Goal: Task Accomplishment & Management: Manage account settings

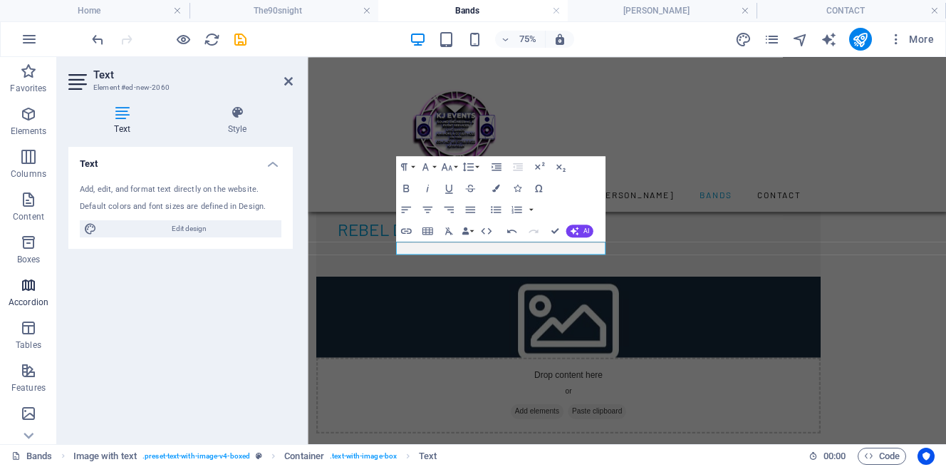
click at [29, 286] on icon "button" at bounding box center [28, 284] width 17 height 17
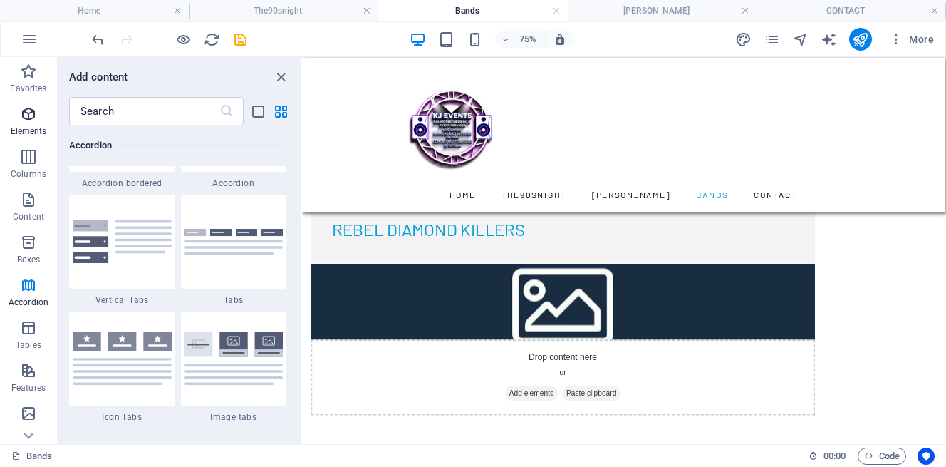
click at [30, 113] on icon "button" at bounding box center [28, 113] width 17 height 17
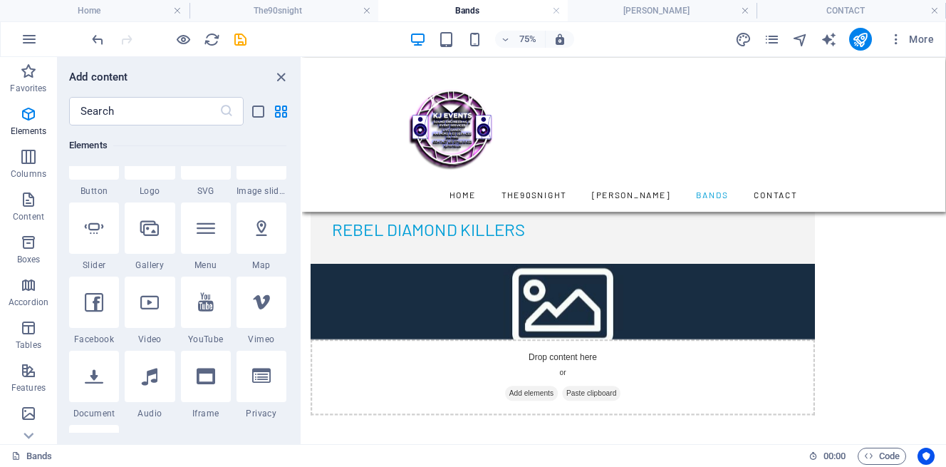
scroll to position [308, 0]
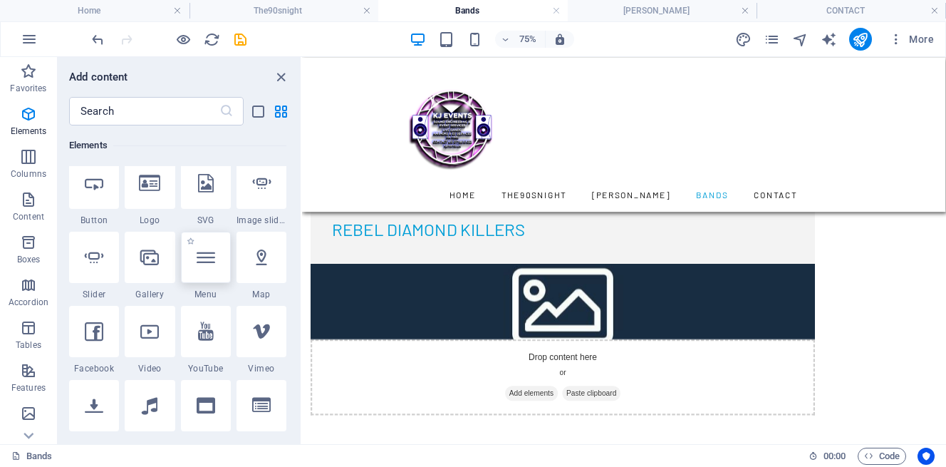
click at [210, 279] on div at bounding box center [206, 257] width 50 height 51
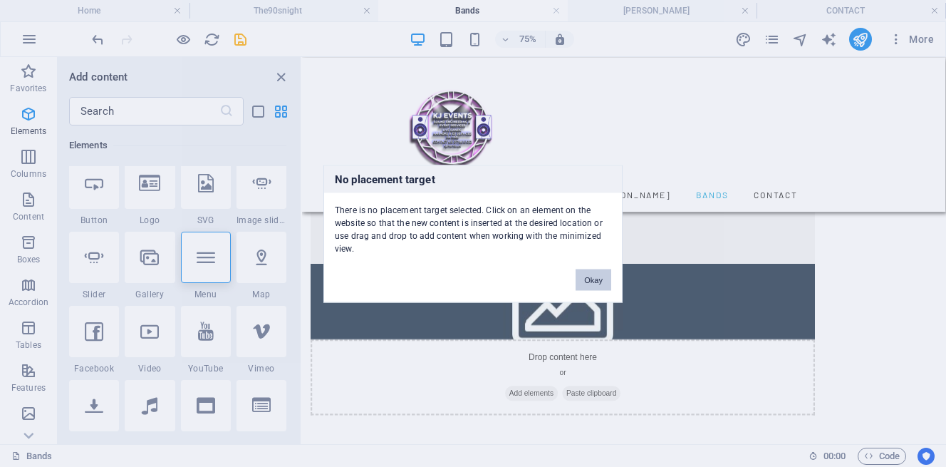
click at [591, 279] on button "Okay" at bounding box center [594, 279] width 36 height 21
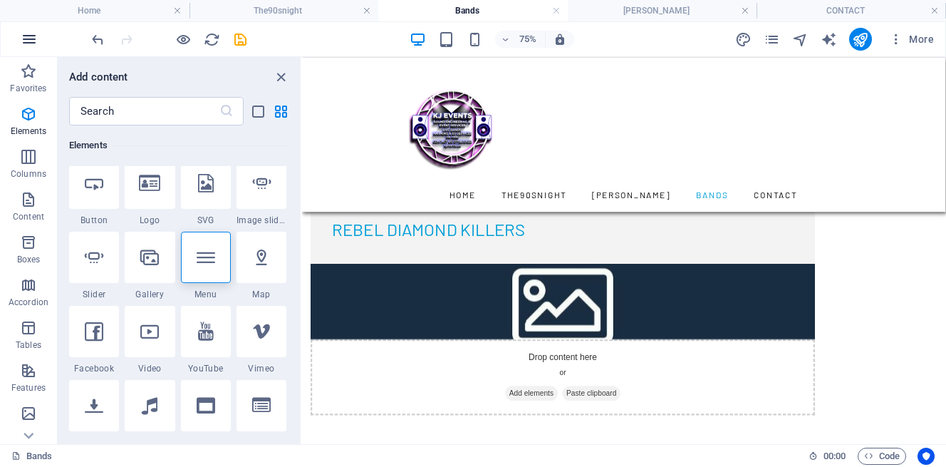
click at [28, 36] on icon "button" at bounding box center [29, 39] width 17 height 17
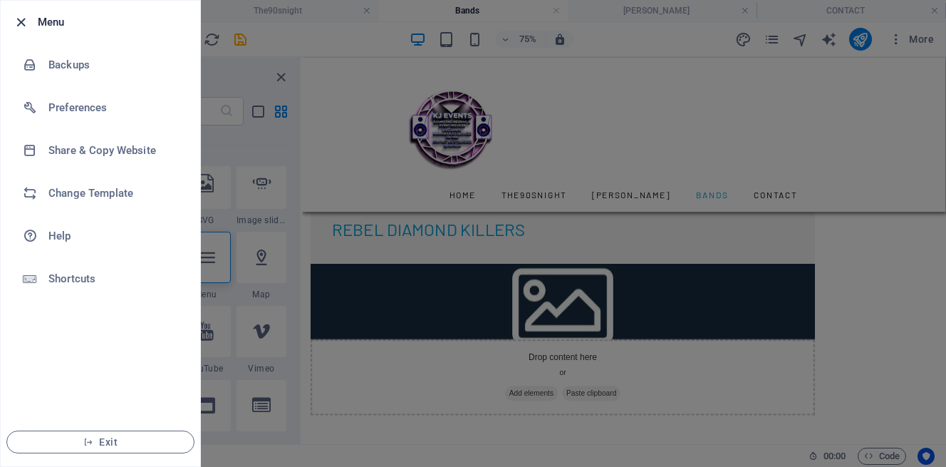
click at [21, 21] on icon "button" at bounding box center [21, 22] width 16 height 16
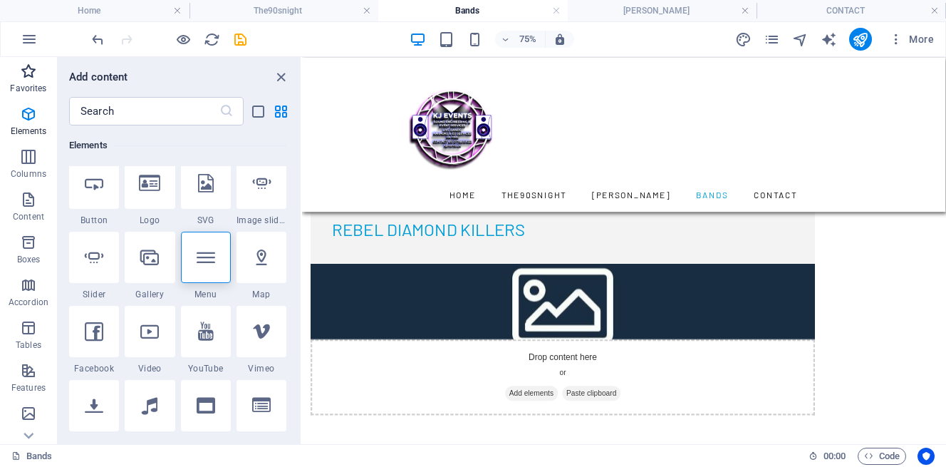
click at [34, 75] on icon "button" at bounding box center [28, 71] width 17 height 17
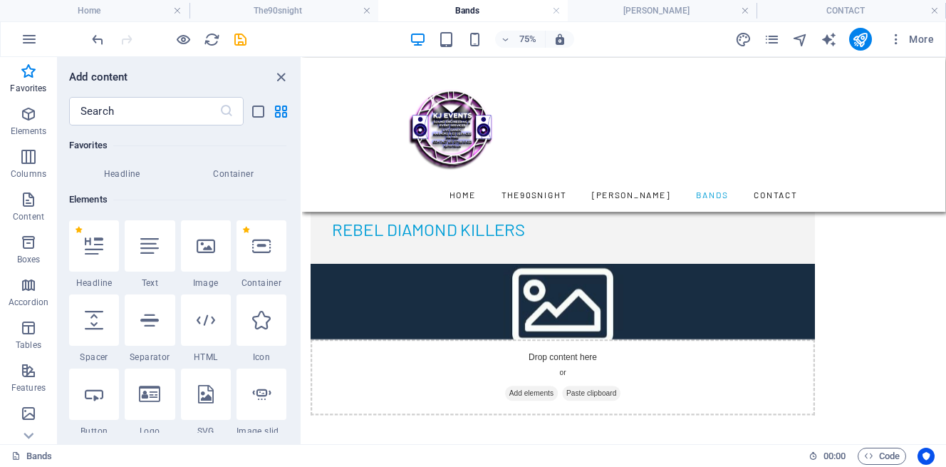
scroll to position [112, 0]
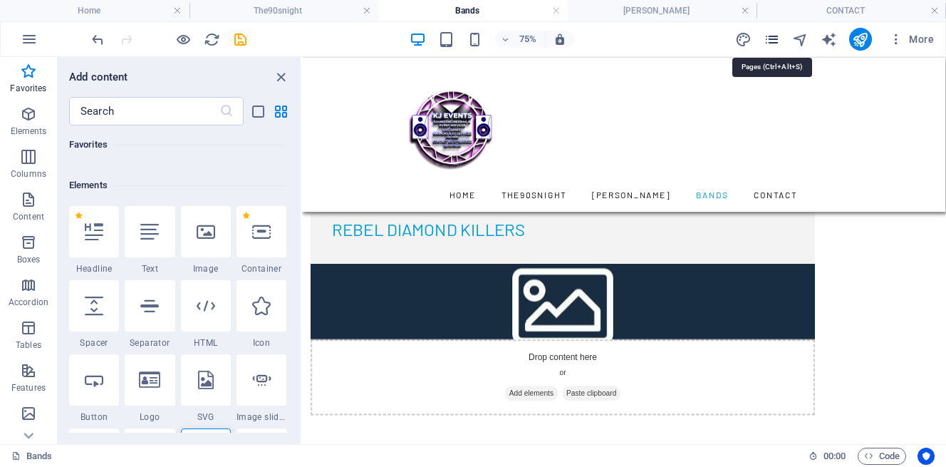
click at [774, 36] on icon "pages" at bounding box center [772, 39] width 16 height 16
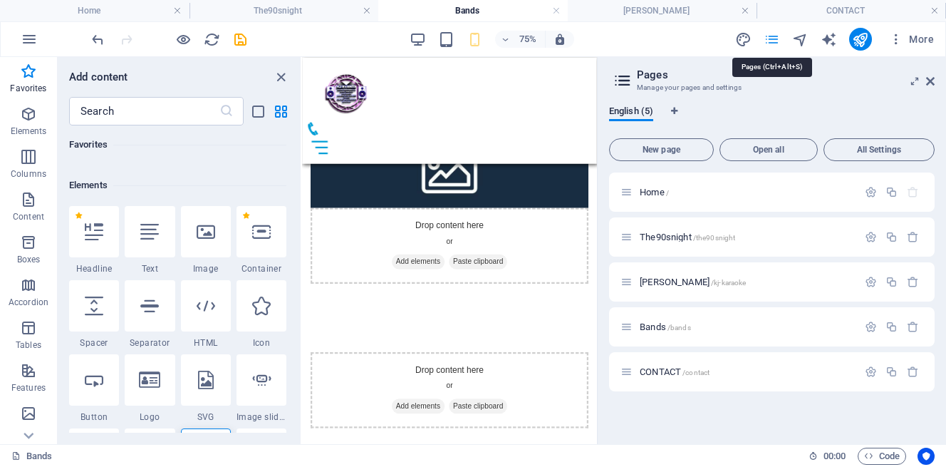
scroll to position [223, 0]
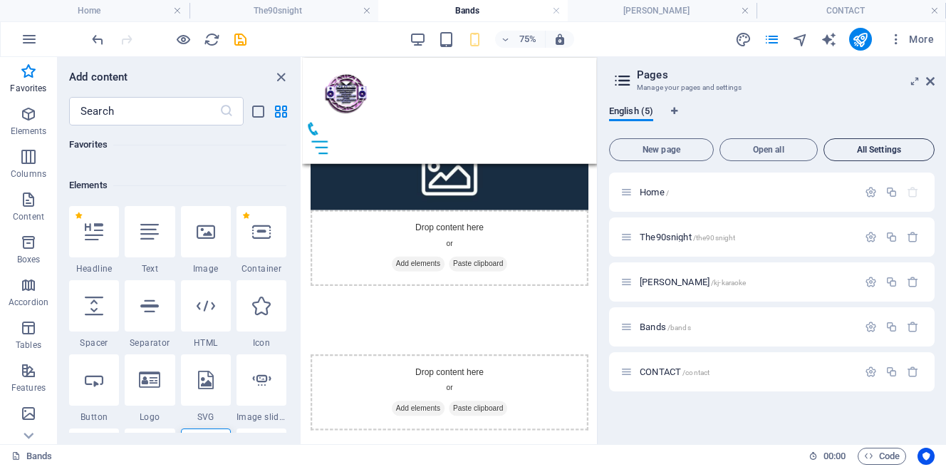
click at [861, 148] on span "All Settings" at bounding box center [879, 149] width 98 height 9
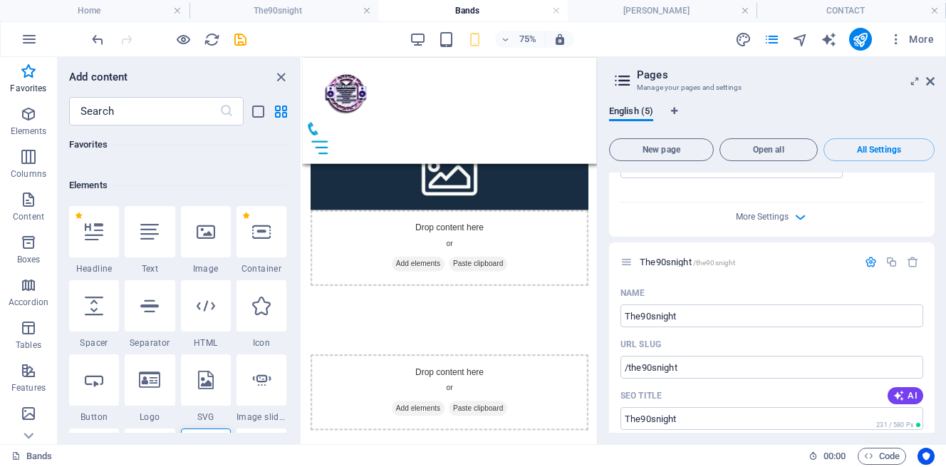
scroll to position [536, 0]
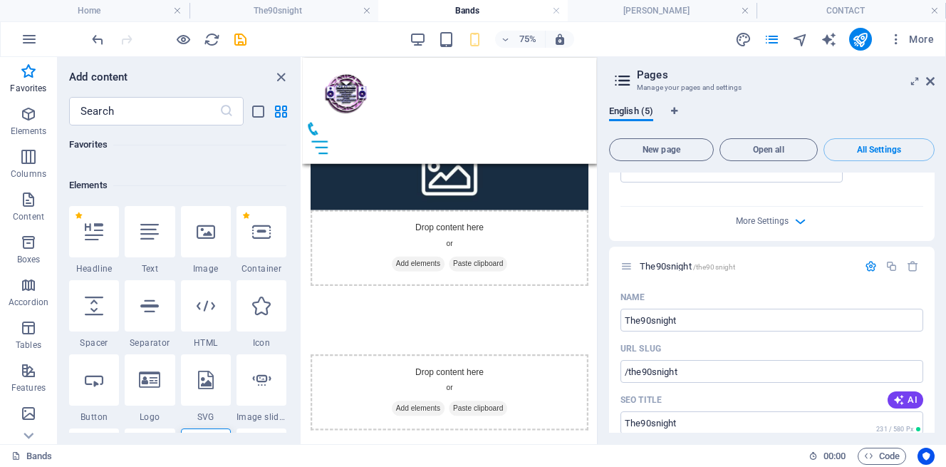
click at [788, 99] on div "English (5) New page Open all All Settings Home / Name Home ​ URL SLUG / ​ SEO …" at bounding box center [772, 269] width 348 height 350
click at [683, 138] on button "New page" at bounding box center [661, 149] width 105 height 23
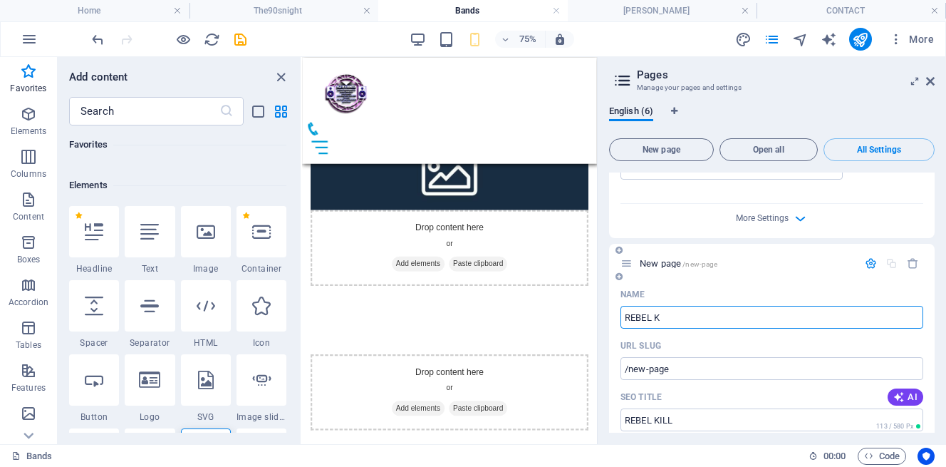
type input "REBEL"
type input "/rebel-kill"
type input "REBEL"
type input "/rebel"
type input "REBEL DIAMOND"
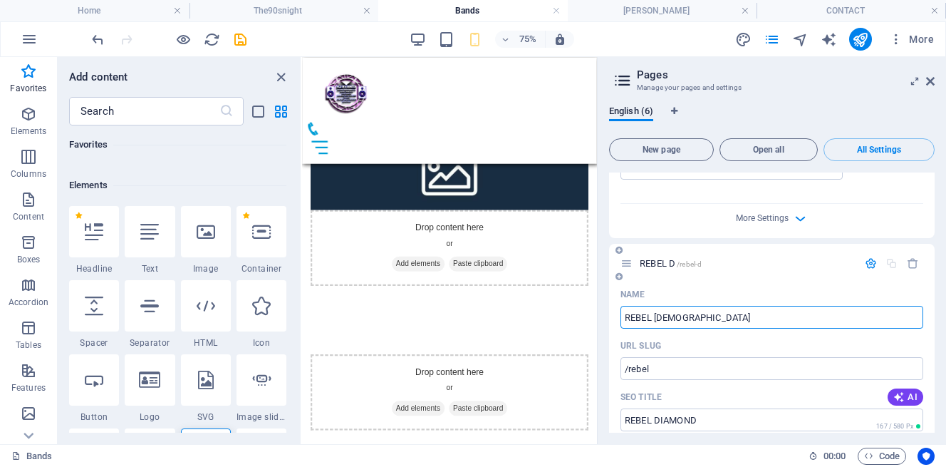
type input "/rebel-d"
type input "REBEL DIAMOND"
type input "/rebel-diamonds"
type input "REBEL DIAMOND KI"
type input "/rebel-diamond"
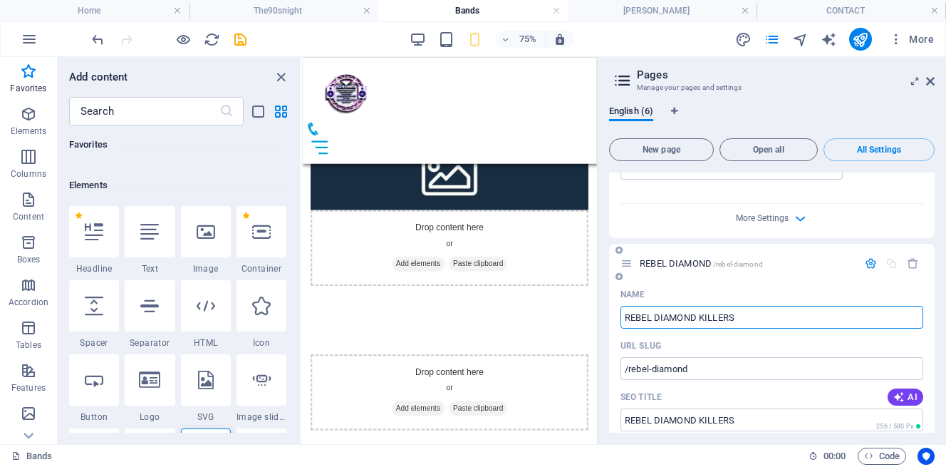
type input "REBEL DIAMOND KILLERS"
type input "/rebel-diamond-killers"
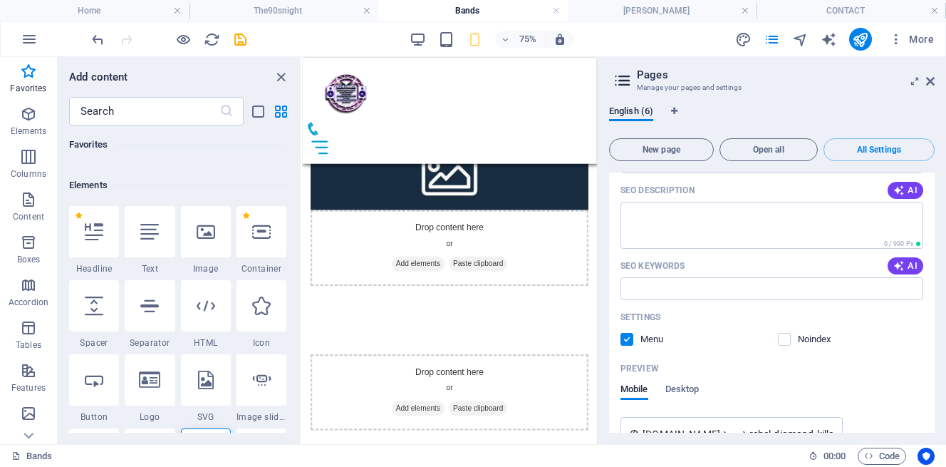
scroll to position [3250, 0]
type input "REBEL DIAMOND KILLERS"
click at [784, 332] on label at bounding box center [784, 338] width 13 height 13
click at [0, 0] on input "checkbox" at bounding box center [0, 0] width 0 height 0
click at [628, 332] on label at bounding box center [627, 338] width 13 height 13
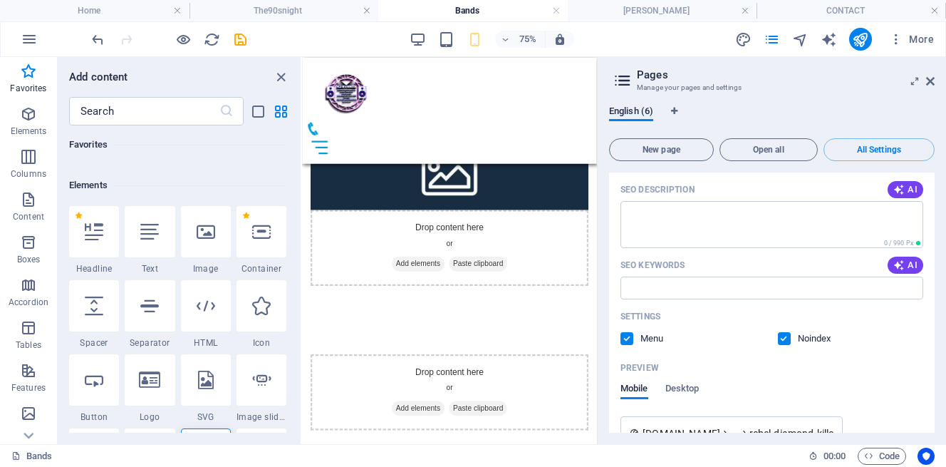
click at [0, 0] on input "checkbox" at bounding box center [0, 0] width 0 height 0
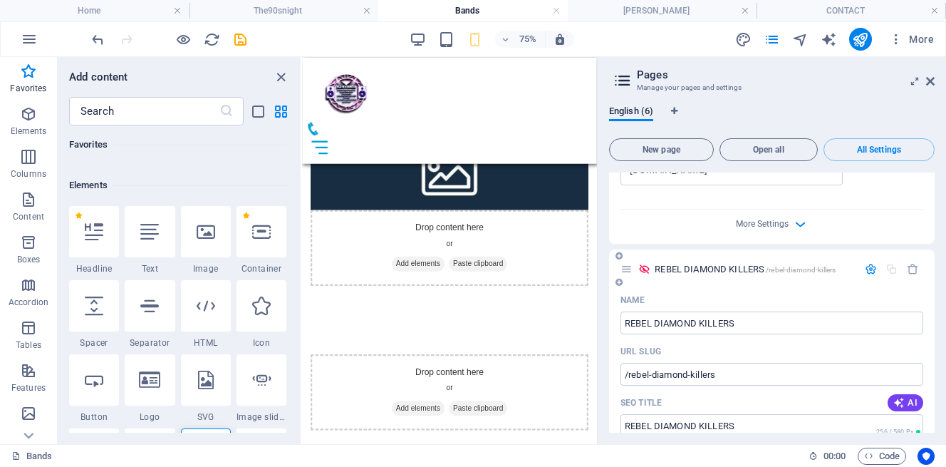
scroll to position [2982, 0]
click at [630, 266] on icon at bounding box center [627, 272] width 12 height 12
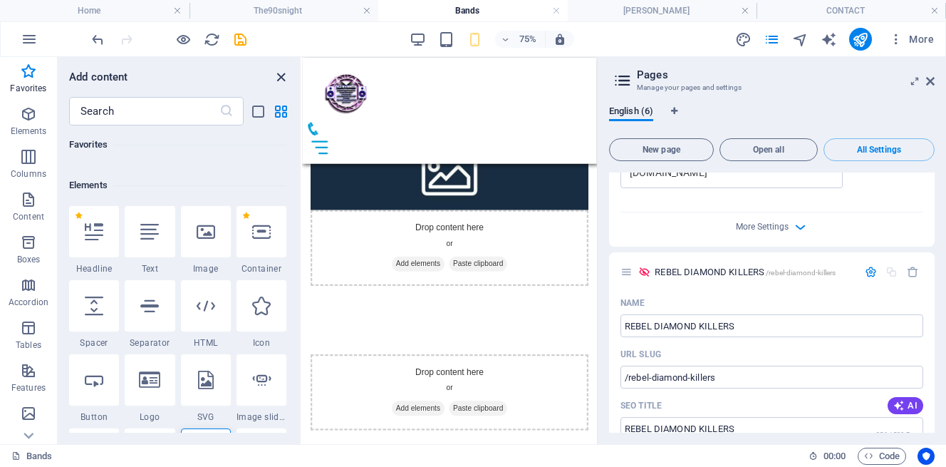
click at [278, 78] on icon "close panel" at bounding box center [281, 77] width 16 height 16
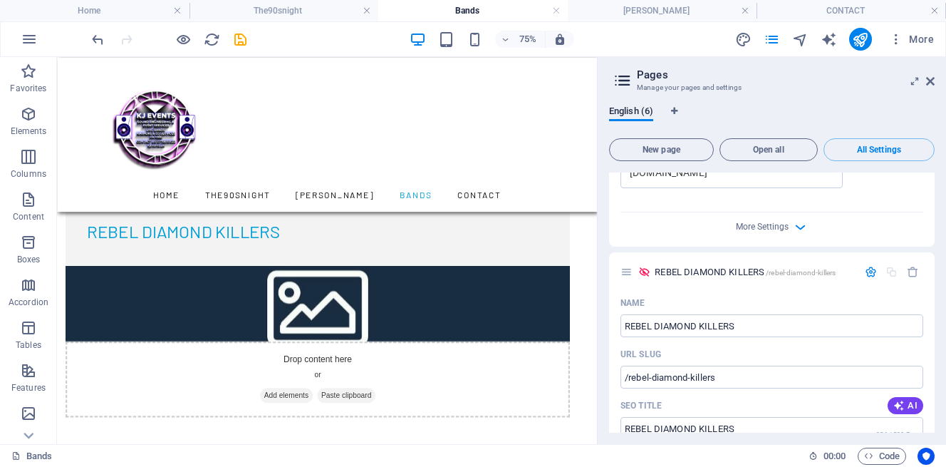
click at [606, 352] on div "English (6) New page Open all All Settings Home / Name Home ​ URL SLUG / ​ SEO …" at bounding box center [772, 269] width 348 height 350
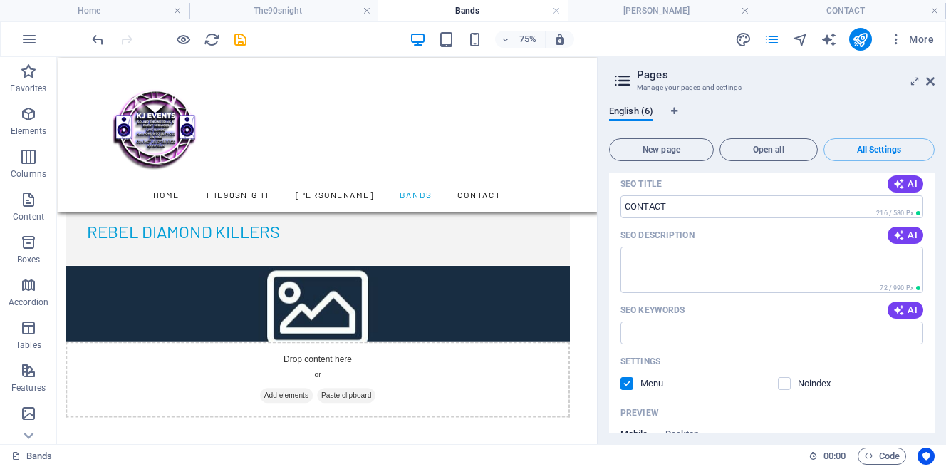
scroll to position [2633, 0]
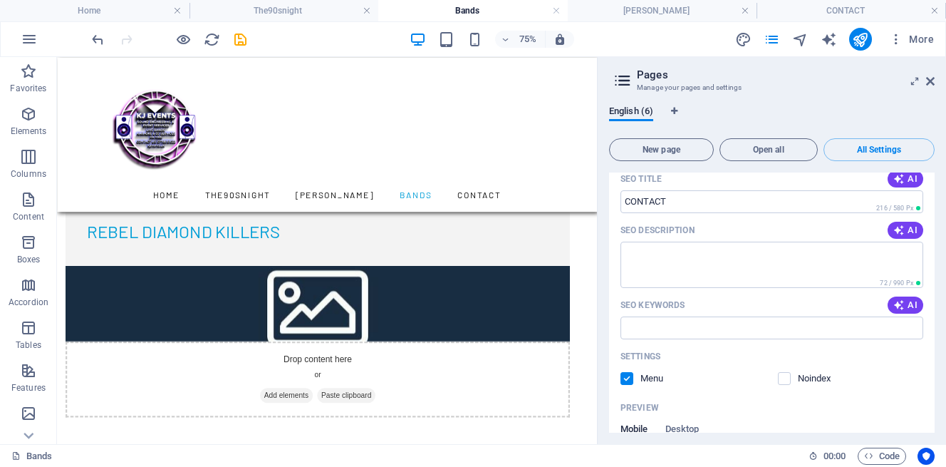
click at [628, 372] on label at bounding box center [627, 378] width 13 height 13
click at [0, 0] on input "checkbox" at bounding box center [0, 0] width 0 height 0
click at [784, 372] on label at bounding box center [784, 378] width 13 height 13
click at [0, 0] on input "checkbox" at bounding box center [0, 0] width 0 height 0
click at [601, 319] on div "English (6) New page Open all All Settings Home / Name Home ​ URL SLUG / ​ SEO …" at bounding box center [772, 269] width 348 height 350
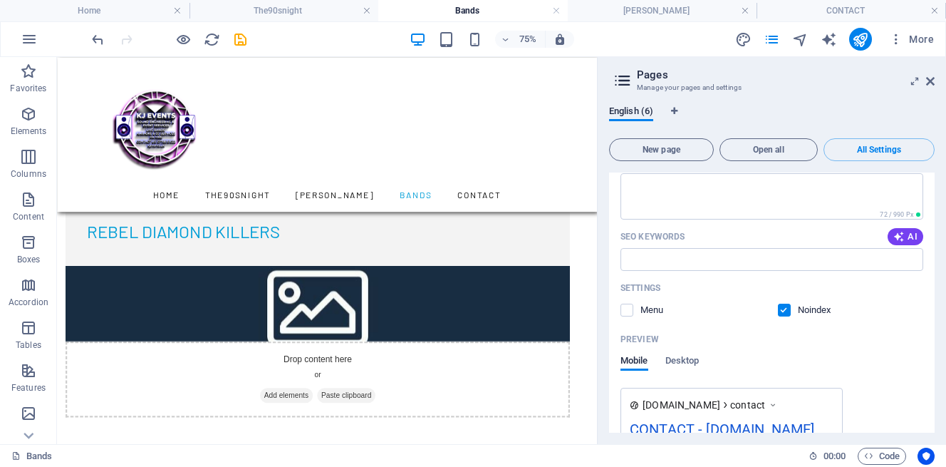
scroll to position [2682, 0]
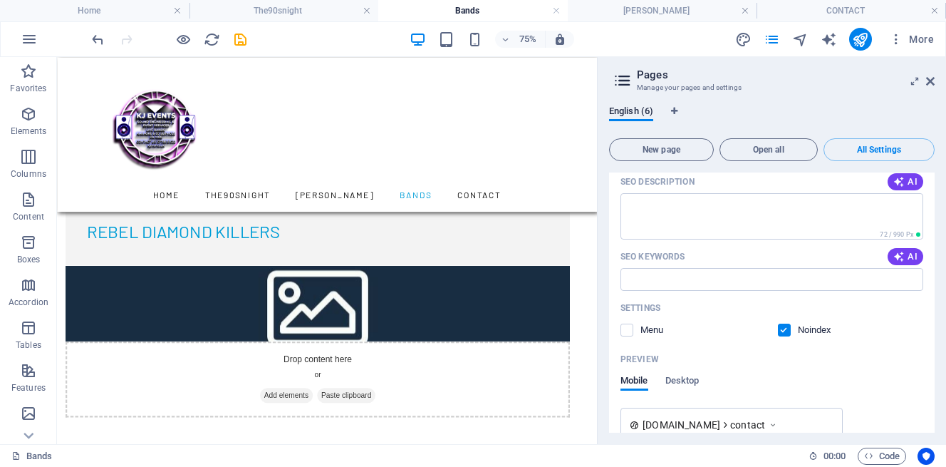
click at [783, 307] on div "Settings Menu Noindex" at bounding box center [772, 319] width 303 height 46
click at [628, 323] on label at bounding box center [627, 329] width 13 height 13
click at [0, 0] on input "checkbox" at bounding box center [0, 0] width 0 height 0
click at [783, 323] on label at bounding box center [784, 329] width 13 height 13
click at [0, 0] on input "checkbox" at bounding box center [0, 0] width 0 height 0
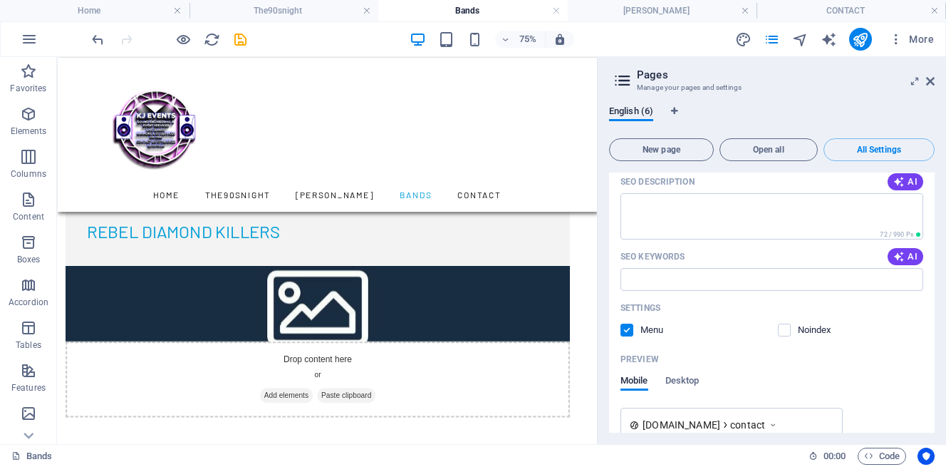
click at [597, 308] on aside "Pages Manage your pages and settings English (6) New page Open all All Settings…" at bounding box center [771, 250] width 349 height 387
click at [628, 81] on icon at bounding box center [622, 81] width 21 height 20
click at [931, 82] on icon at bounding box center [930, 81] width 9 height 11
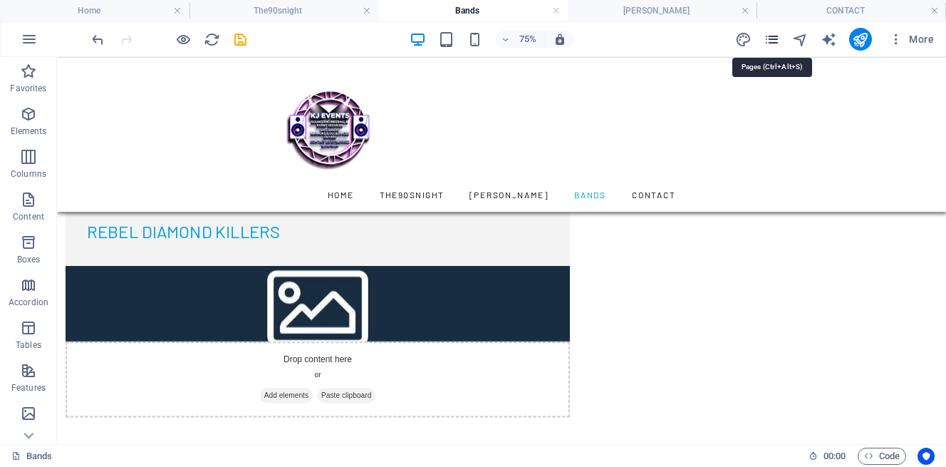
click at [777, 45] on icon "pages" at bounding box center [772, 39] width 16 height 16
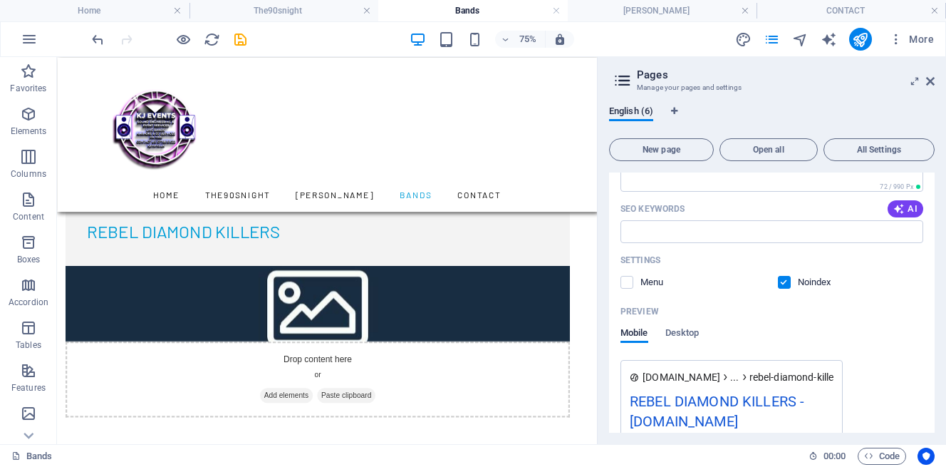
scroll to position [467, 0]
click at [779, 282] on label at bounding box center [784, 282] width 13 height 13
click at [0, 0] on input "checkbox" at bounding box center [0, 0] width 0 height 0
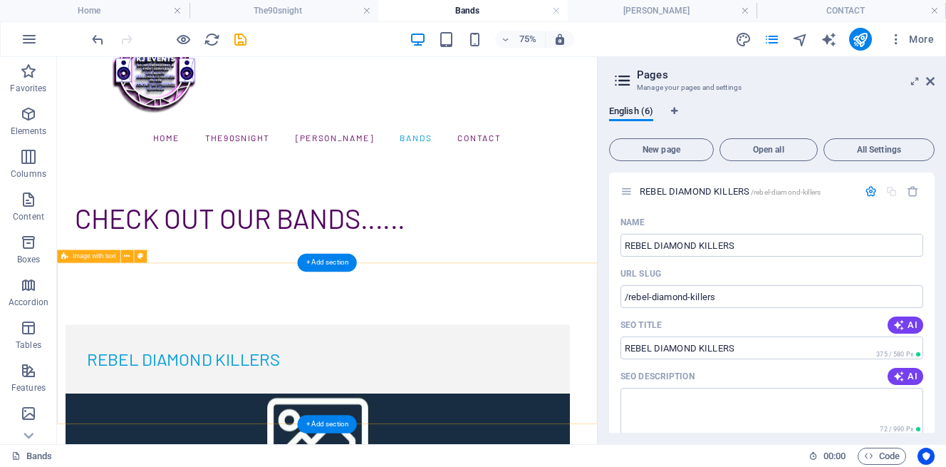
scroll to position [79, 0]
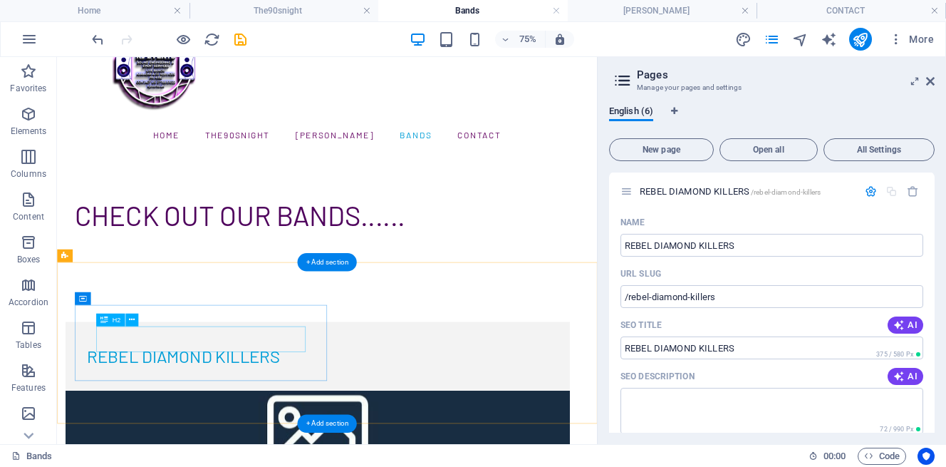
click at [282, 440] on div "REBEL DIAMOND KILLERS" at bounding box center [405, 455] width 616 height 34
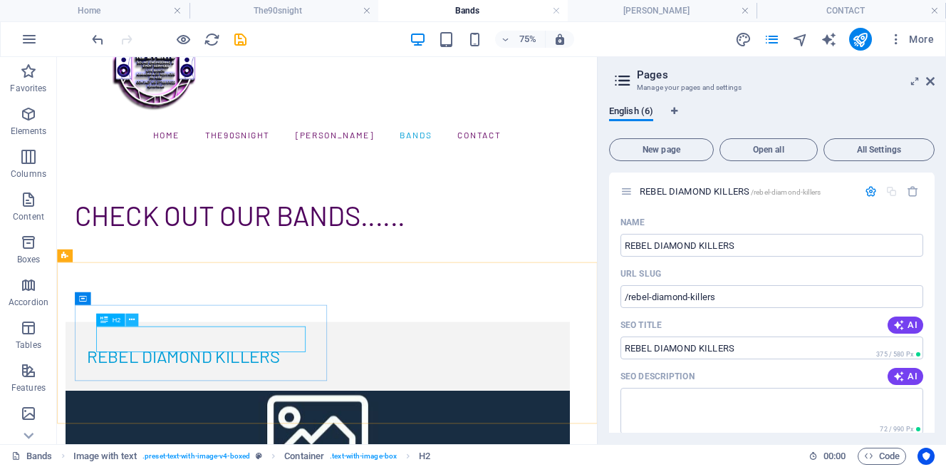
click at [130, 318] on icon at bounding box center [132, 319] width 6 height 11
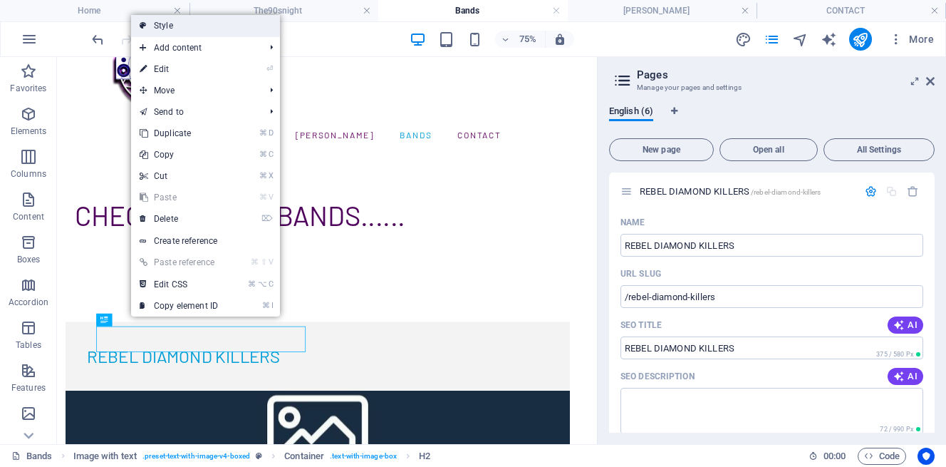
click at [185, 25] on link "Style" at bounding box center [205, 25] width 149 height 21
select select "rem"
select select "px"
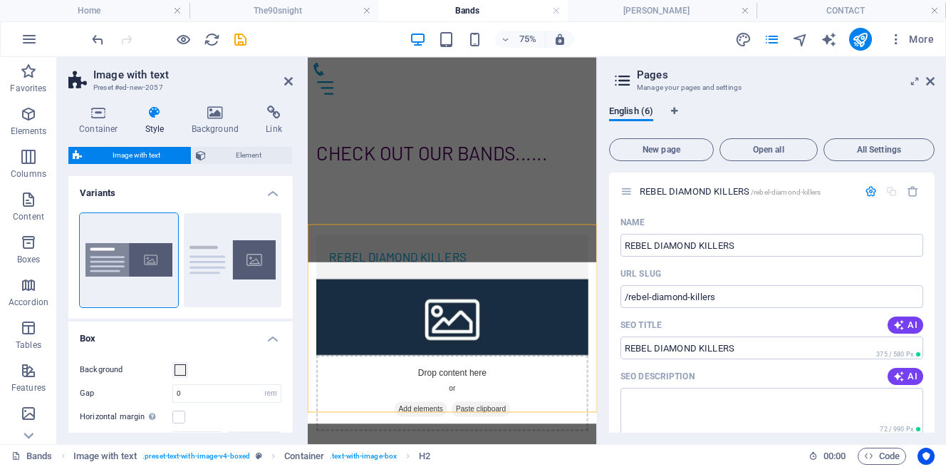
type input "1.5"
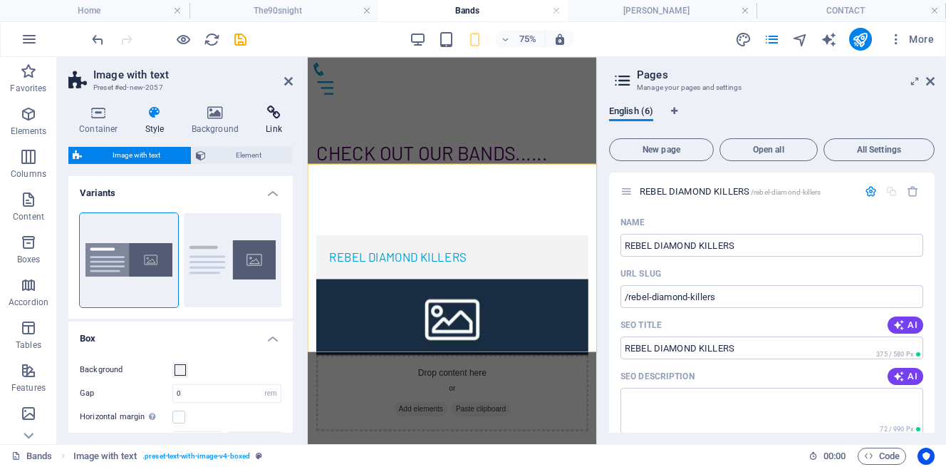
click at [273, 121] on h4 "Link" at bounding box center [274, 120] width 38 height 30
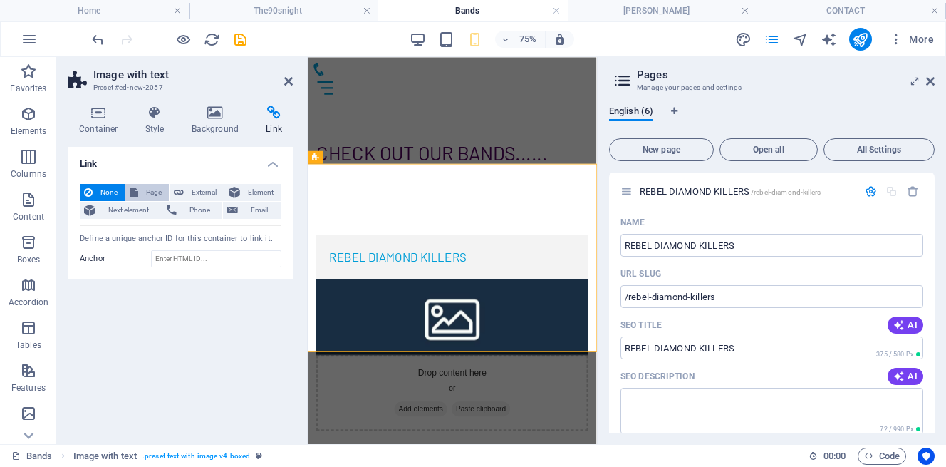
click at [146, 191] on span "Page" at bounding box center [153, 192] width 22 height 17
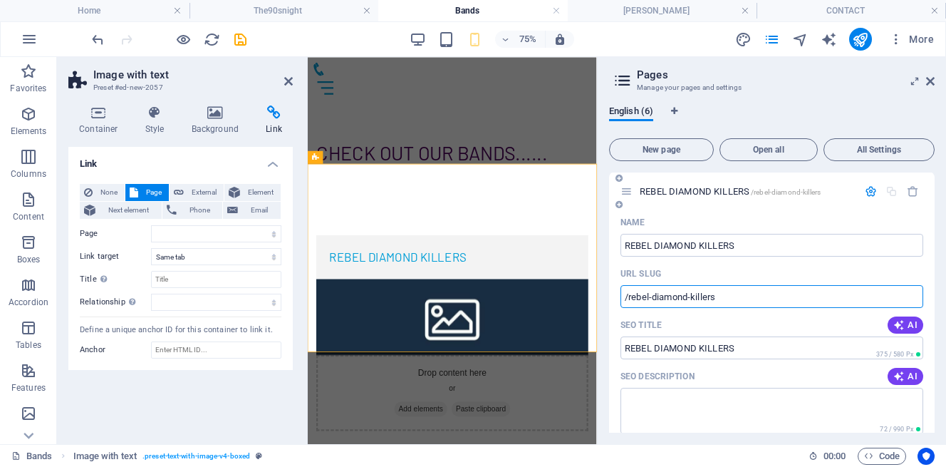
drag, startPoint x: 623, startPoint y: 295, endPoint x: 720, endPoint y: 293, distance: 96.9
click at [720, 293] on input "/rebel-diamond-killers" at bounding box center [772, 296] width 303 height 23
click at [181, 229] on select "Home The90snight KJ Karaoke Bands CONTACT REBEL DIAMOND KILLERS" at bounding box center [216, 233] width 130 height 17
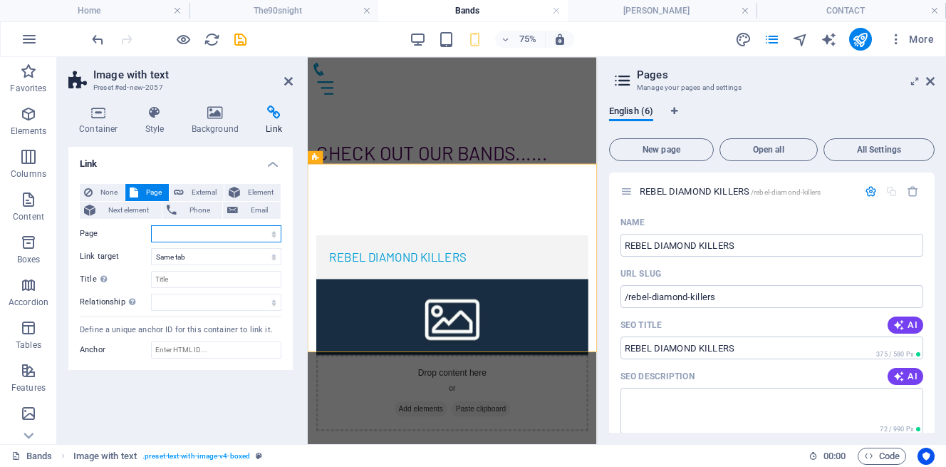
select select "5"
click at [151, 225] on select "Home The90snight KJ Karaoke Bands CONTACT REBEL DIAMOND KILLERS" at bounding box center [216, 233] width 130 height 17
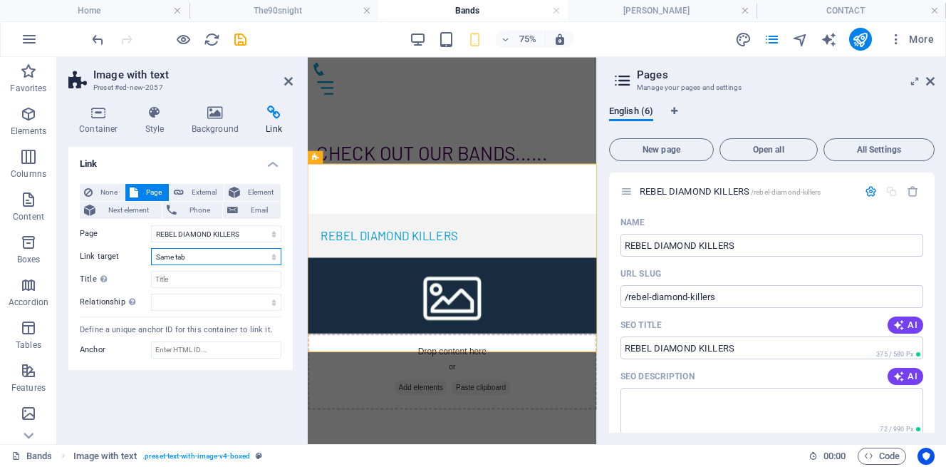
click at [275, 254] on select "New tab Same tab Overlay" at bounding box center [216, 256] width 130 height 17
select select "overlay"
click at [151, 248] on select "New tab Same tab Overlay" at bounding box center [216, 256] width 130 height 17
click at [165, 281] on input "Title Additional link description, should not be the same as the link text. The…" at bounding box center [216, 279] width 130 height 17
type input "CLICK FOR MORE"
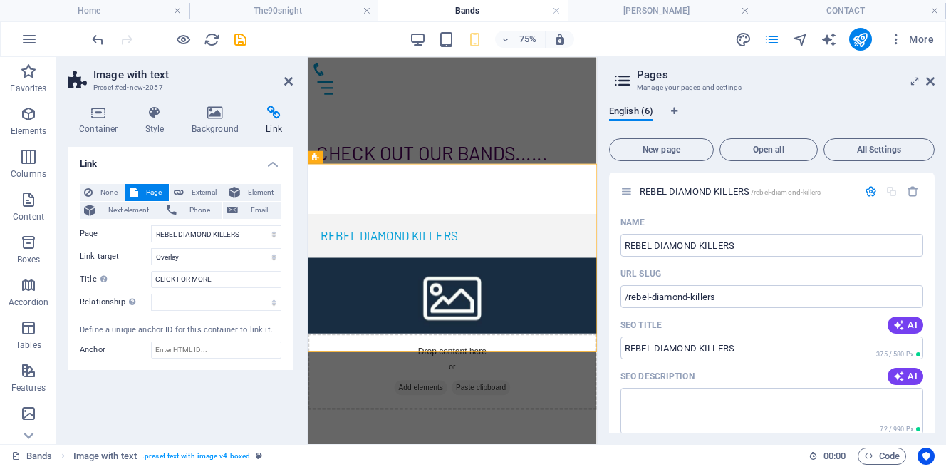
drag, startPoint x: 100, startPoint y: 337, endPoint x: 110, endPoint y: 373, distance: 37.7
click at [110, 373] on div "Link None Page External Element Next element Phone Email Page Home The90snight …" at bounding box center [180, 290] width 224 height 286
click at [269, 167] on h4 "Link" at bounding box center [180, 160] width 224 height 26
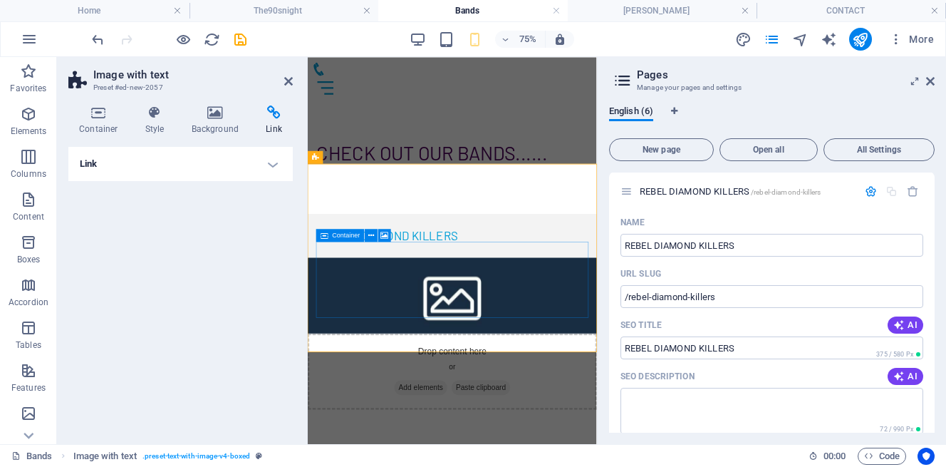
click at [425, 425] on div "Drop content here or Add elements Paste clipboard" at bounding box center [500, 475] width 385 height 101
click at [386, 233] on icon at bounding box center [385, 234] width 8 height 11
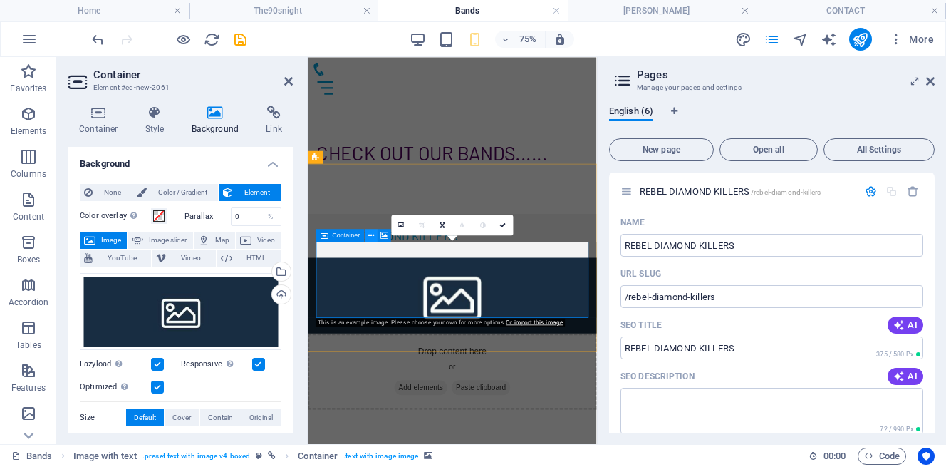
click at [371, 233] on icon at bounding box center [371, 234] width 6 height 11
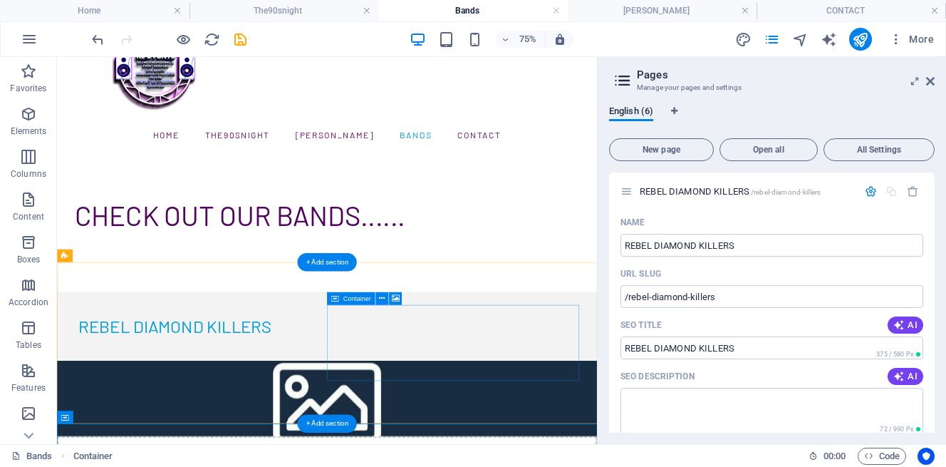
click at [348, 432] on div "REBEL DIAMOND KILLERS" at bounding box center [416, 415] width 663 height 34
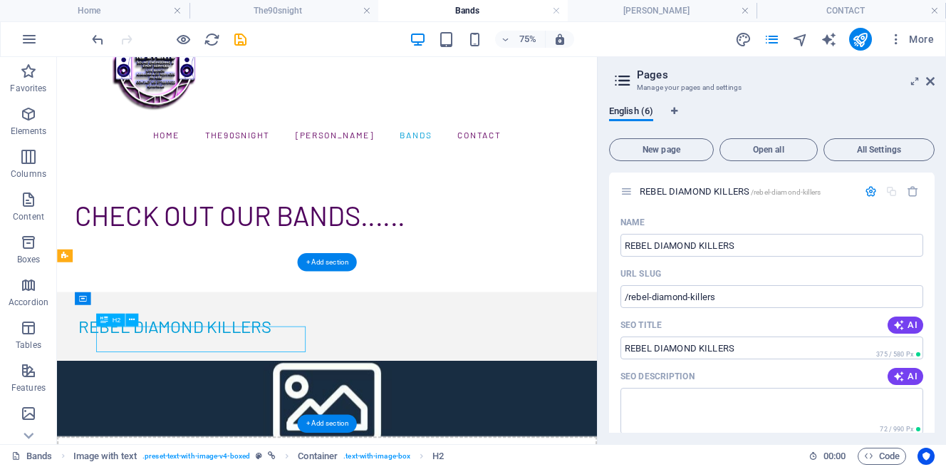
click at [344, 430] on div "REBEL DIAMOND KILLERS" at bounding box center [416, 415] width 663 height 34
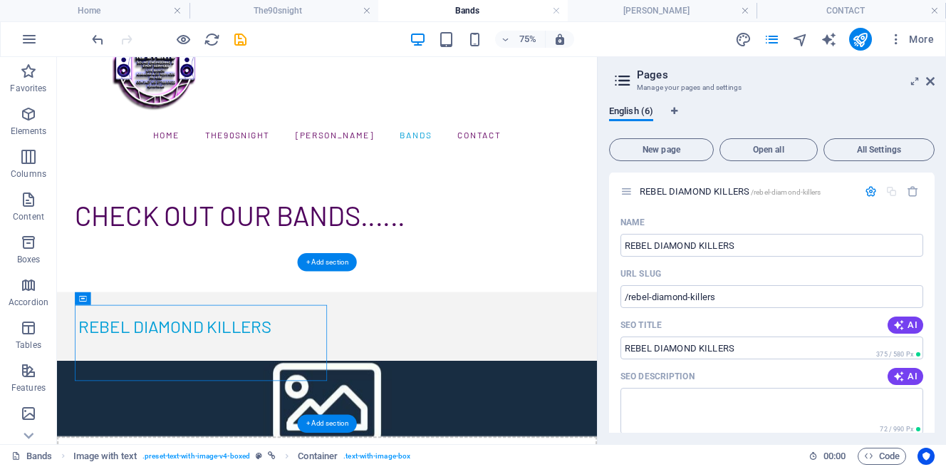
drag, startPoint x: 287, startPoint y: 413, endPoint x: 277, endPoint y: 346, distance: 67.0
click at [131, 316] on icon at bounding box center [132, 319] width 6 height 11
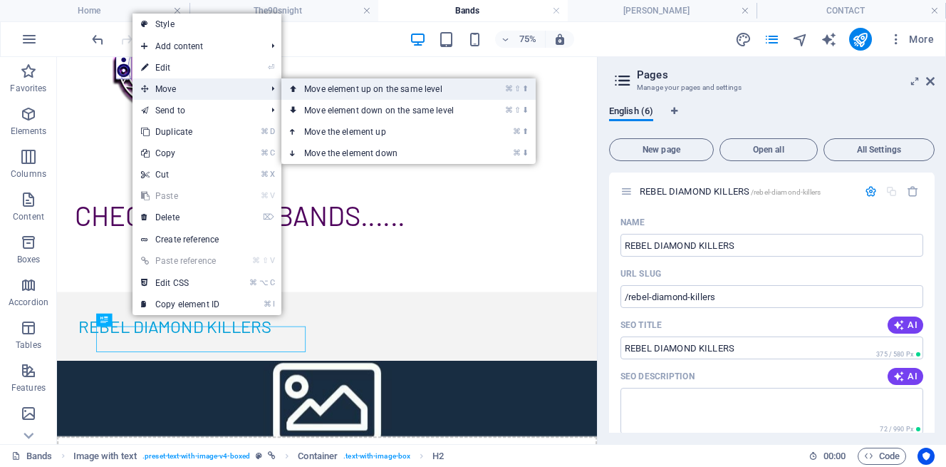
click at [339, 88] on link "⌘ ⇧ ⬆ Move element up on the same level" at bounding box center [381, 88] width 201 height 21
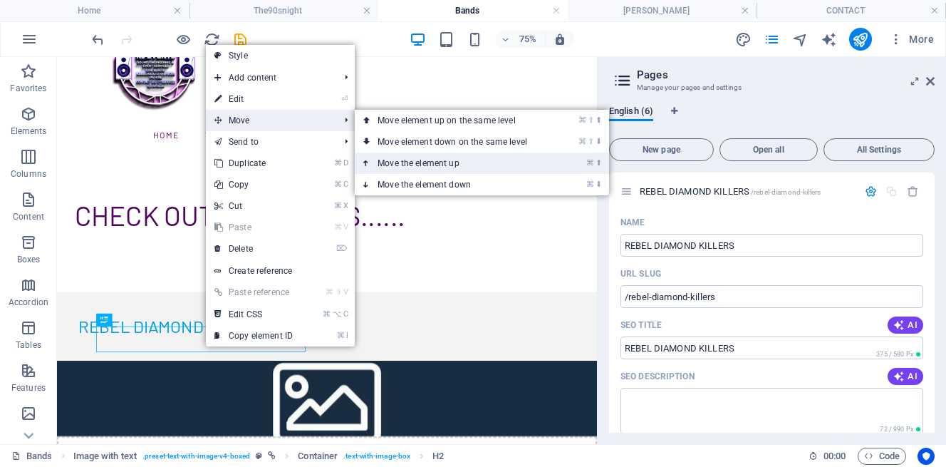
click at [435, 167] on link "⌘ ⬆ Move the element up" at bounding box center [455, 162] width 201 height 21
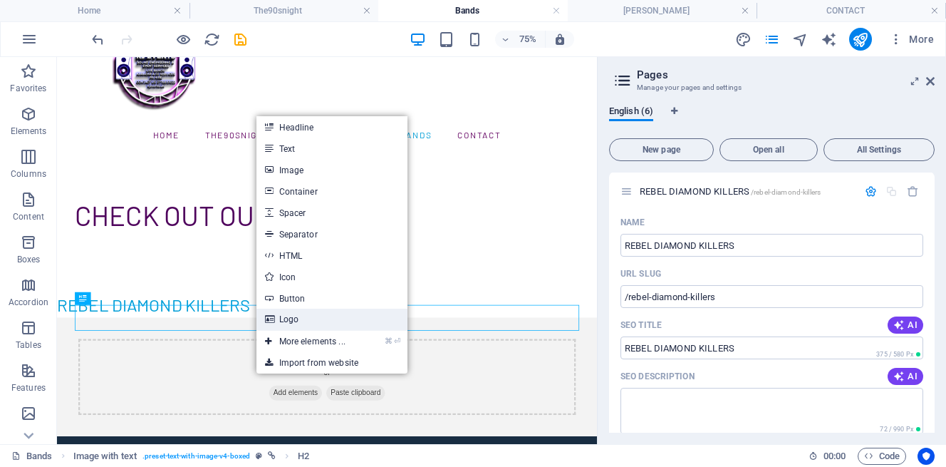
drag, startPoint x: 307, startPoint y: 321, endPoint x: 1, endPoint y: 354, distance: 307.4
click at [307, 321] on link "Logo" at bounding box center [331, 318] width 151 height 21
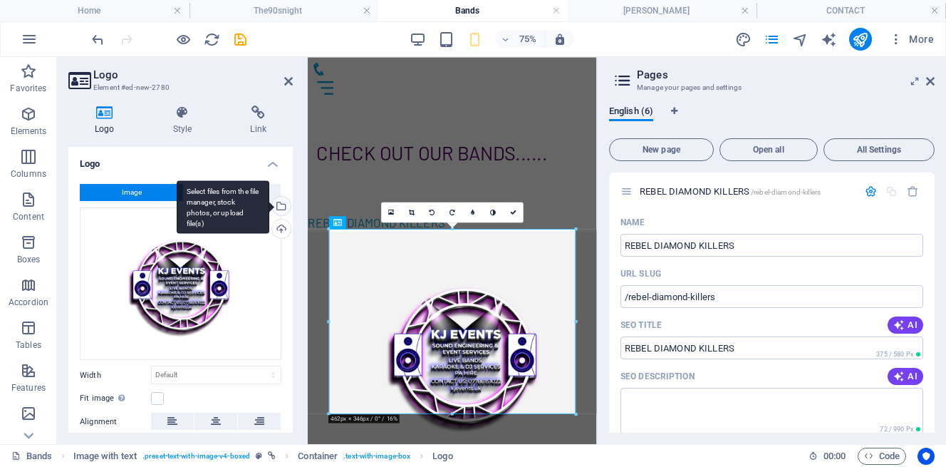
click at [281, 201] on div "Select files from the file manager, stock photos, or upload file(s)" at bounding box center [279, 207] width 21 height 21
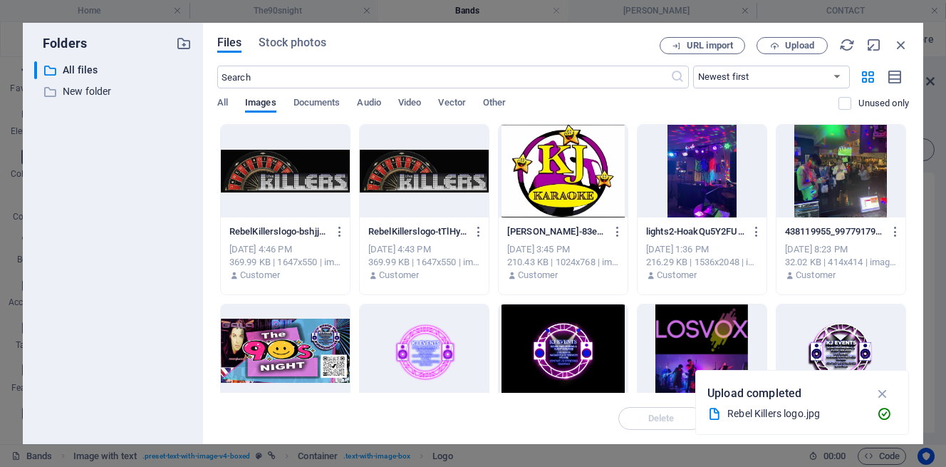
click at [316, 185] on div at bounding box center [285, 171] width 129 height 93
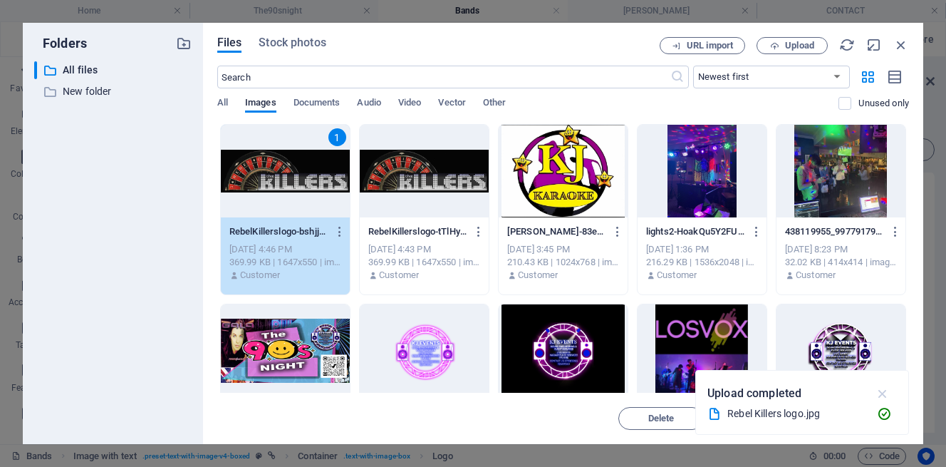
click at [878, 393] on icon "button" at bounding box center [883, 393] width 16 height 16
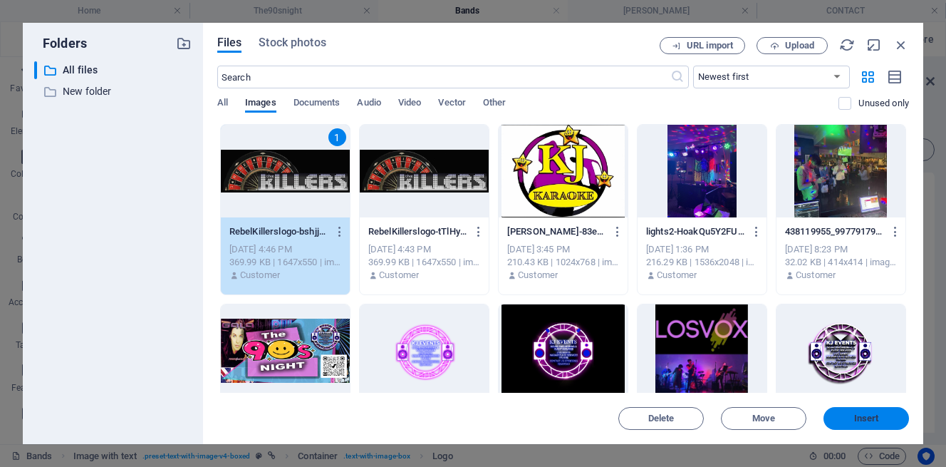
click at [868, 415] on span "Insert" at bounding box center [866, 418] width 25 height 9
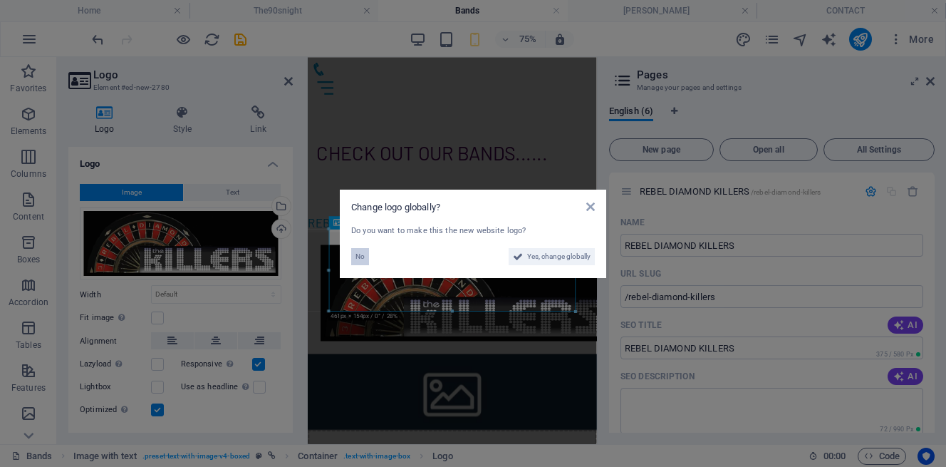
click at [353, 256] on button "No" at bounding box center [360, 256] width 18 height 17
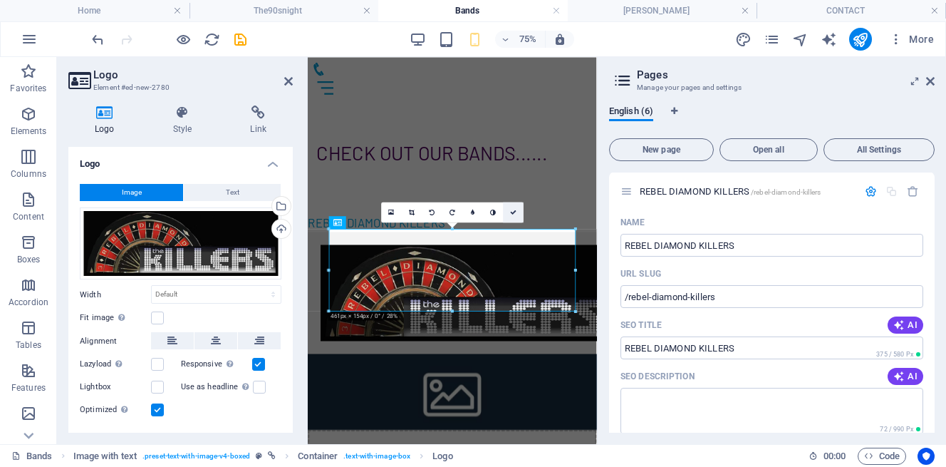
click at [512, 211] on icon at bounding box center [513, 212] width 6 height 6
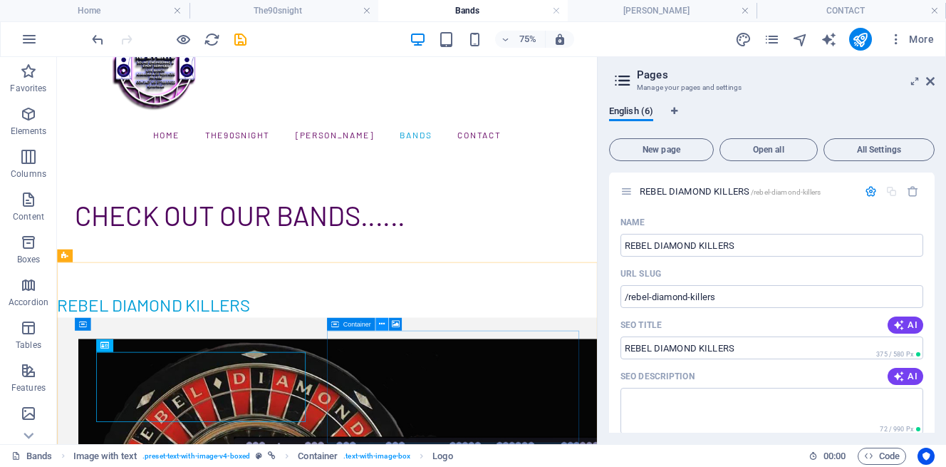
click at [379, 326] on icon at bounding box center [382, 323] width 6 height 11
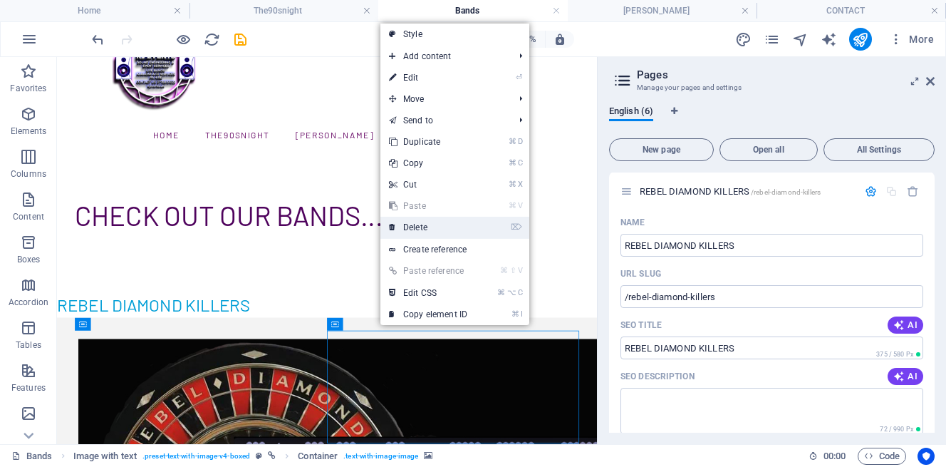
click at [431, 229] on link "⌦ Delete" at bounding box center [427, 227] width 95 height 21
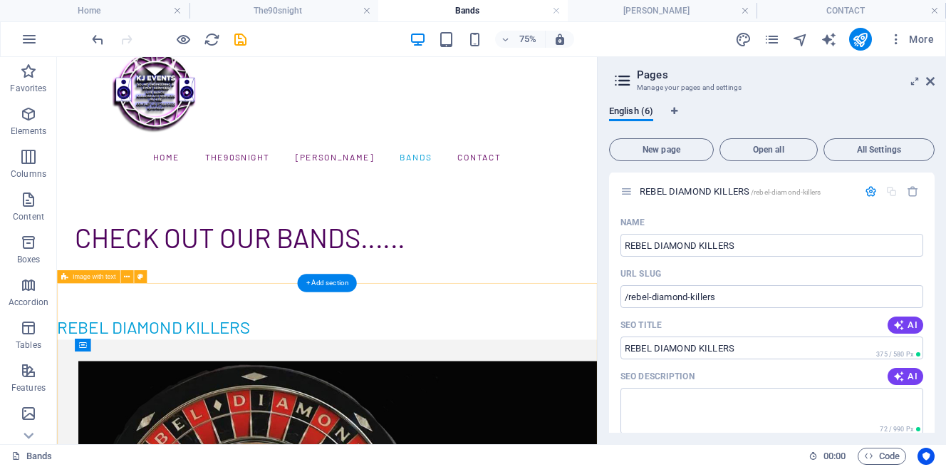
scroll to position [49, 0]
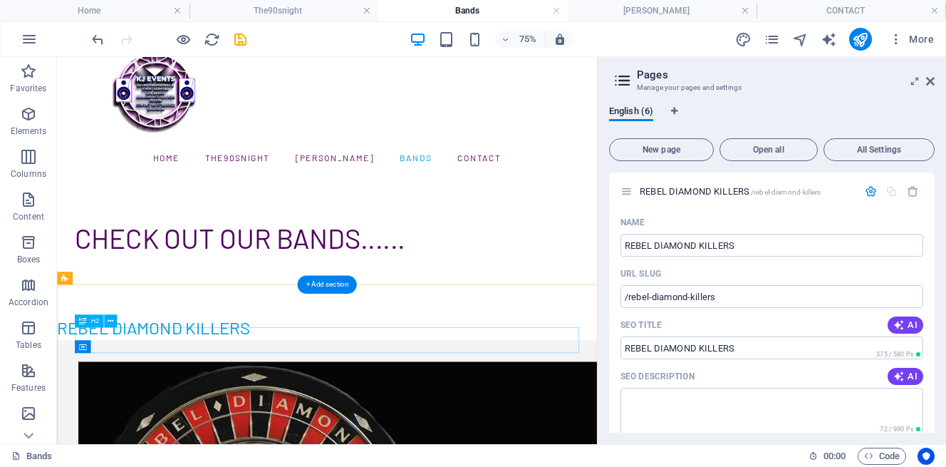
click at [311, 434] on div "REBEL DIAMOND KILLERS" at bounding box center [417, 417] width 720 height 34
click at [110, 318] on icon at bounding box center [111, 320] width 6 height 11
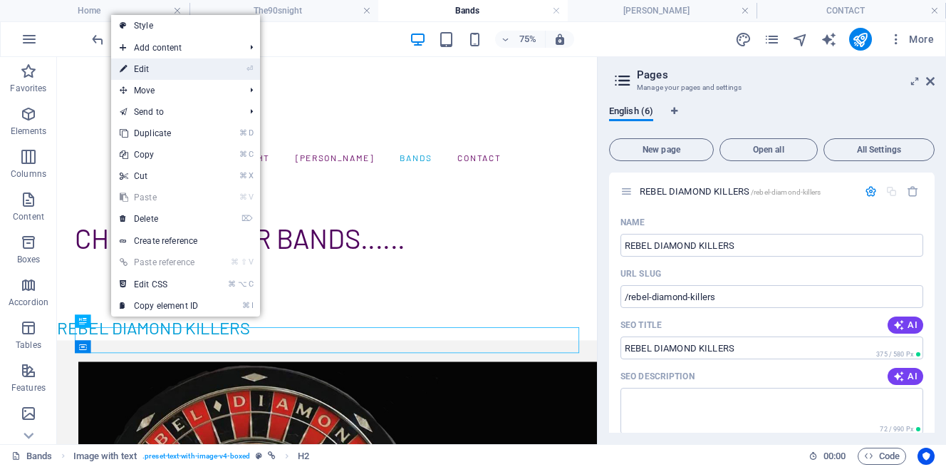
click at [172, 70] on link "⏎ Edit" at bounding box center [158, 68] width 95 height 21
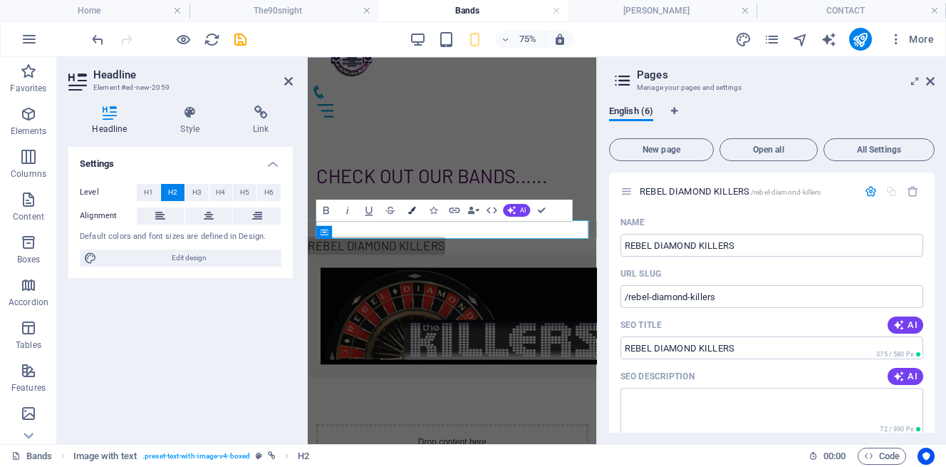
click at [411, 208] on icon "button" at bounding box center [412, 210] width 8 height 8
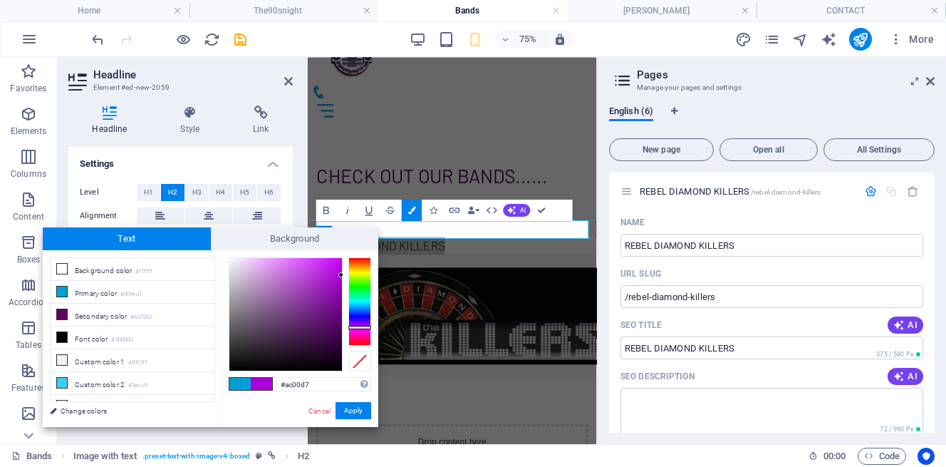
click at [364, 327] on div at bounding box center [359, 301] width 23 height 88
click at [340, 313] on div at bounding box center [285, 314] width 113 height 113
click at [353, 411] on button "Apply" at bounding box center [354, 410] width 36 height 17
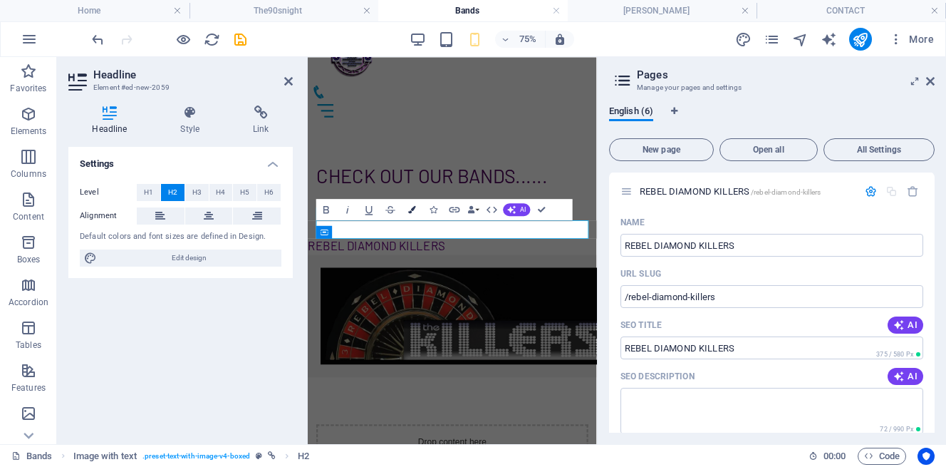
click at [410, 207] on icon "button" at bounding box center [412, 210] width 8 height 8
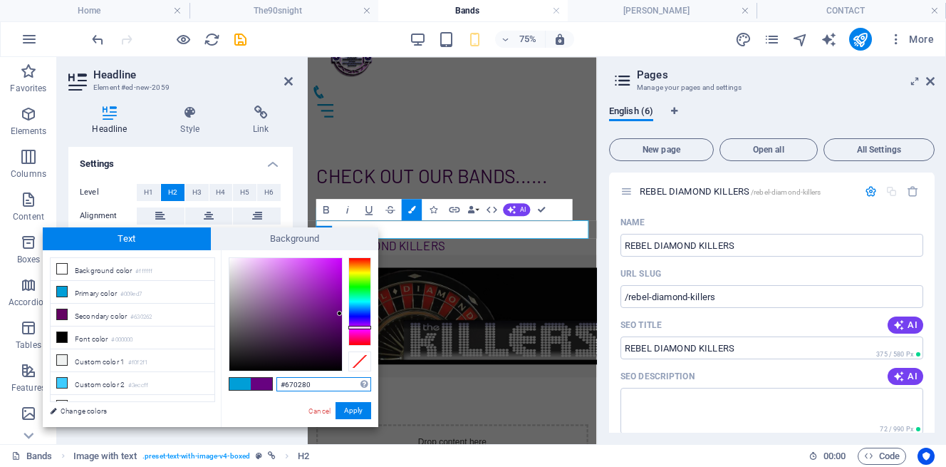
type input "#4f0263"
click at [339, 326] on div at bounding box center [285, 314] width 113 height 113
click at [356, 410] on button "Apply" at bounding box center [354, 410] width 36 height 17
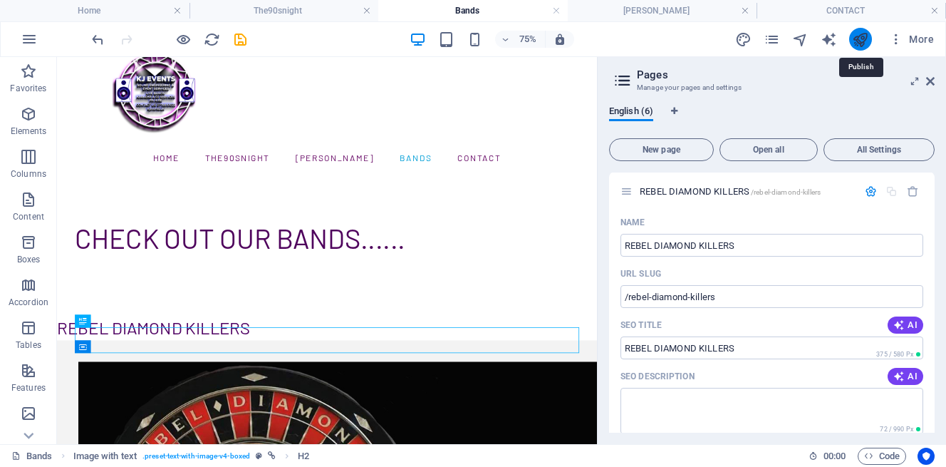
click at [868, 38] on icon "publish" at bounding box center [860, 39] width 16 height 16
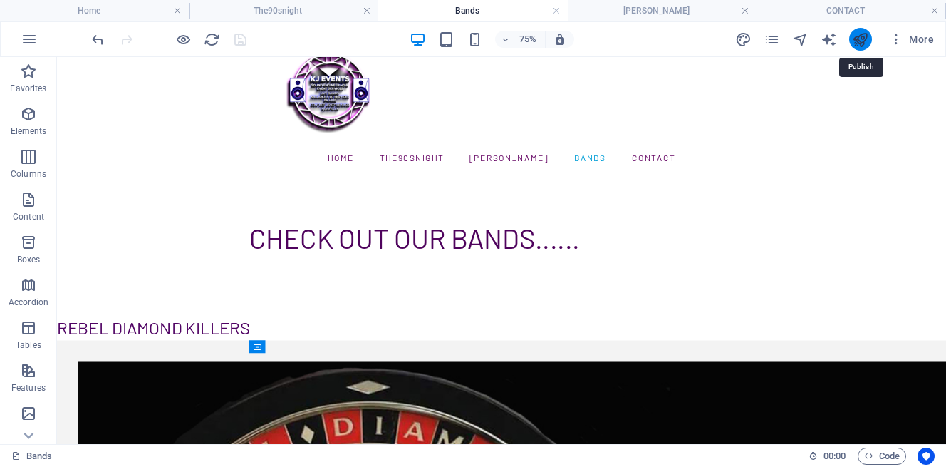
click at [864, 35] on icon "publish" at bounding box center [860, 39] width 16 height 16
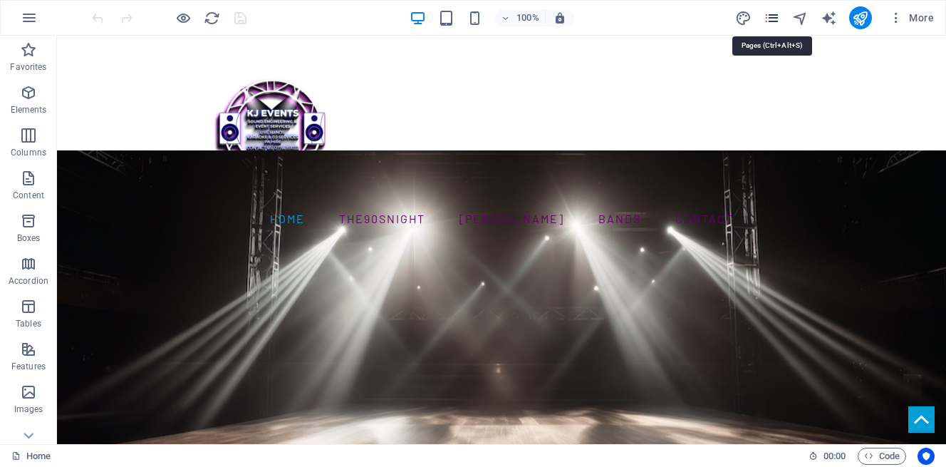
click at [777, 10] on icon "pages" at bounding box center [772, 18] width 16 height 16
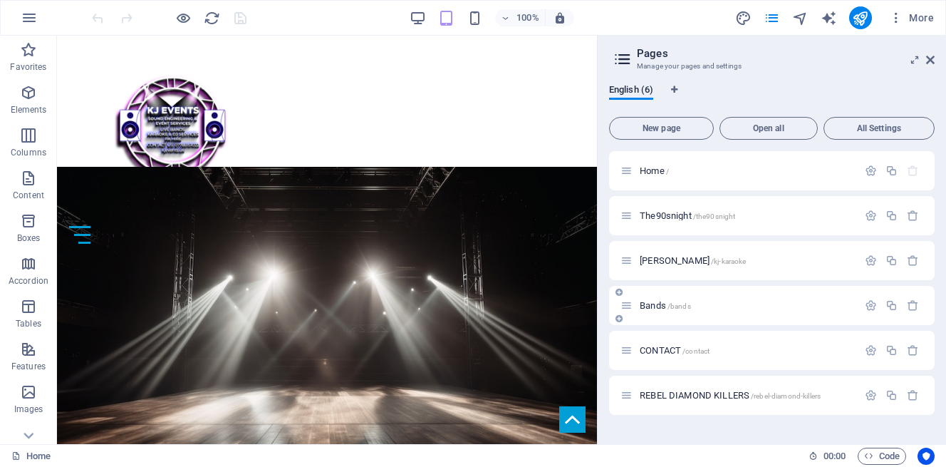
click at [658, 303] on span "Bands /bands" at bounding box center [665, 305] width 51 height 11
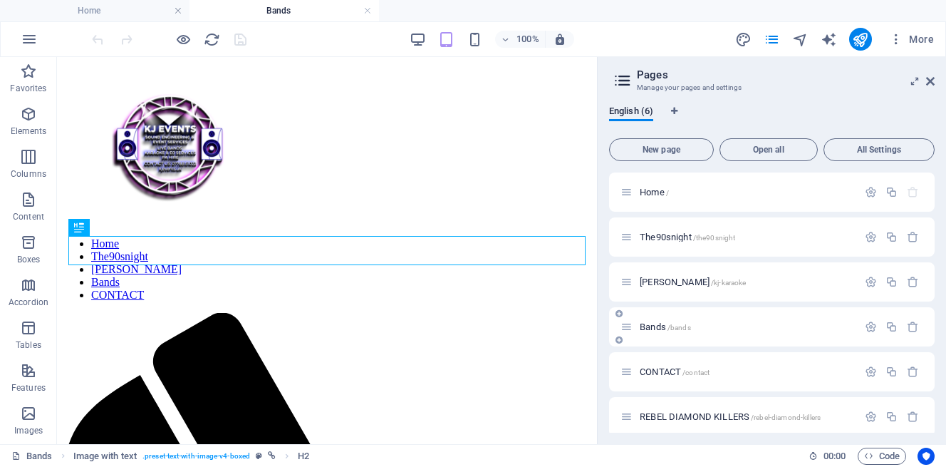
scroll to position [216, 0]
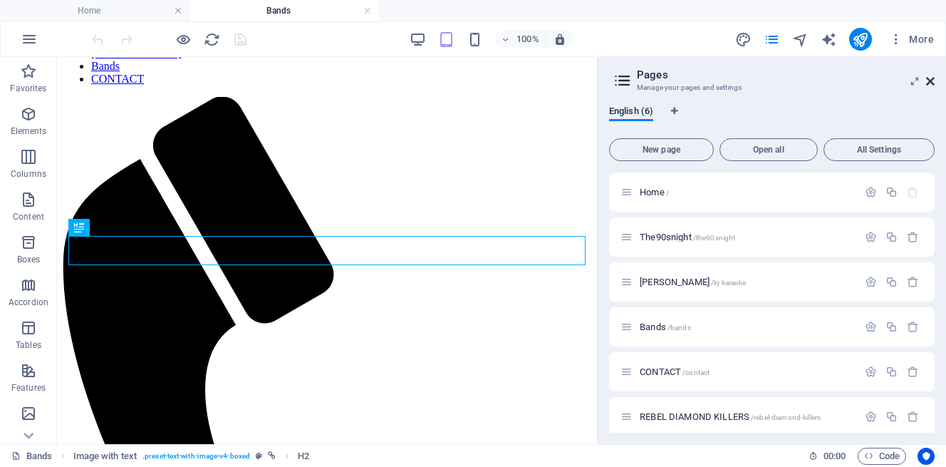
click at [931, 79] on icon at bounding box center [930, 81] width 9 height 11
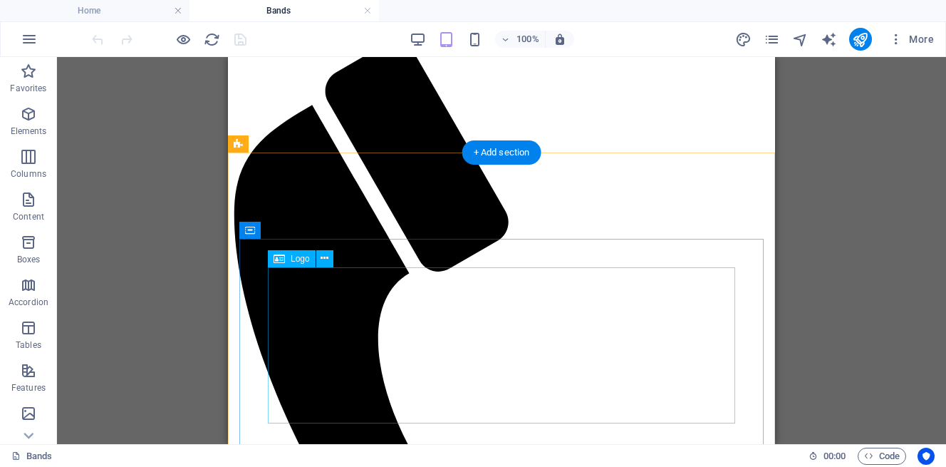
scroll to position [272, 0]
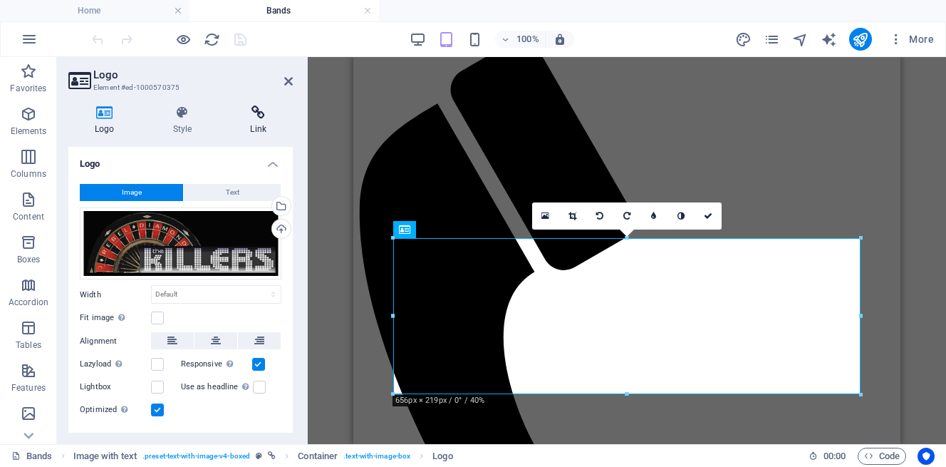
click at [256, 110] on icon at bounding box center [258, 112] width 69 height 14
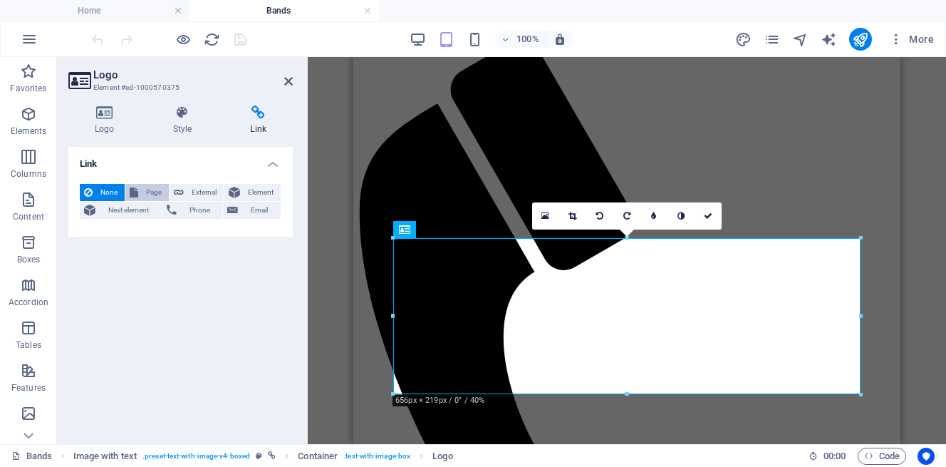
click at [140, 192] on button "Page" at bounding box center [146, 192] width 43 height 17
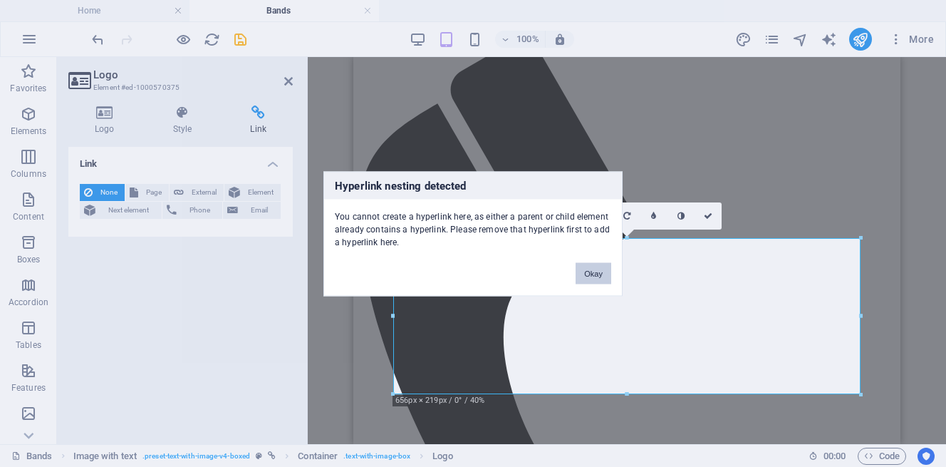
click at [591, 268] on button "Okay" at bounding box center [594, 272] width 36 height 21
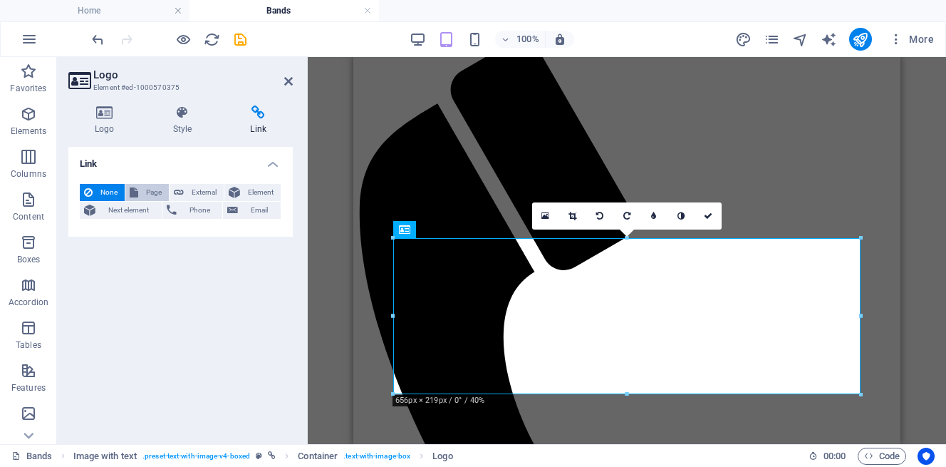
click at [143, 189] on span "Page" at bounding box center [153, 192] width 22 height 17
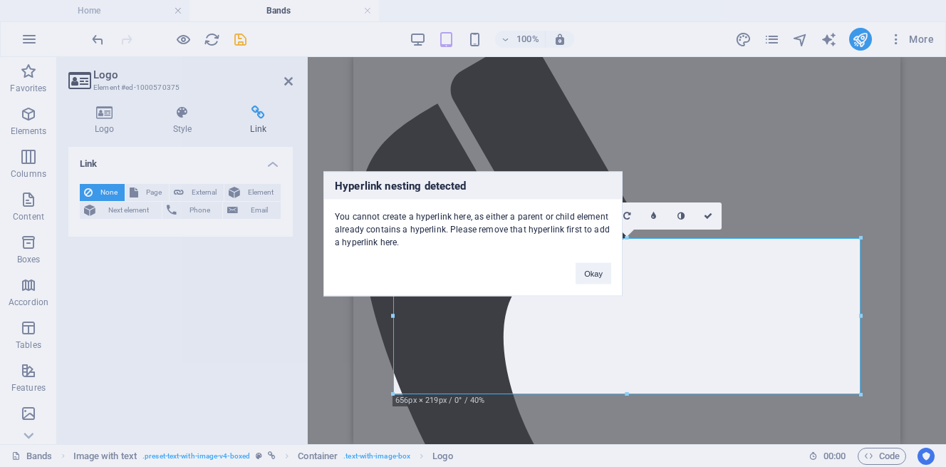
click at [94, 188] on div "Hyperlink nesting detected You cannot create a hyperlink here, as either a pare…" at bounding box center [473, 233] width 946 height 467
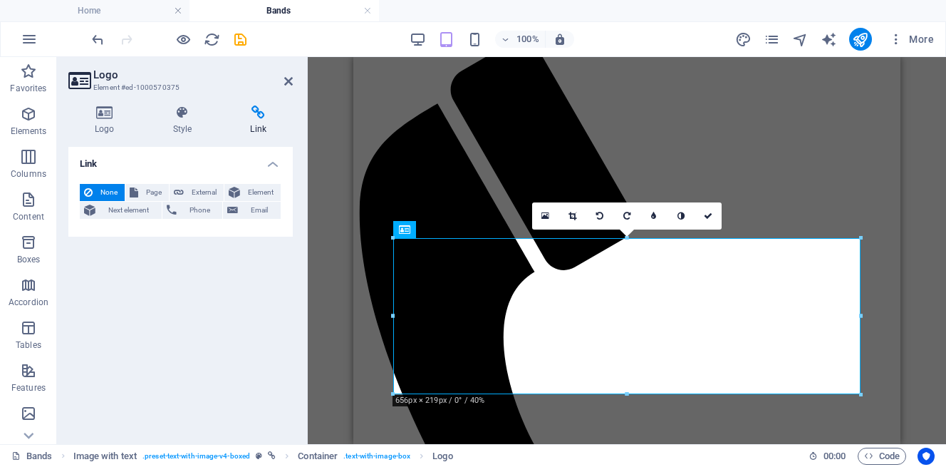
click at [94, 188] on button "None" at bounding box center [102, 192] width 45 height 17
click at [259, 115] on icon at bounding box center [258, 112] width 69 height 14
click at [272, 164] on h4 "Link" at bounding box center [180, 160] width 224 height 26
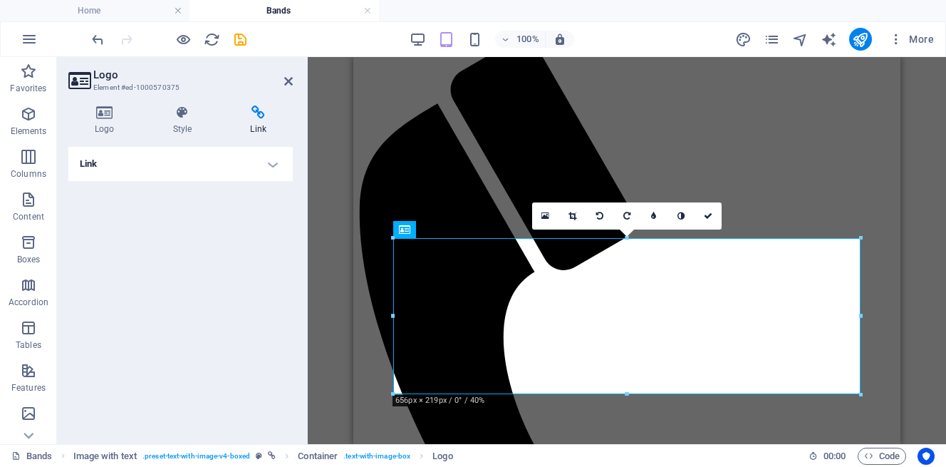
click at [272, 164] on h4 "Link" at bounding box center [180, 164] width 224 height 34
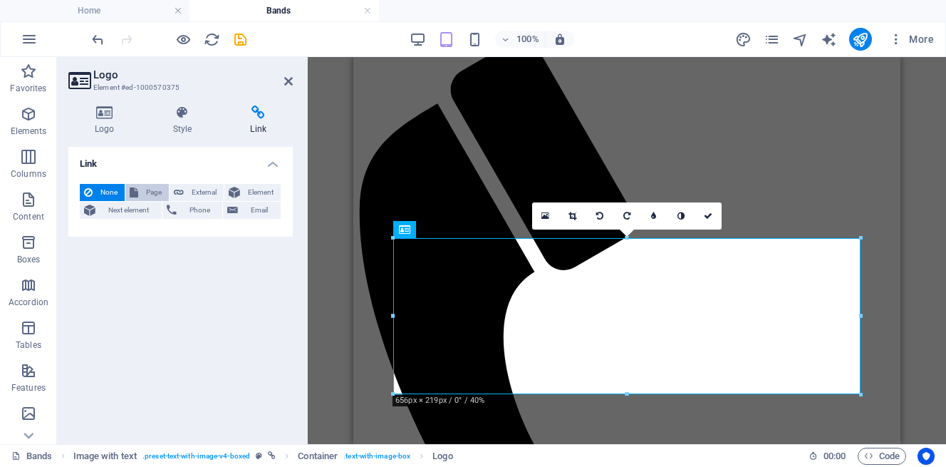
click at [136, 192] on icon at bounding box center [134, 192] width 9 height 17
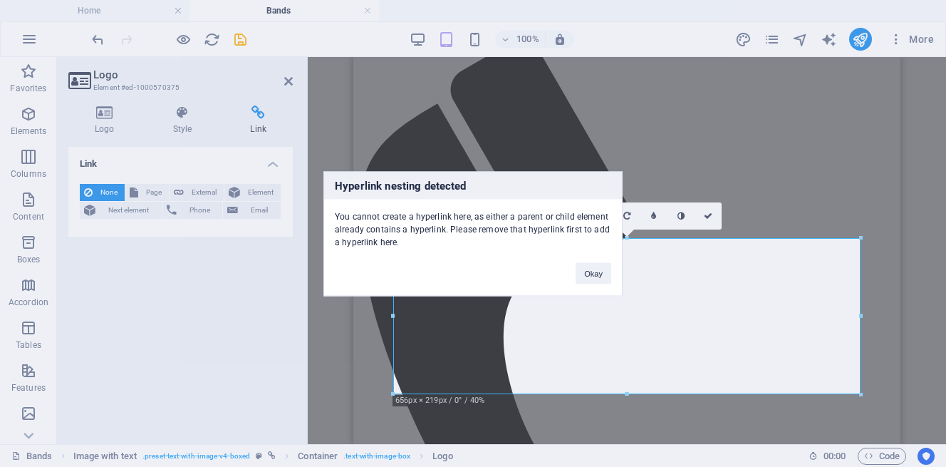
click at [563, 271] on div "Hyperlink nesting detected You cannot create a hyperlink here, as either a pare…" at bounding box center [472, 233] width 299 height 125
click at [591, 270] on button "Okay" at bounding box center [594, 272] width 36 height 21
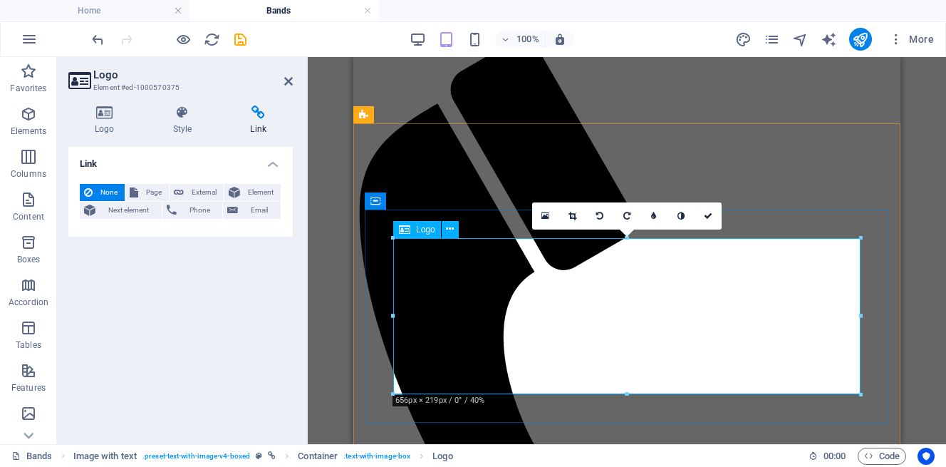
click at [289, 79] on icon at bounding box center [288, 81] width 9 height 11
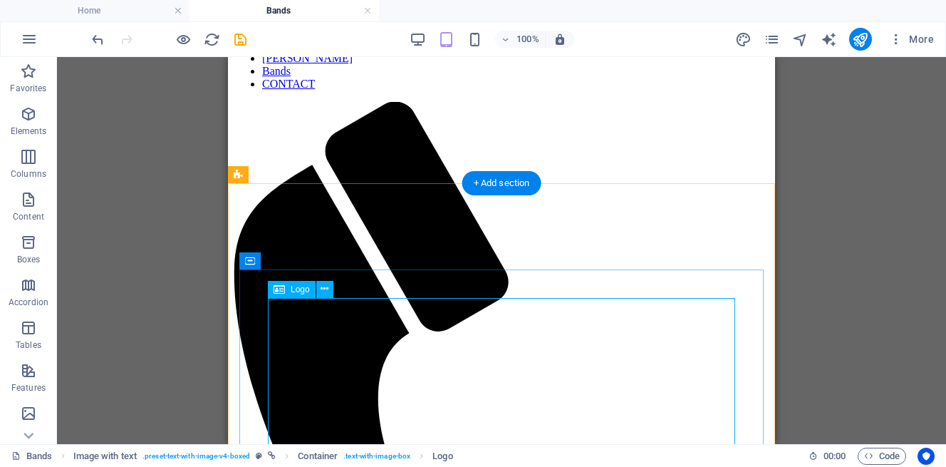
scroll to position [213, 0]
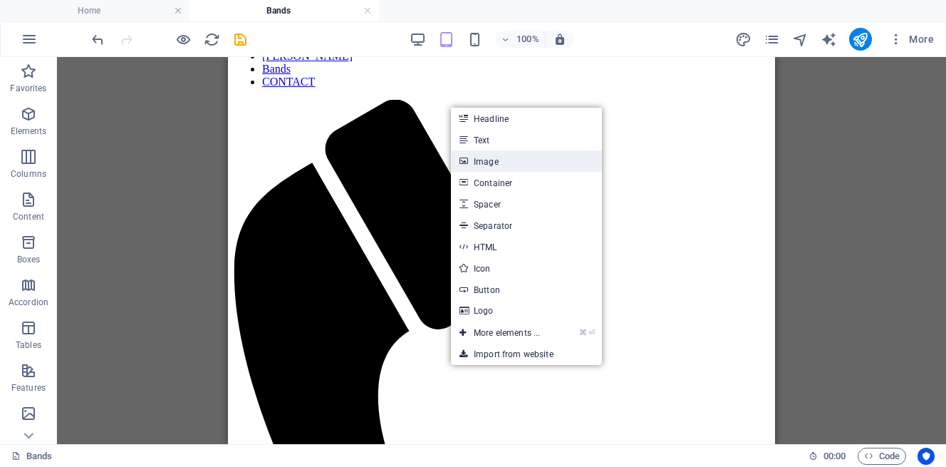
click at [502, 160] on link "Image" at bounding box center [526, 160] width 151 height 21
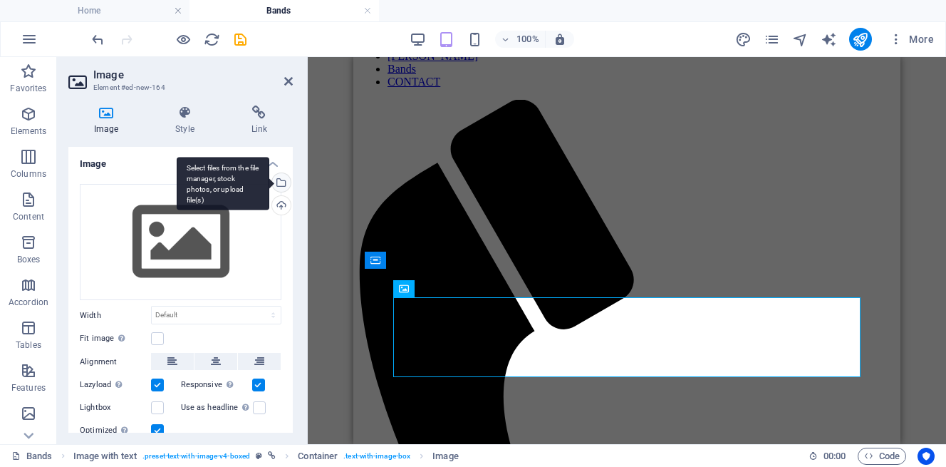
click at [279, 180] on div "Select files from the file manager, stock photos, or upload file(s)" at bounding box center [279, 183] width 21 height 21
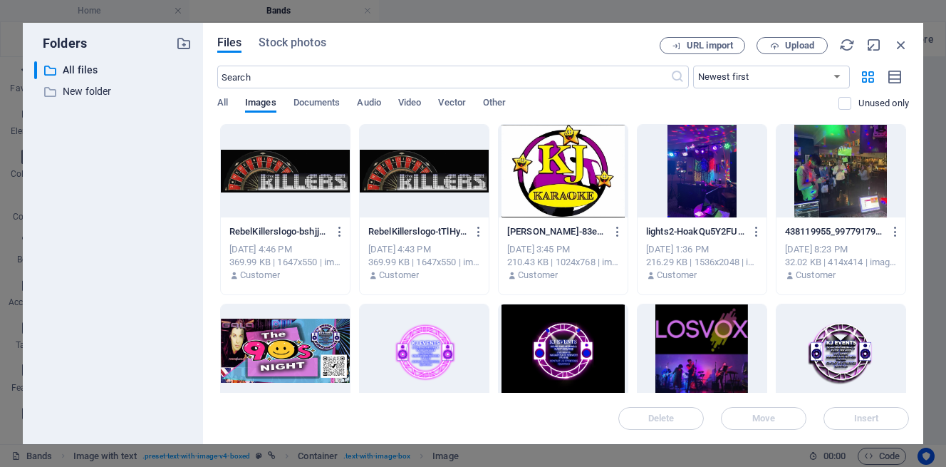
click at [305, 176] on div at bounding box center [285, 171] width 129 height 93
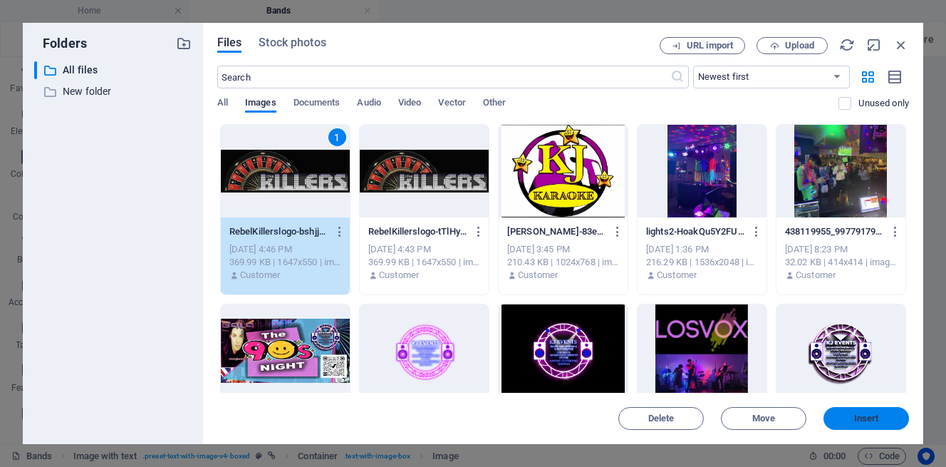
click at [886, 416] on span "Insert" at bounding box center [866, 418] width 74 height 9
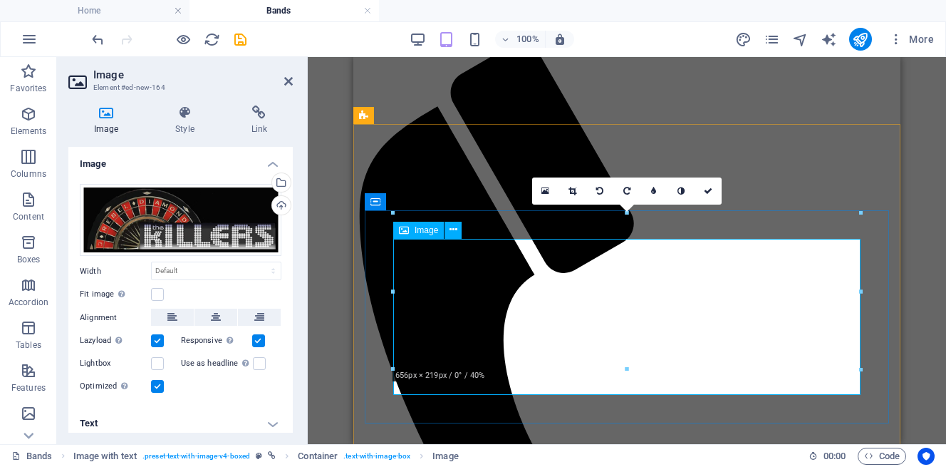
scroll to position [273, 0]
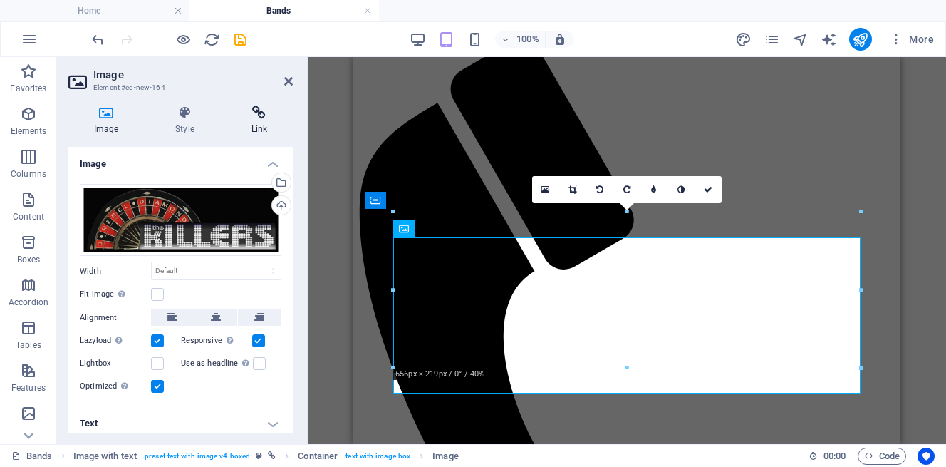
click at [265, 115] on icon at bounding box center [259, 112] width 67 height 14
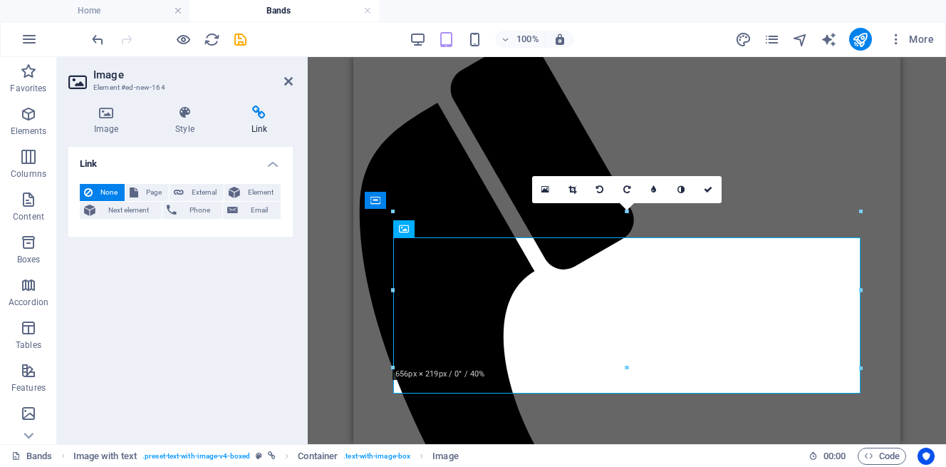
click at [101, 189] on span "None" at bounding box center [109, 192] width 24 height 17
click at [140, 186] on button "Page" at bounding box center [146, 192] width 43 height 17
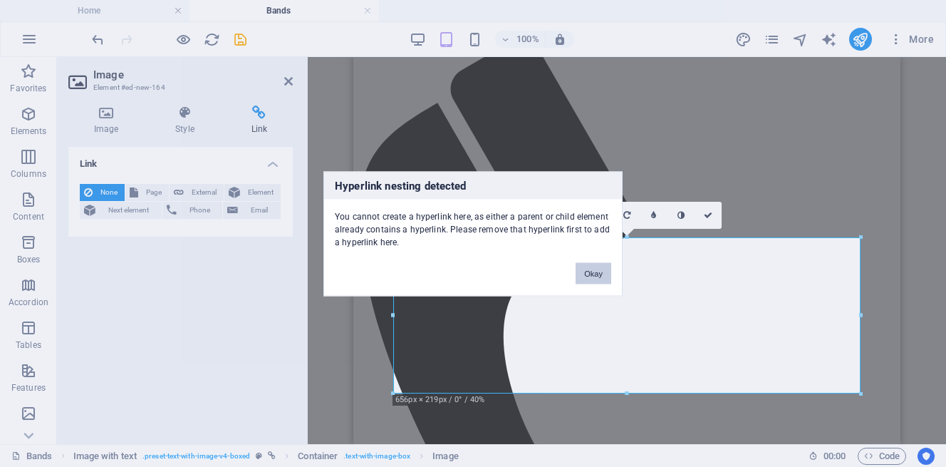
click at [598, 267] on button "Okay" at bounding box center [594, 272] width 36 height 21
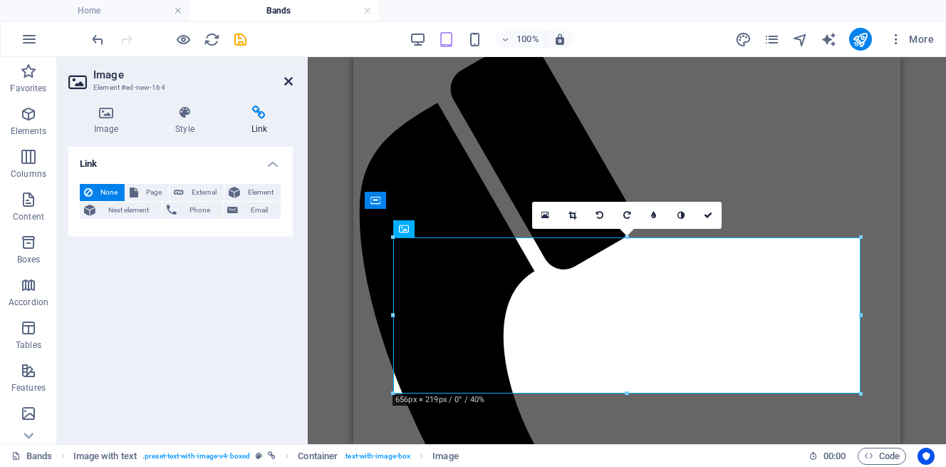
click at [286, 83] on icon at bounding box center [288, 81] width 9 height 11
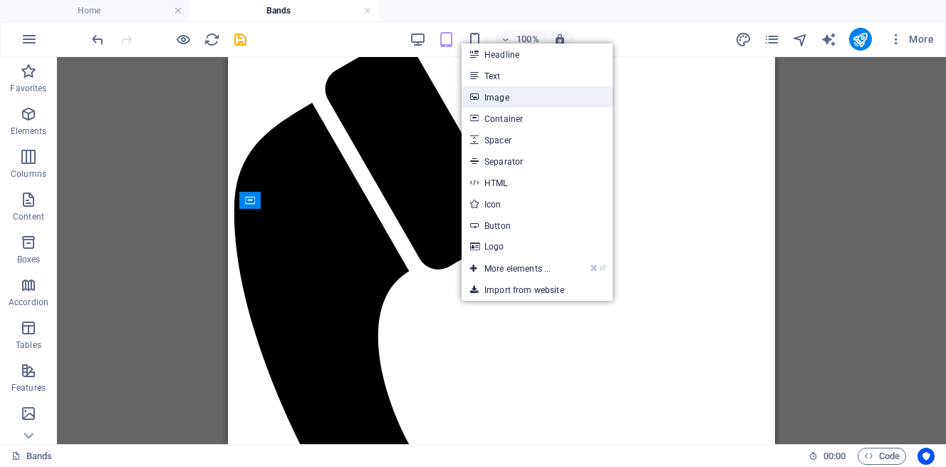
click at [489, 96] on link "Image" at bounding box center [537, 96] width 151 height 21
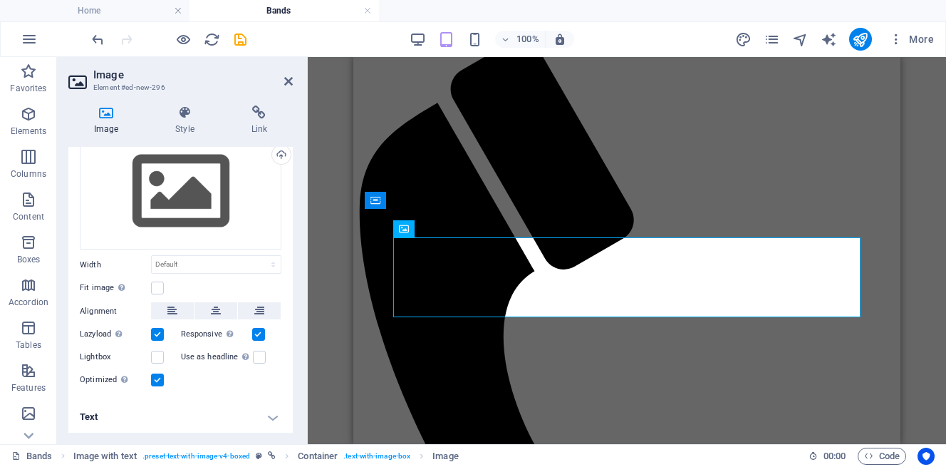
scroll to position [0, 0]
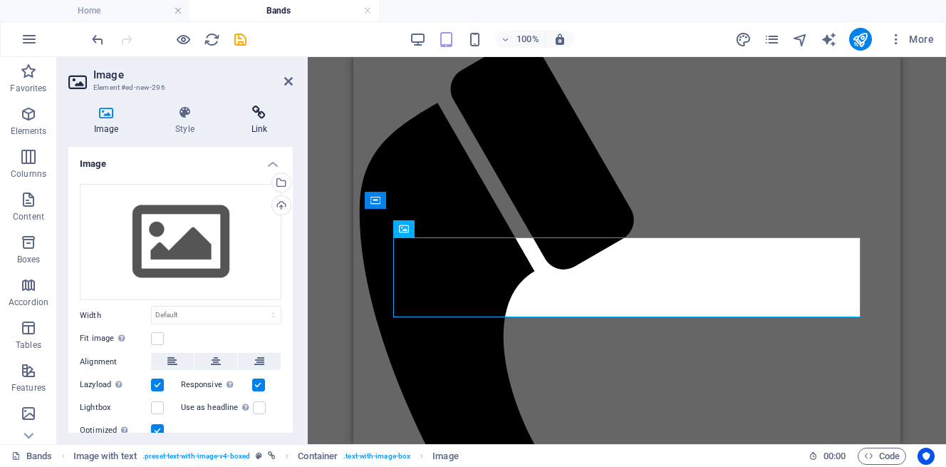
click at [264, 113] on icon at bounding box center [259, 112] width 67 height 14
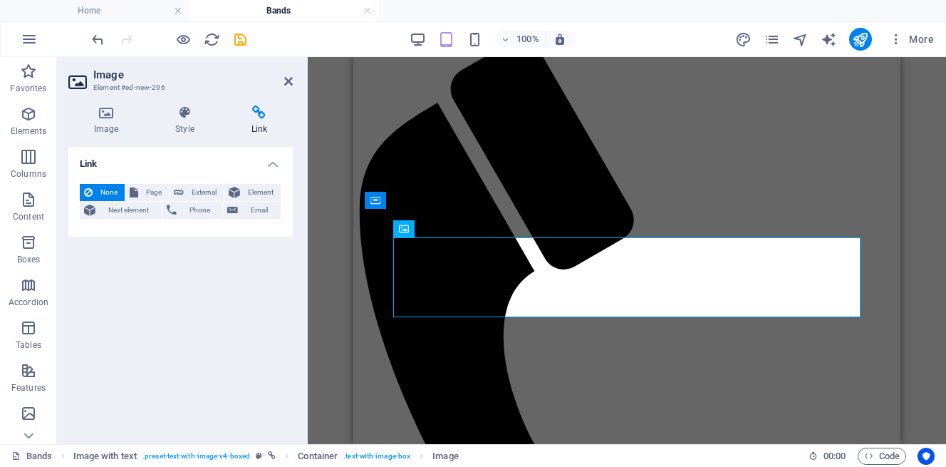
click at [269, 164] on h4 "Link" at bounding box center [180, 160] width 224 height 26
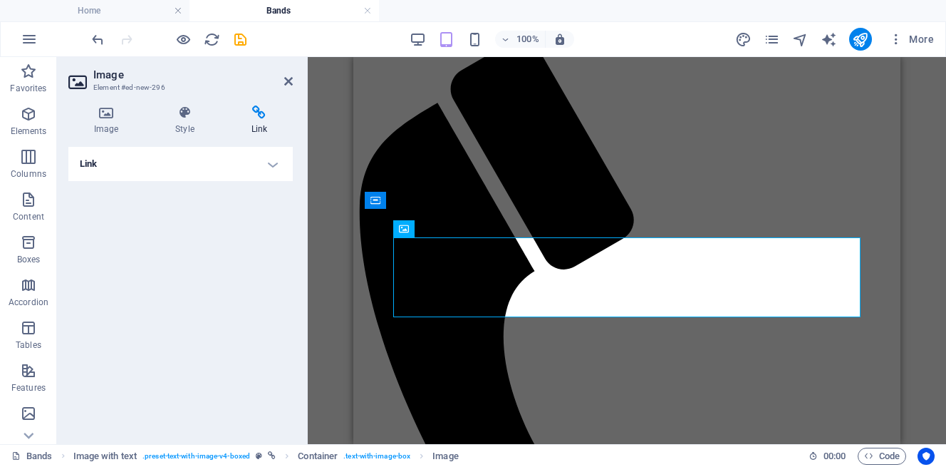
click at [269, 164] on h4 "Link" at bounding box center [180, 164] width 224 height 34
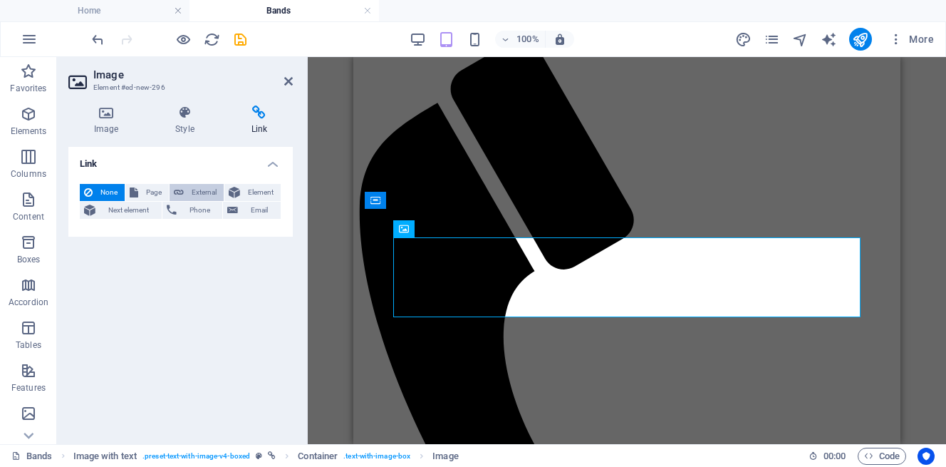
click at [201, 189] on span "External" at bounding box center [203, 192] width 31 height 17
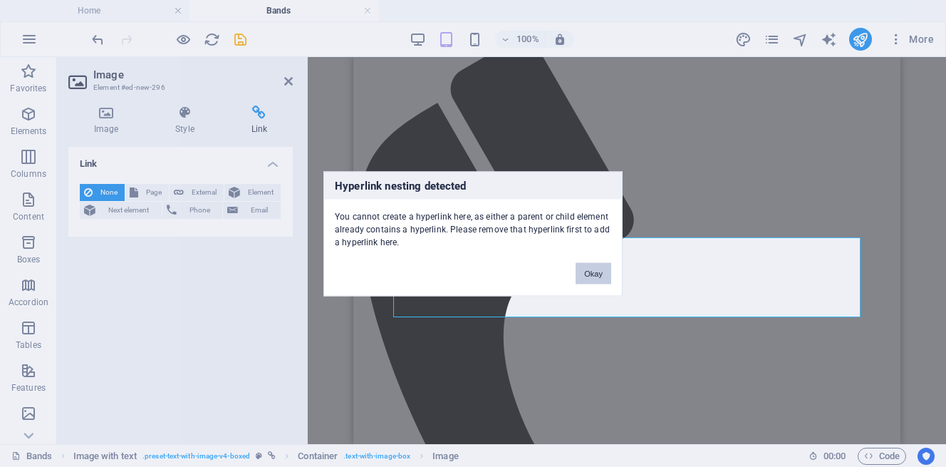
click at [596, 276] on button "Okay" at bounding box center [594, 272] width 36 height 21
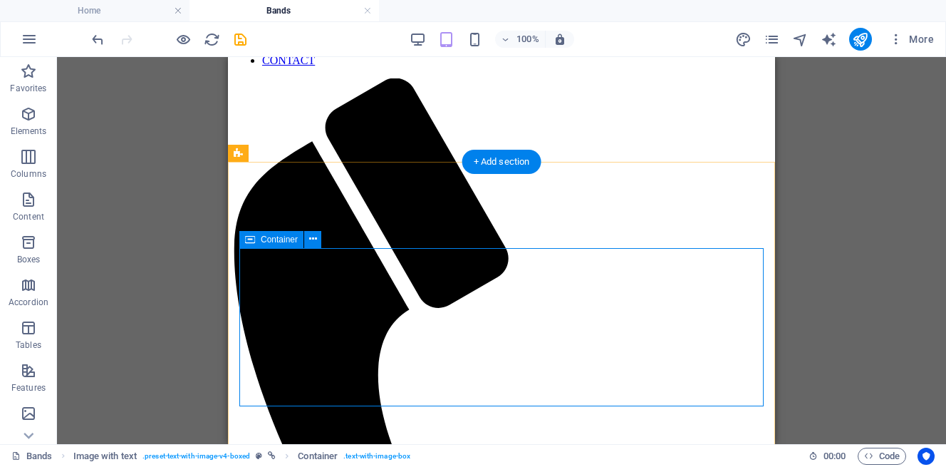
scroll to position [234, 0]
click at [275, 235] on span "Container" at bounding box center [279, 239] width 37 height 9
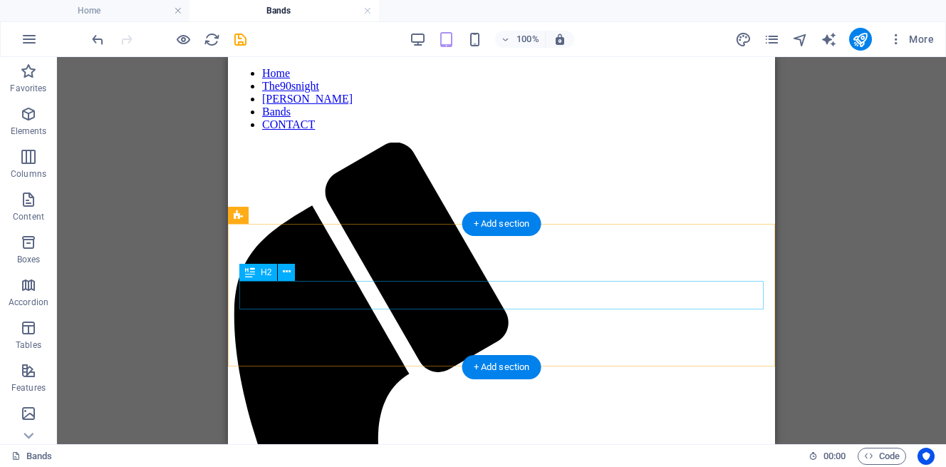
scroll to position [172, 0]
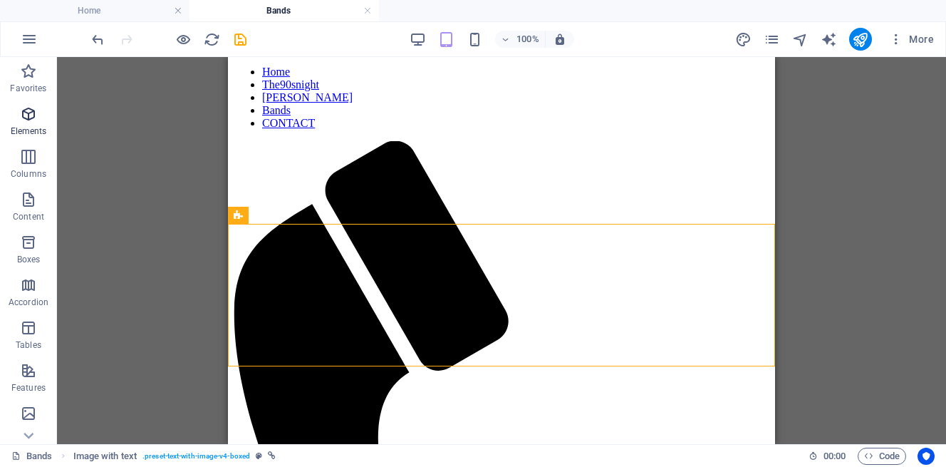
click at [24, 110] on icon "button" at bounding box center [28, 113] width 17 height 17
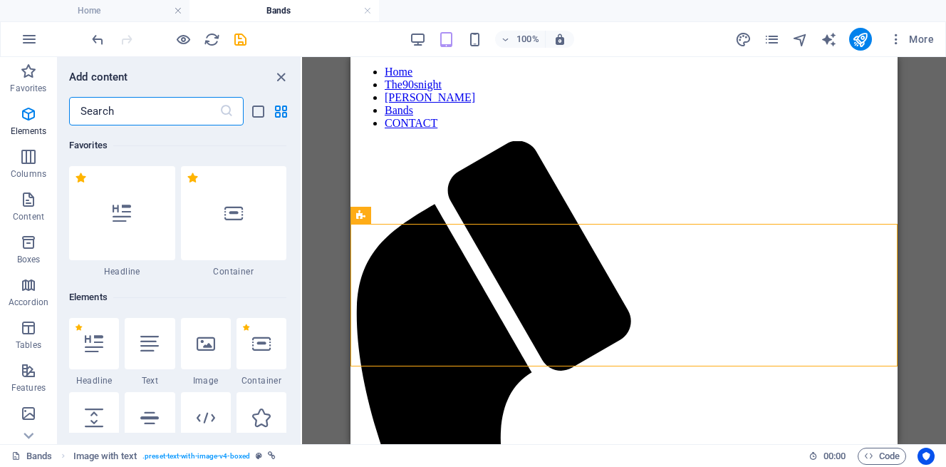
scroll to position [152, 0]
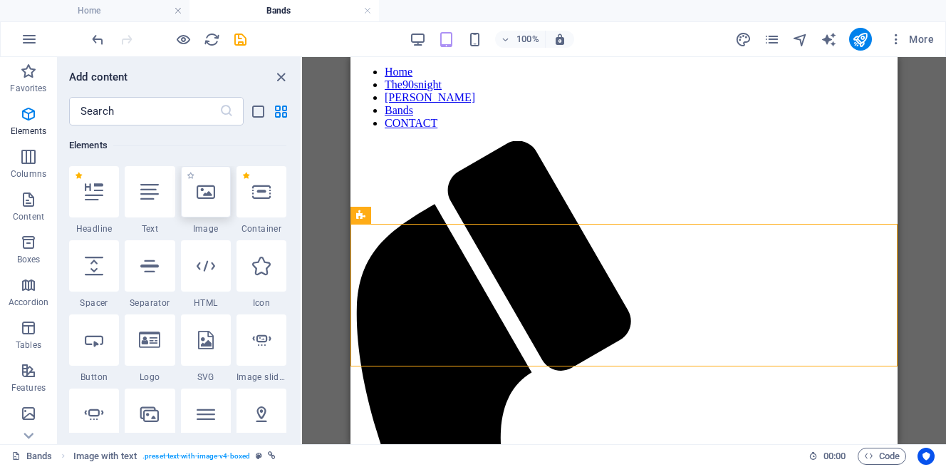
click at [209, 195] on icon at bounding box center [206, 191] width 19 height 19
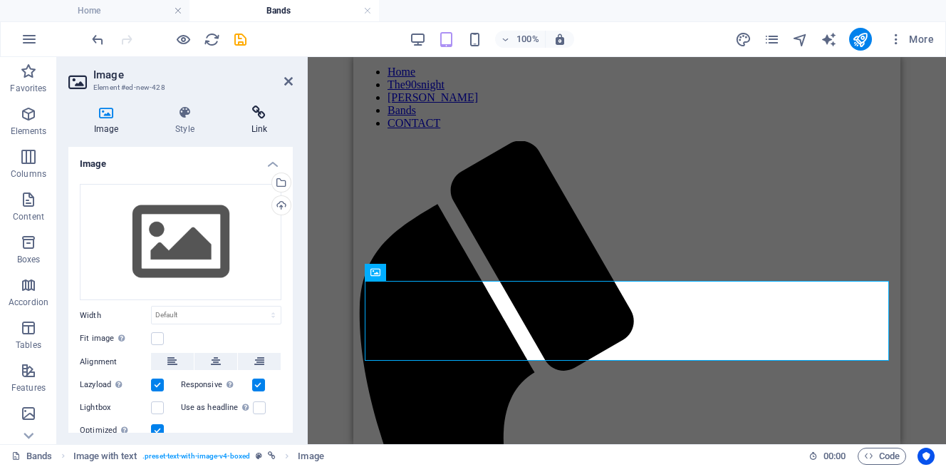
click at [264, 128] on h4 "Link" at bounding box center [259, 120] width 67 height 30
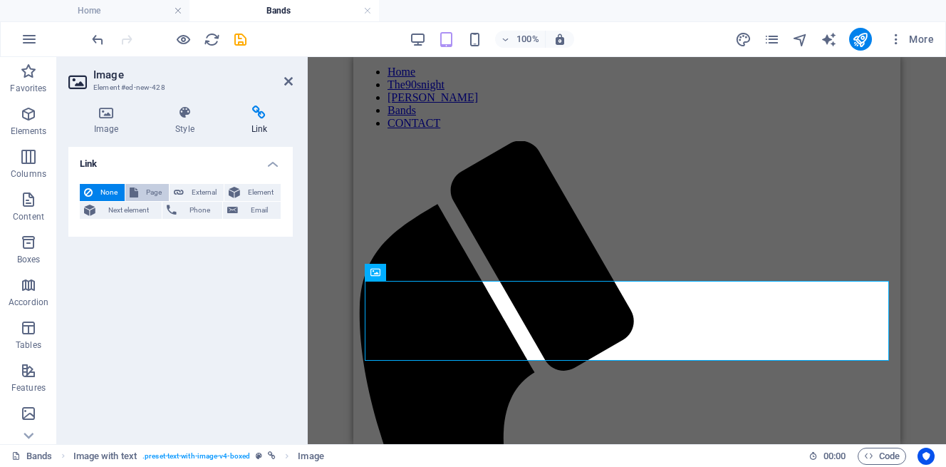
click at [144, 187] on span "Page" at bounding box center [153, 192] width 22 height 17
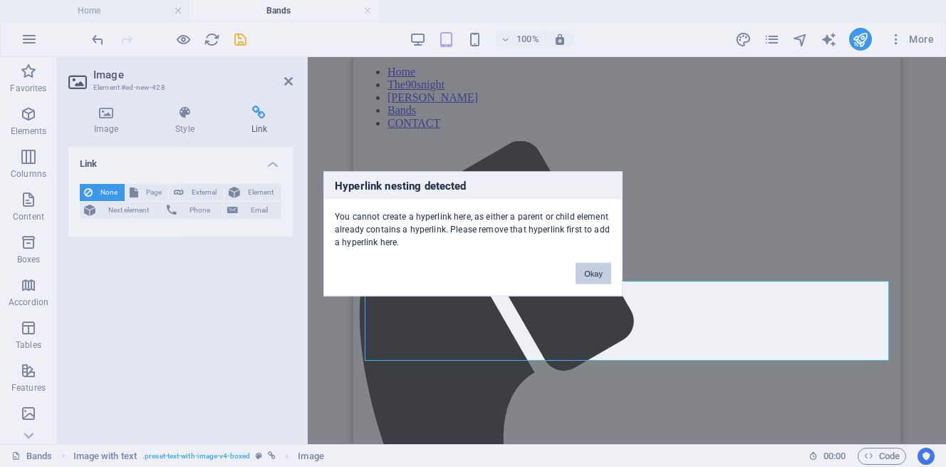
click at [594, 271] on button "Okay" at bounding box center [594, 272] width 36 height 21
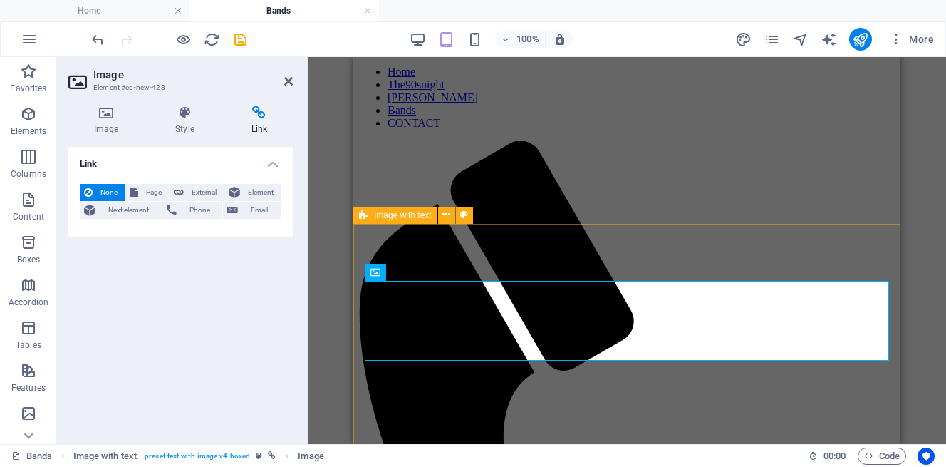
click at [410, 215] on span "Image with text" at bounding box center [403, 215] width 58 height 9
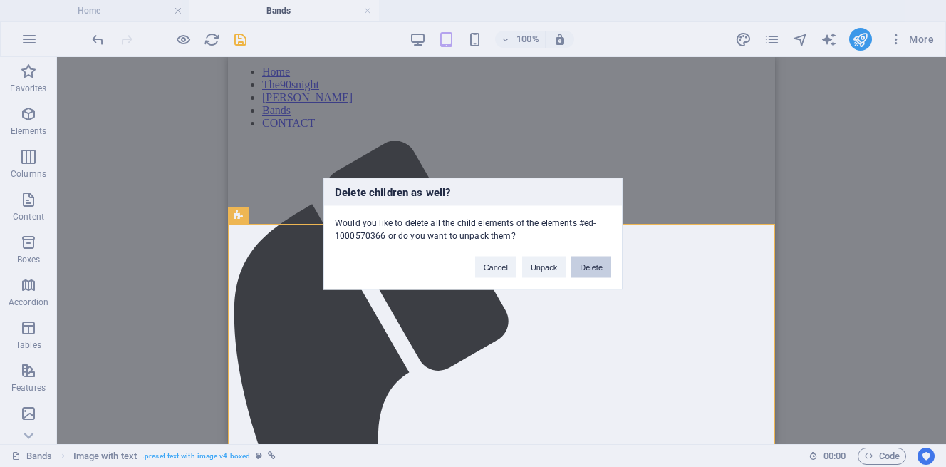
click at [588, 265] on button "Delete" at bounding box center [591, 266] width 40 height 21
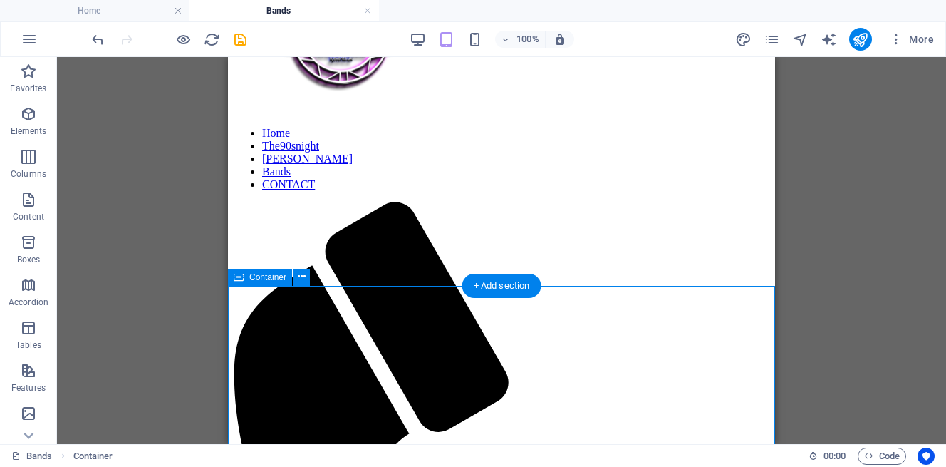
scroll to position [110, 0]
click at [499, 284] on div "+ Add section" at bounding box center [501, 286] width 79 height 24
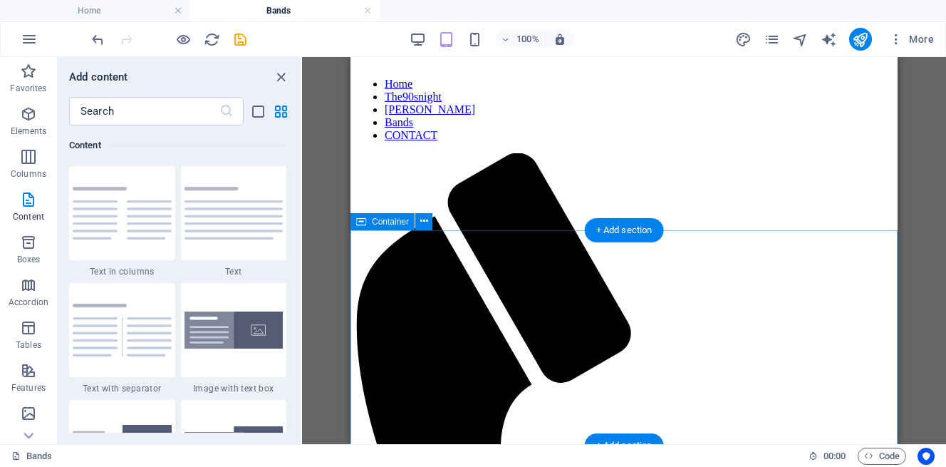
scroll to position [165, 0]
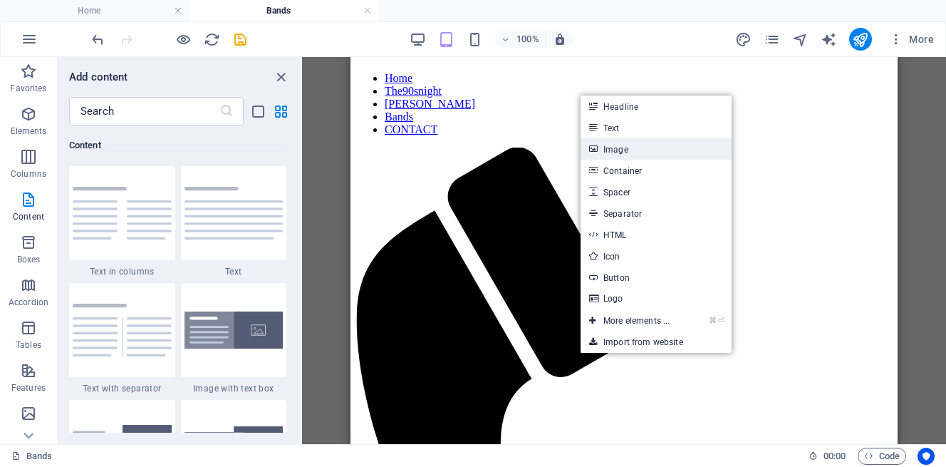
click at [622, 150] on link "Image" at bounding box center [656, 148] width 151 height 21
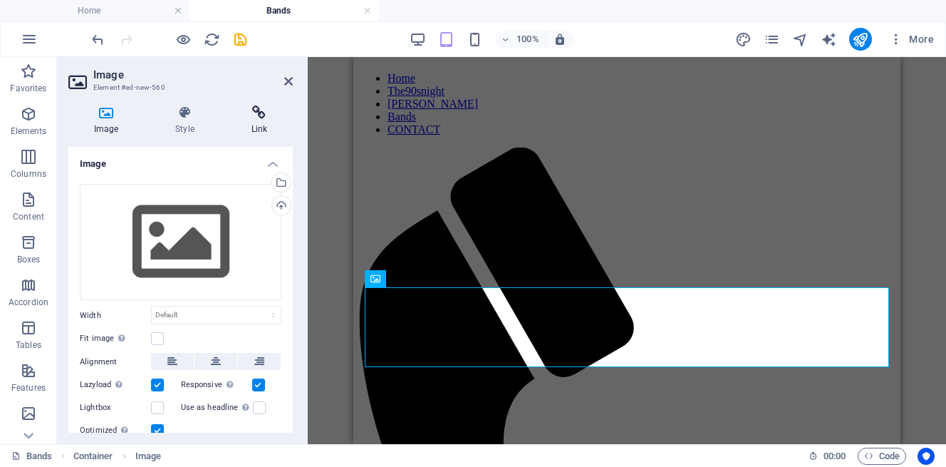
click at [259, 114] on icon at bounding box center [259, 112] width 67 height 14
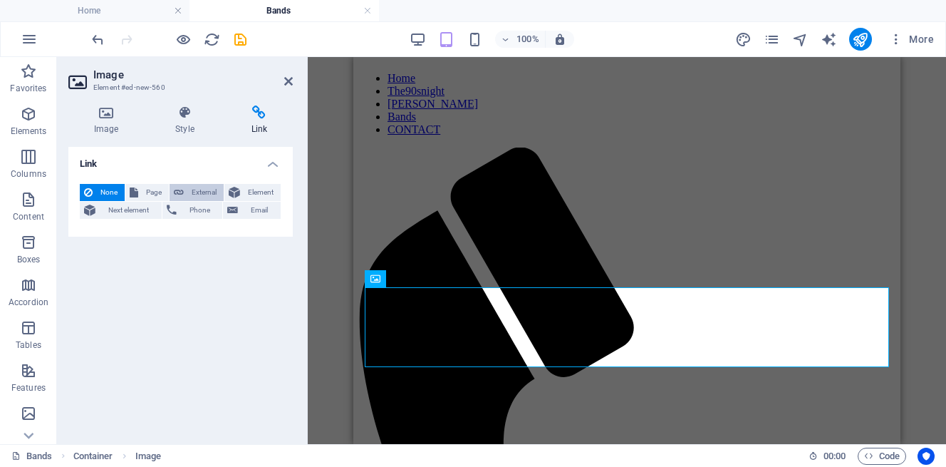
click at [190, 189] on span "External" at bounding box center [203, 192] width 31 height 17
select select
select select "blank"
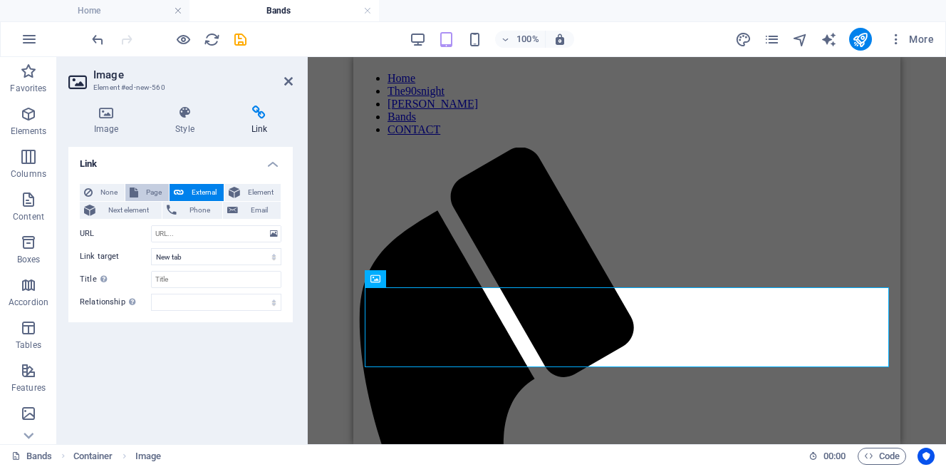
click at [145, 188] on span "Page" at bounding box center [153, 192] width 22 height 17
select select
click at [101, 191] on span "None" at bounding box center [109, 192] width 24 height 17
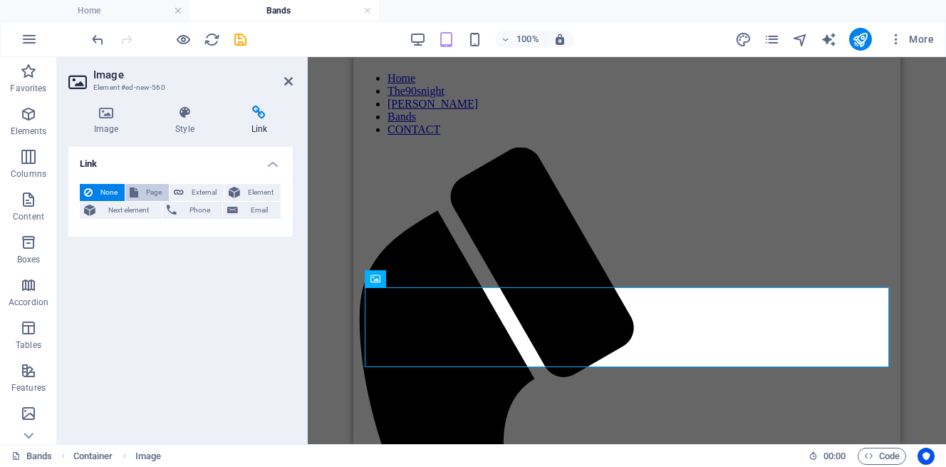
click at [151, 191] on span "Page" at bounding box center [153, 192] width 22 height 17
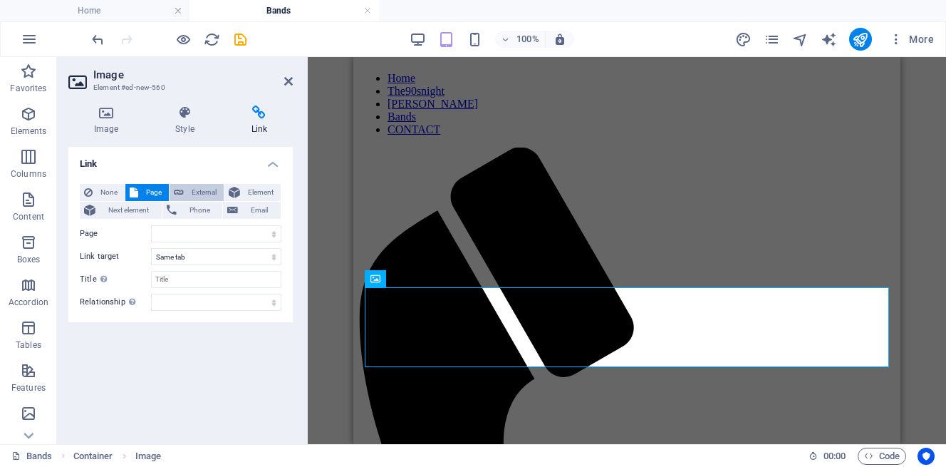
click at [190, 189] on span "External" at bounding box center [203, 192] width 31 height 17
select select
select select "blank"
click at [146, 186] on span "Page" at bounding box center [153, 192] width 22 height 17
select select
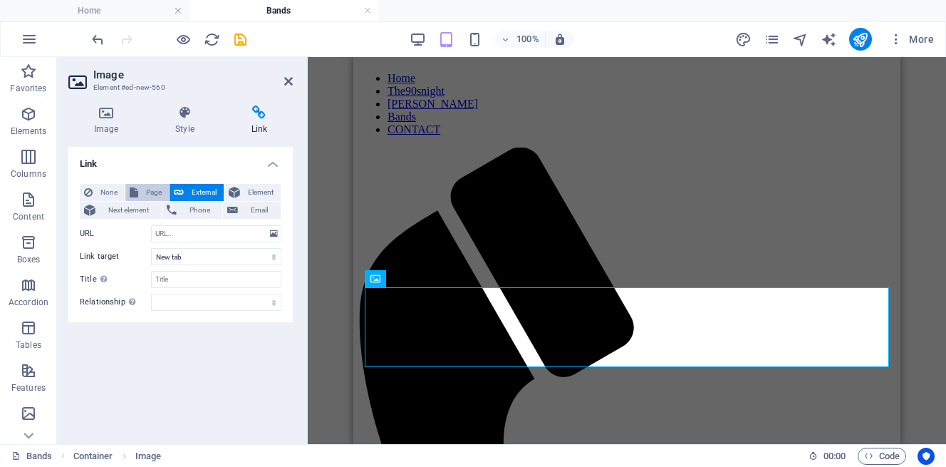
select select
click at [272, 233] on select "Home The90snight KJ Karaoke Bands CONTACT REBEL DIAMOND KILLERS" at bounding box center [216, 233] width 130 height 17
select select "5"
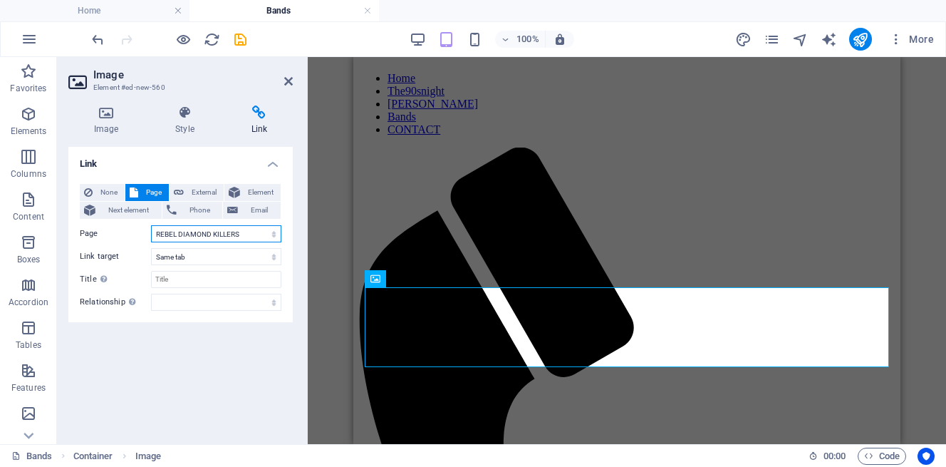
click at [151, 225] on select "Home The90snight KJ Karaoke Bands CONTACT REBEL DIAMOND KILLERS" at bounding box center [216, 233] width 130 height 17
click at [108, 115] on icon at bounding box center [106, 112] width 76 height 14
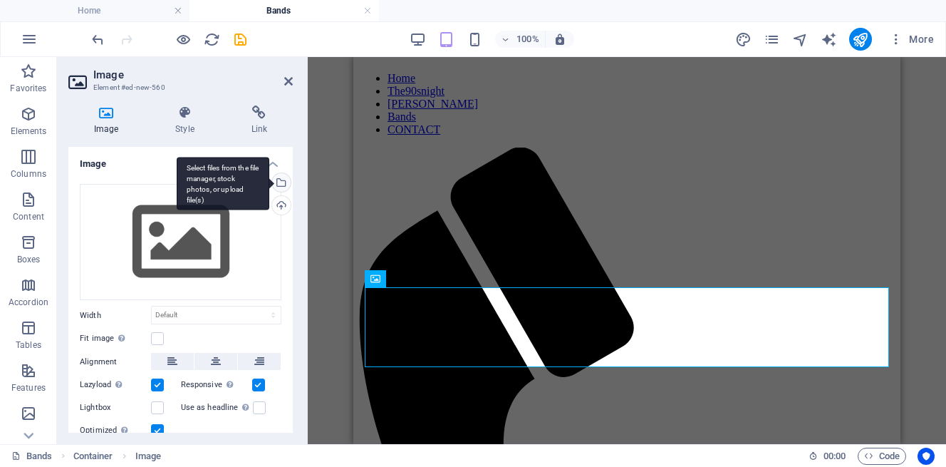
click at [278, 182] on div "Select files from the file manager, stock photos, or upload file(s)" at bounding box center [279, 183] width 21 height 21
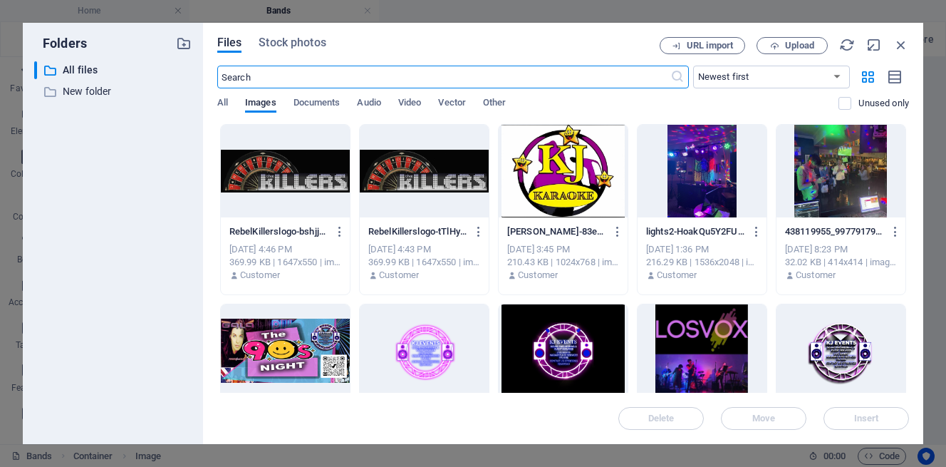
click at [306, 175] on div at bounding box center [285, 171] width 129 height 93
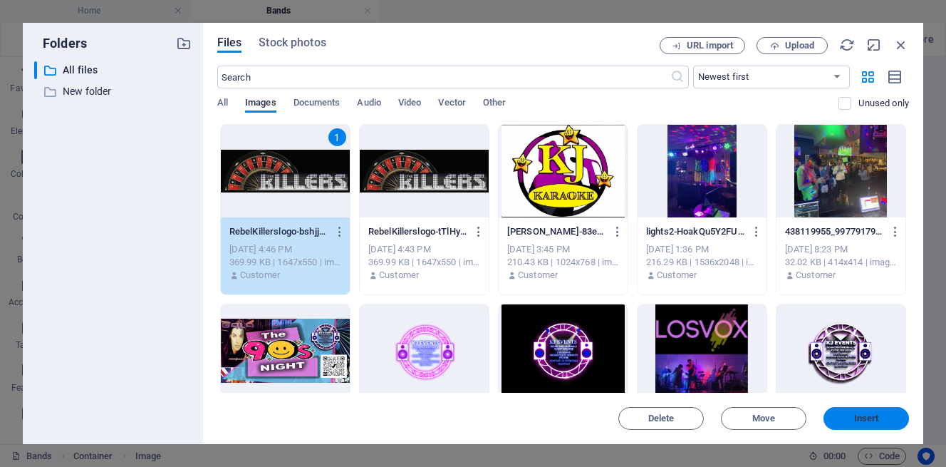
click at [857, 415] on span "Insert" at bounding box center [866, 418] width 25 height 9
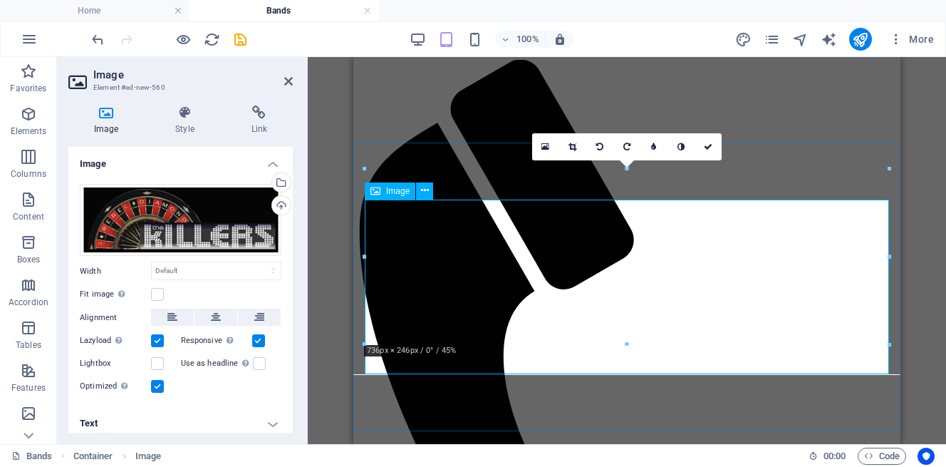
scroll to position [229, 0]
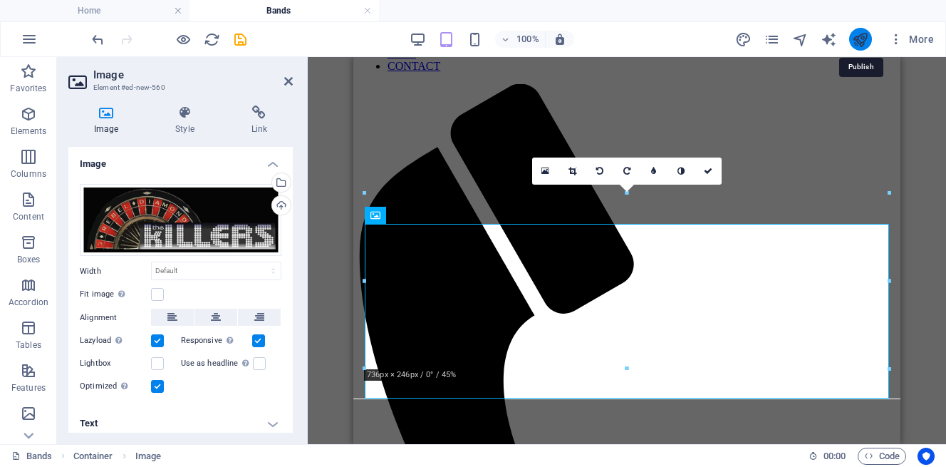
click at [859, 36] on icon "publish" at bounding box center [860, 39] width 16 height 16
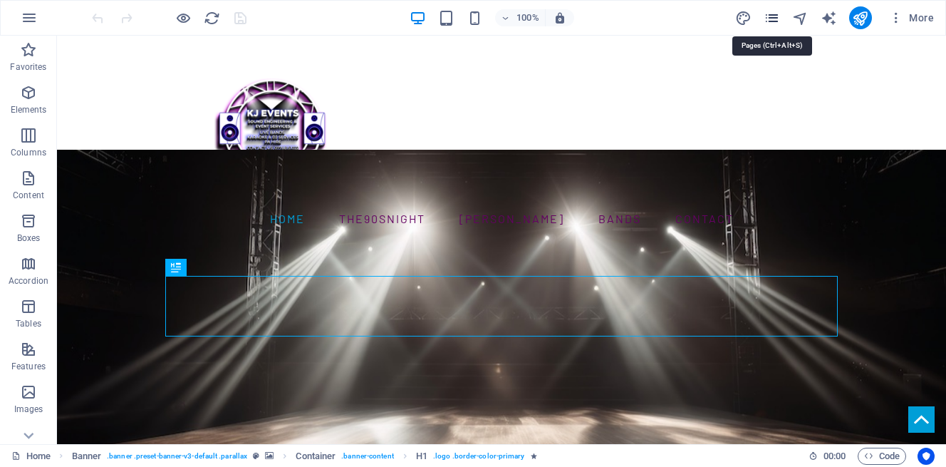
click at [777, 17] on icon "pages" at bounding box center [772, 18] width 16 height 16
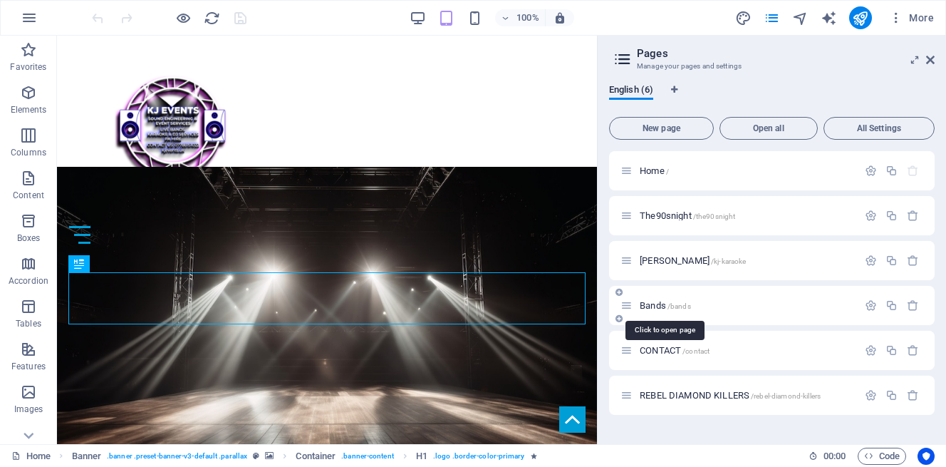
click at [656, 304] on span "Bands /bands" at bounding box center [665, 305] width 51 height 11
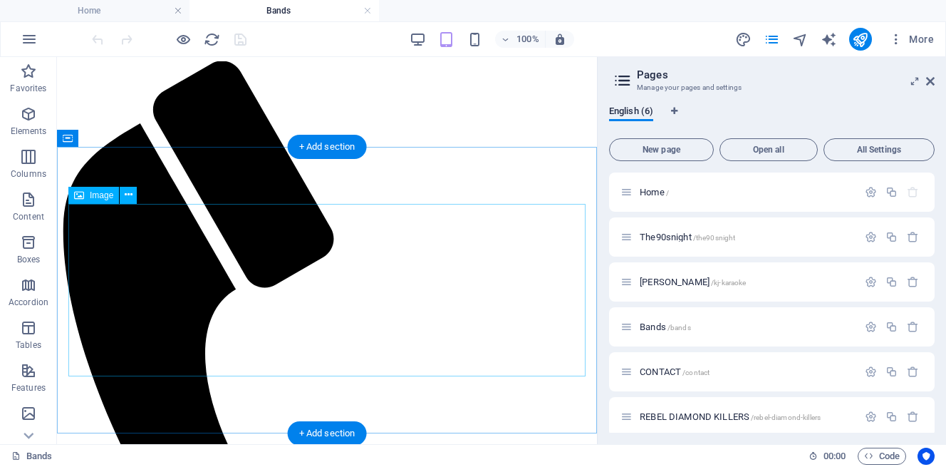
scroll to position [248, 0]
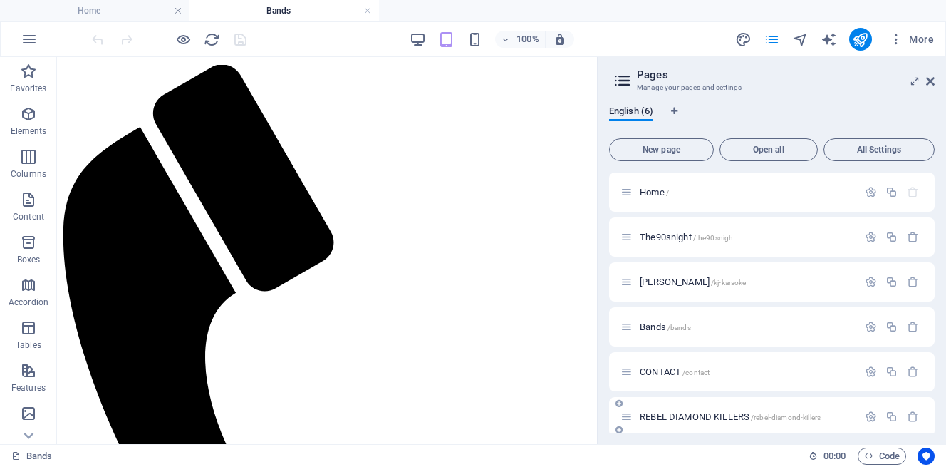
click at [707, 417] on span "REBEL DIAMOND KILLERS /rebel-diamond-killers" at bounding box center [730, 416] width 181 height 11
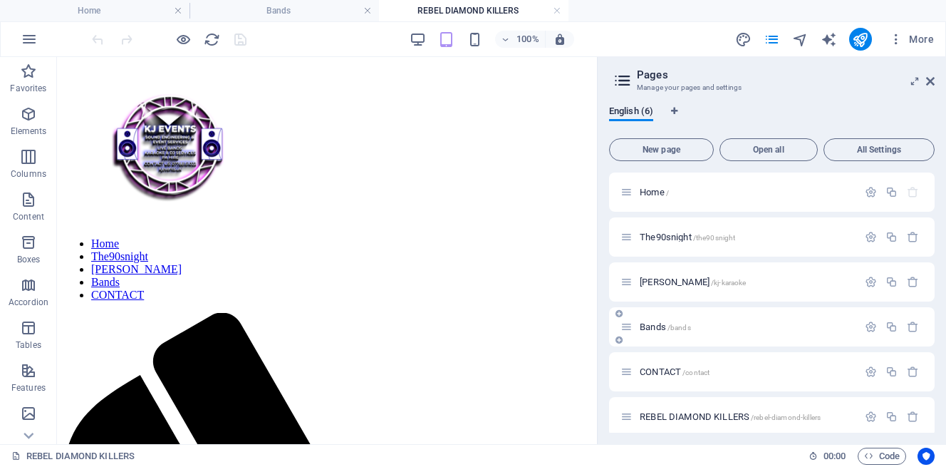
scroll to position [0, 0]
click at [723, 416] on span "REBEL DIAMOND KILLERS /rebel-diamond-killers" at bounding box center [730, 416] width 181 height 11
click at [789, 413] on span "/rebel-diamond-killers" at bounding box center [786, 417] width 70 height 8
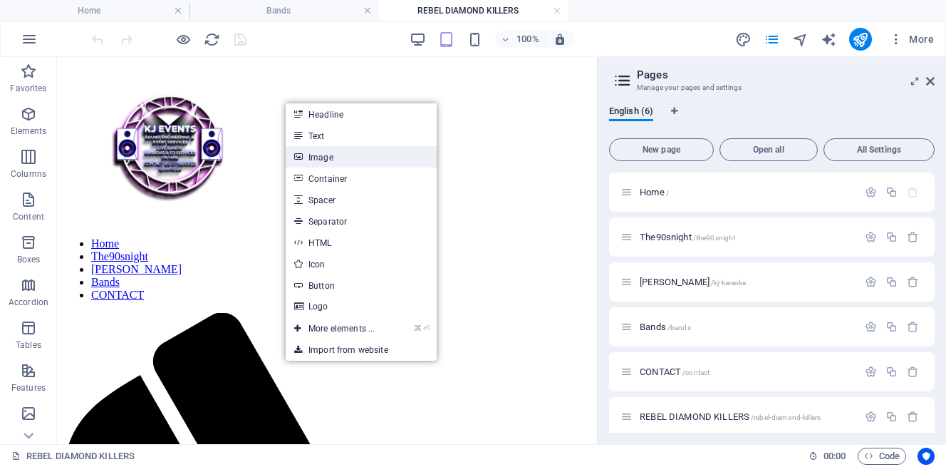
click at [327, 158] on link "Image" at bounding box center [361, 156] width 151 height 21
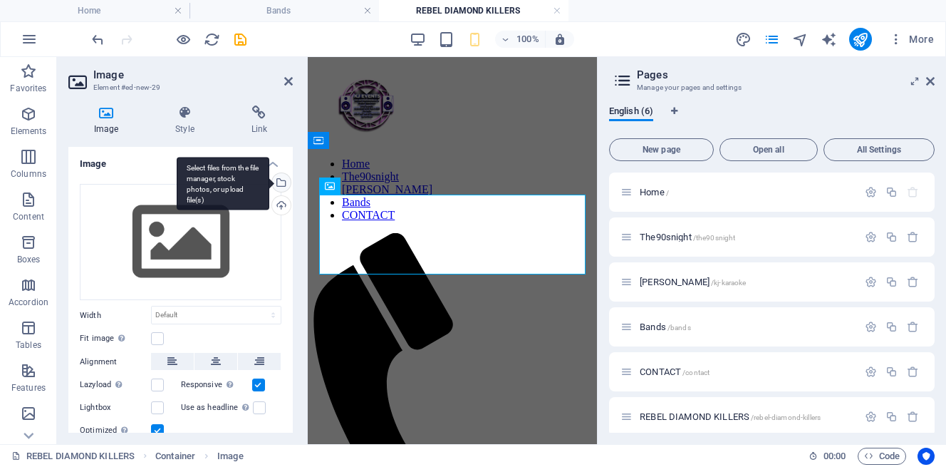
click at [280, 180] on div "Select files from the file manager, stock photos, or upload file(s)" at bounding box center [279, 183] width 21 height 21
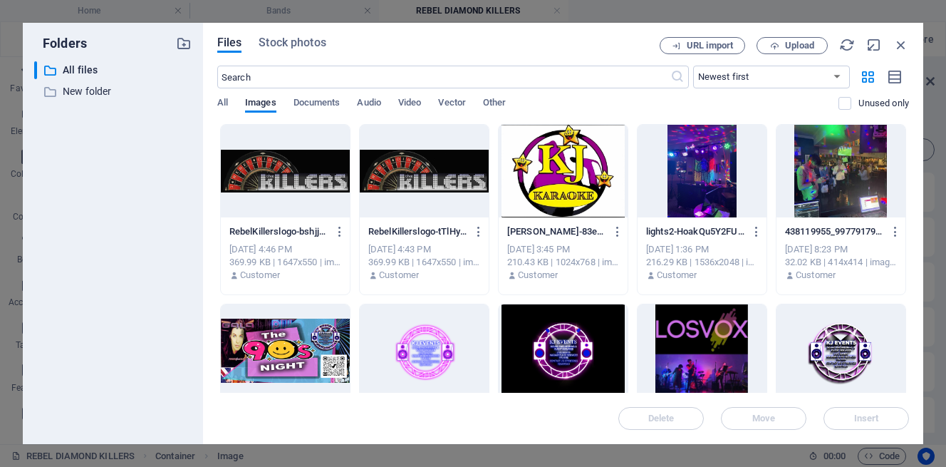
click at [323, 165] on div at bounding box center [285, 171] width 129 height 93
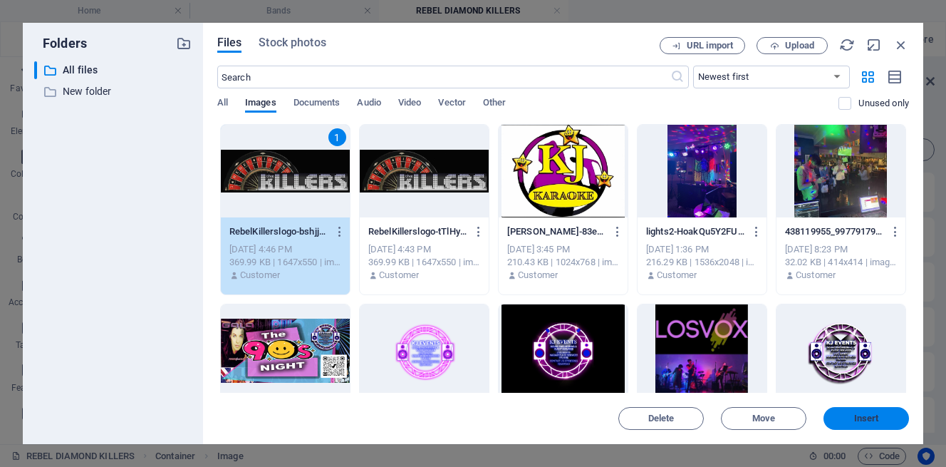
click at [860, 415] on span "Insert" at bounding box center [866, 418] width 25 height 9
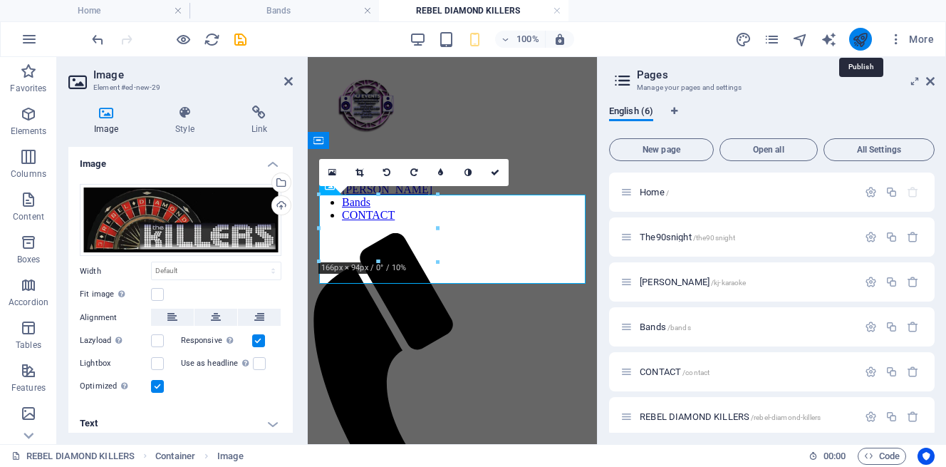
click at [859, 40] on icon "publish" at bounding box center [860, 39] width 16 height 16
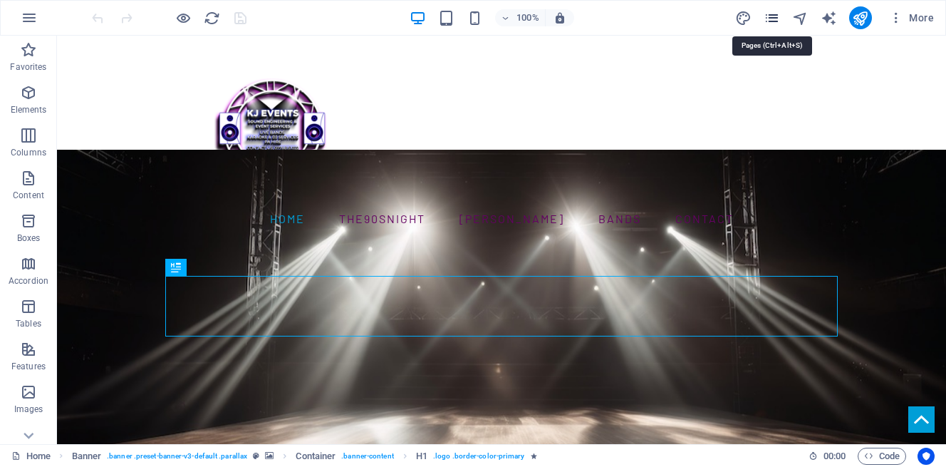
click at [770, 18] on icon "pages" at bounding box center [772, 18] width 16 height 16
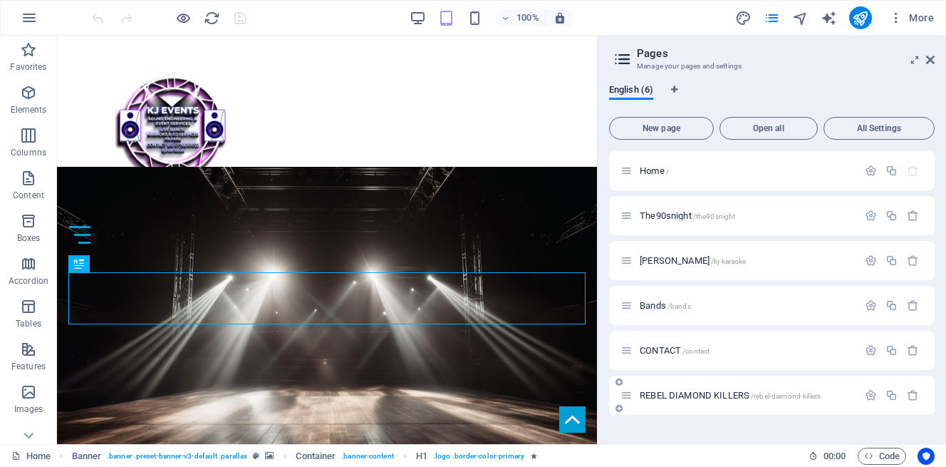
click at [697, 404] on div "REBEL DIAMOND KILLERS /rebel-diamond-killers" at bounding box center [772, 394] width 326 height 39
click at [699, 394] on span "REBEL DIAMOND KILLERS /rebel-diamond-killers" at bounding box center [730, 395] width 181 height 11
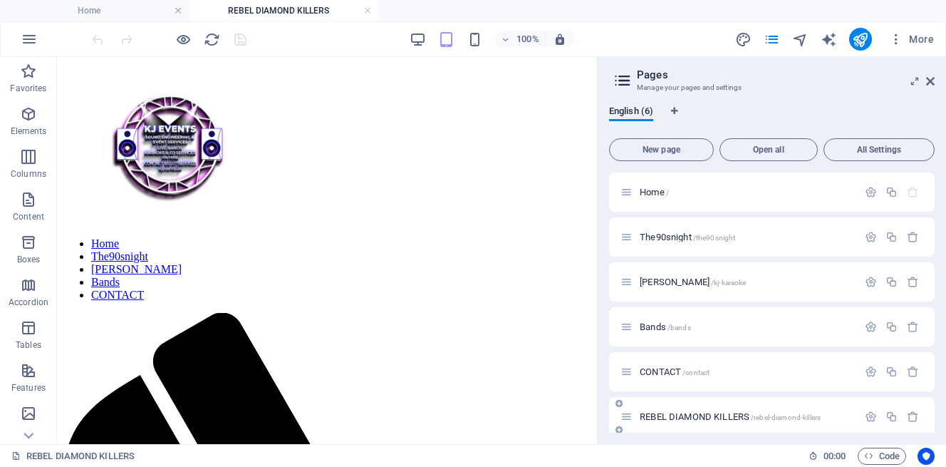
click at [789, 415] on span "/rebel-diamond-killers" at bounding box center [786, 417] width 70 height 8
click at [772, 37] on icon "pages" at bounding box center [772, 39] width 16 height 16
click at [24, 37] on icon "button" at bounding box center [29, 39] width 17 height 17
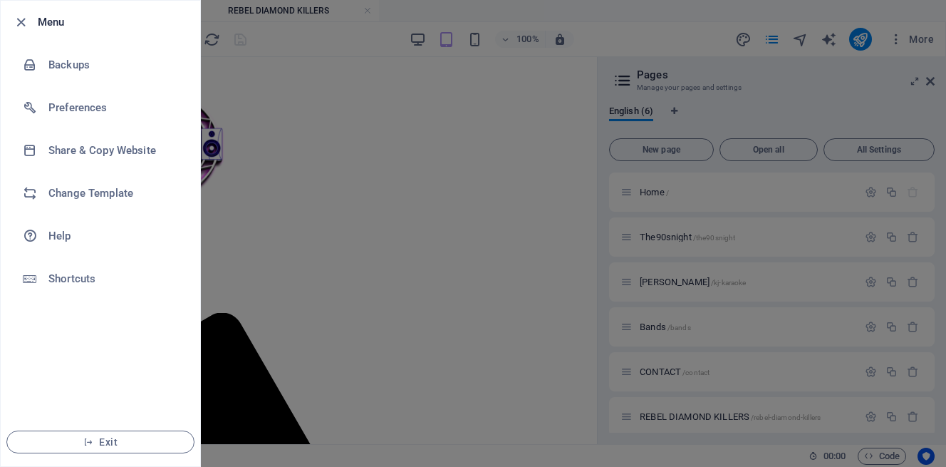
click at [408, 165] on div at bounding box center [473, 233] width 946 height 467
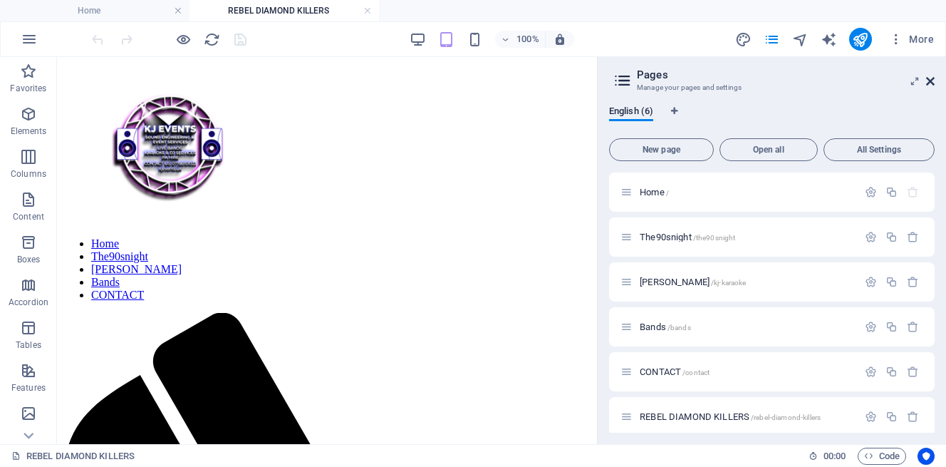
click at [933, 79] on icon at bounding box center [930, 81] width 9 height 11
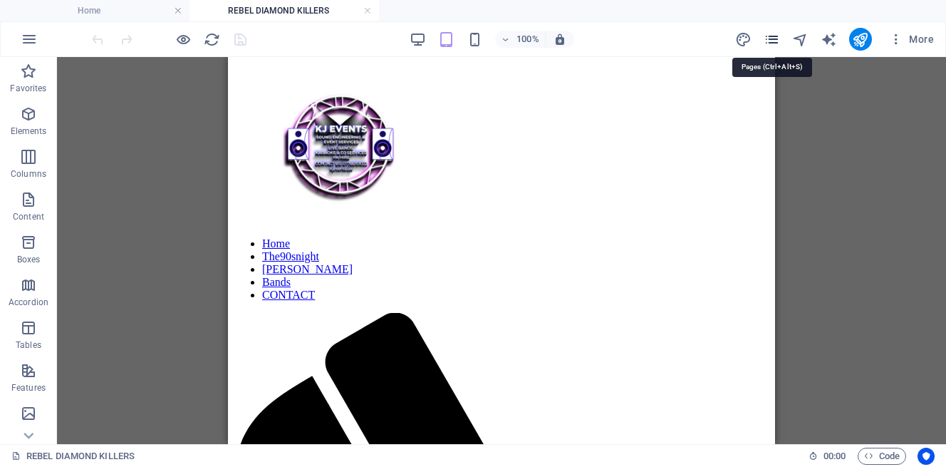
click at [769, 40] on icon "pages" at bounding box center [772, 39] width 16 height 16
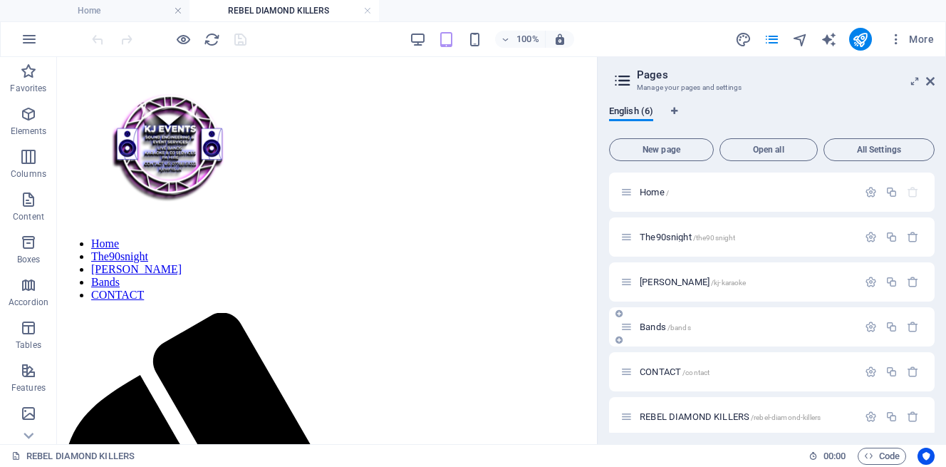
click at [658, 323] on span "Bands /bands" at bounding box center [665, 326] width 51 height 11
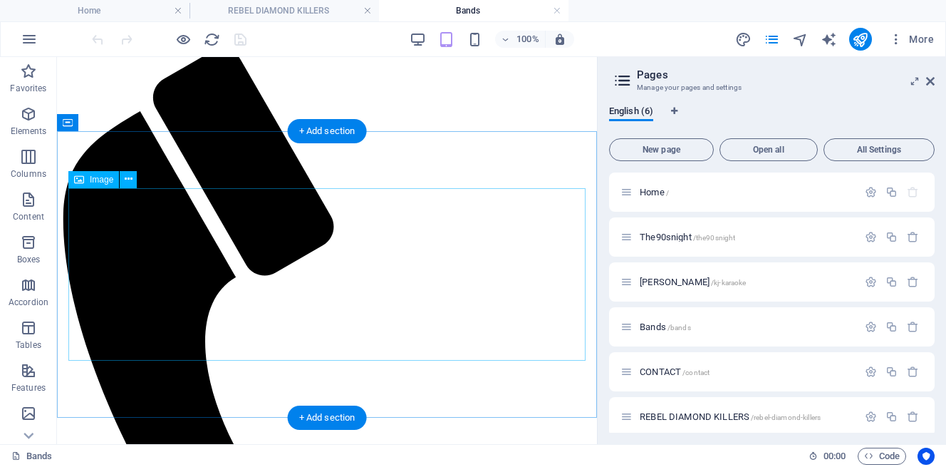
scroll to position [264, 0]
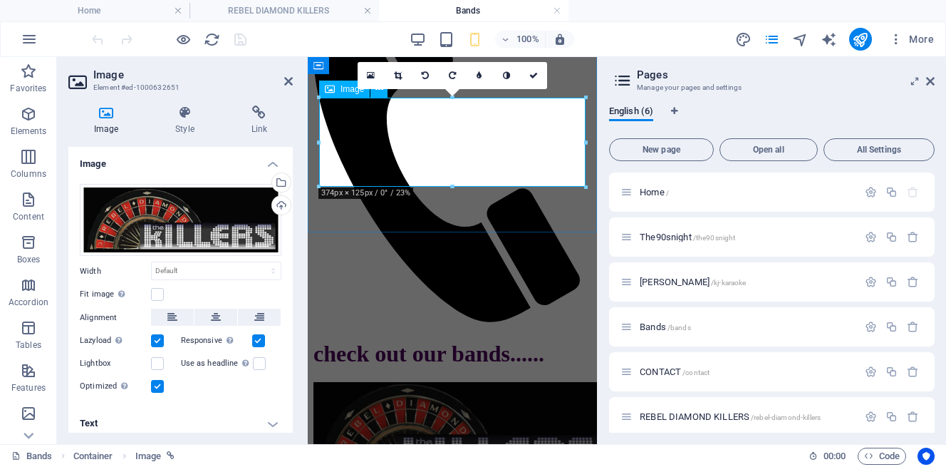
click at [487, 382] on figure at bounding box center [452, 432] width 278 height 100
click at [255, 116] on icon at bounding box center [259, 112] width 67 height 14
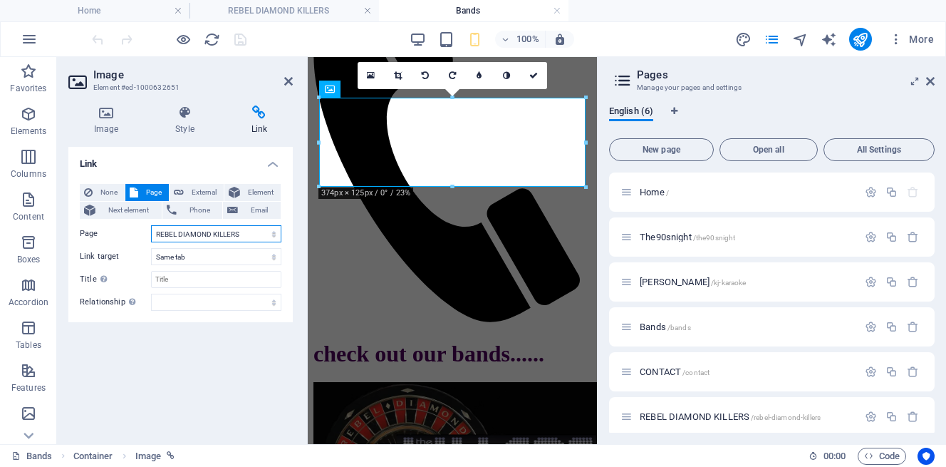
click at [251, 234] on select "Home The90snight [PERSON_NAME] Bands CONTACT REBEL DIAMOND KILLERS" at bounding box center [216, 233] width 130 height 17
click at [151, 225] on select "Home The90snight [PERSON_NAME] Bands CONTACT REBEL DIAMOND KILLERS" at bounding box center [216, 233] width 130 height 17
click at [261, 256] on select "New tab Same tab Overlay" at bounding box center [216, 256] width 130 height 17
select select "blank"
click at [151, 248] on select "New tab Same tab Overlay" at bounding box center [216, 256] width 130 height 17
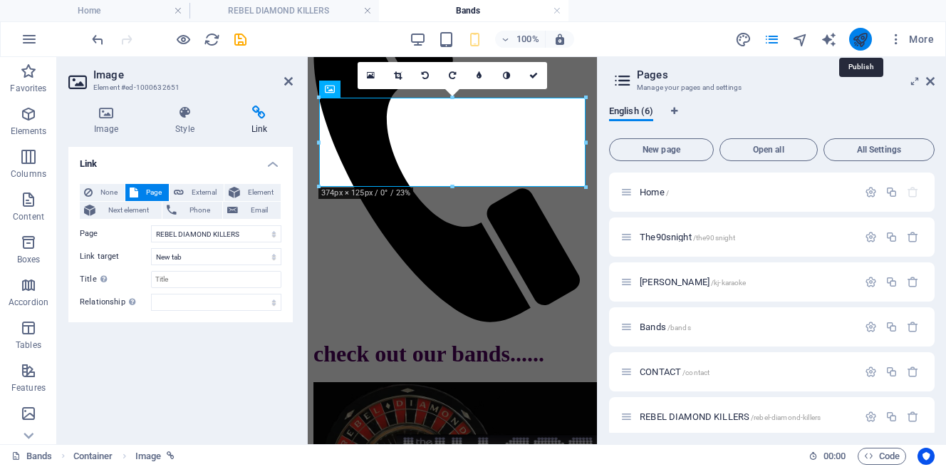
click at [858, 36] on icon "publish" at bounding box center [860, 39] width 16 height 16
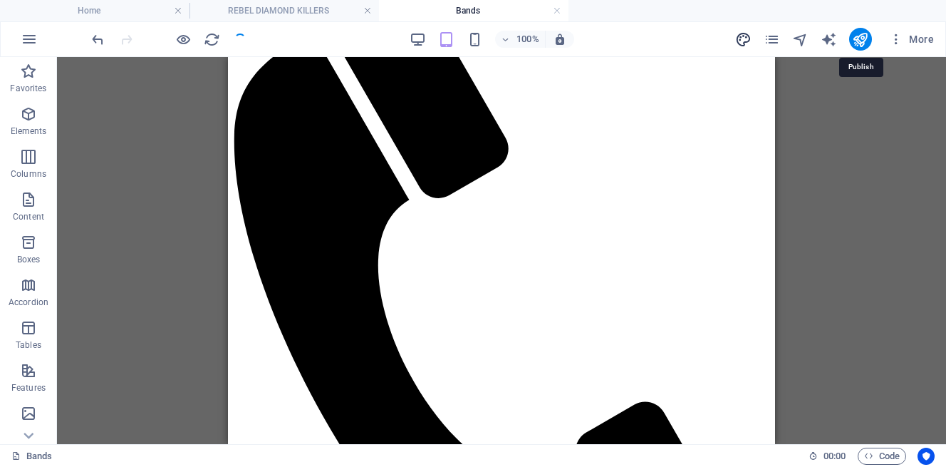
scroll to position [350, 0]
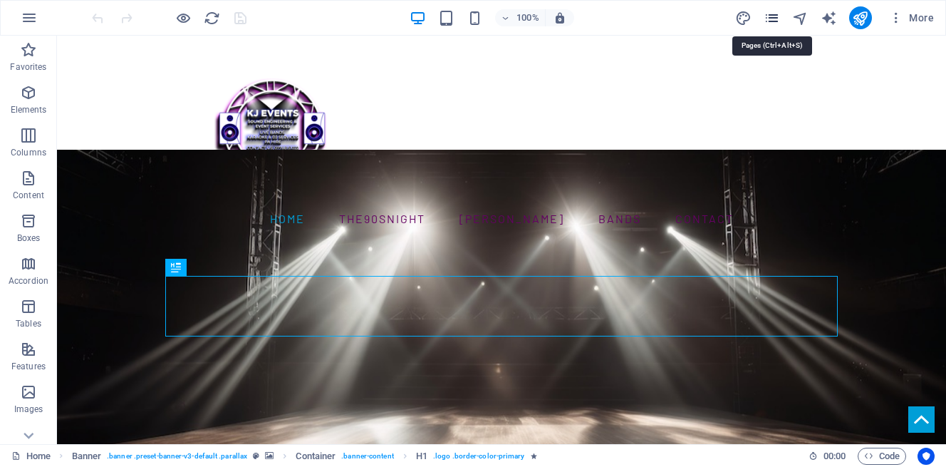
click at [776, 16] on icon "pages" at bounding box center [772, 18] width 16 height 16
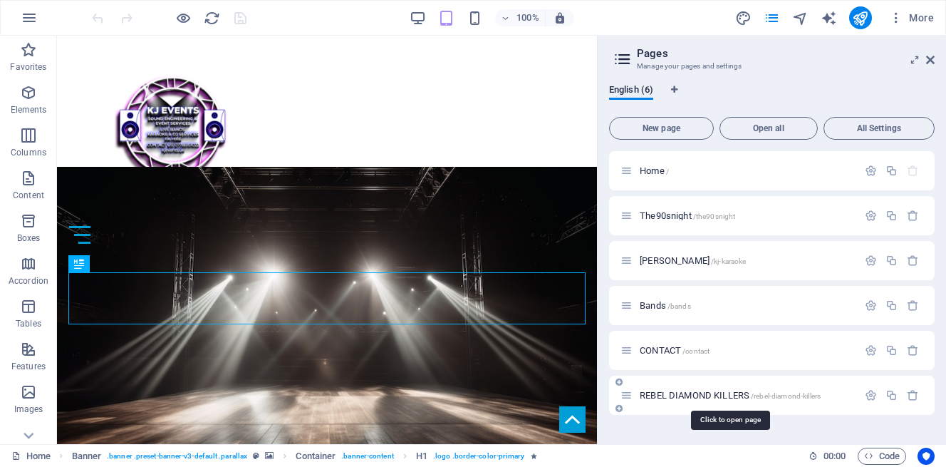
click at [786, 394] on span "/rebel-diamond-killers" at bounding box center [786, 396] width 70 height 8
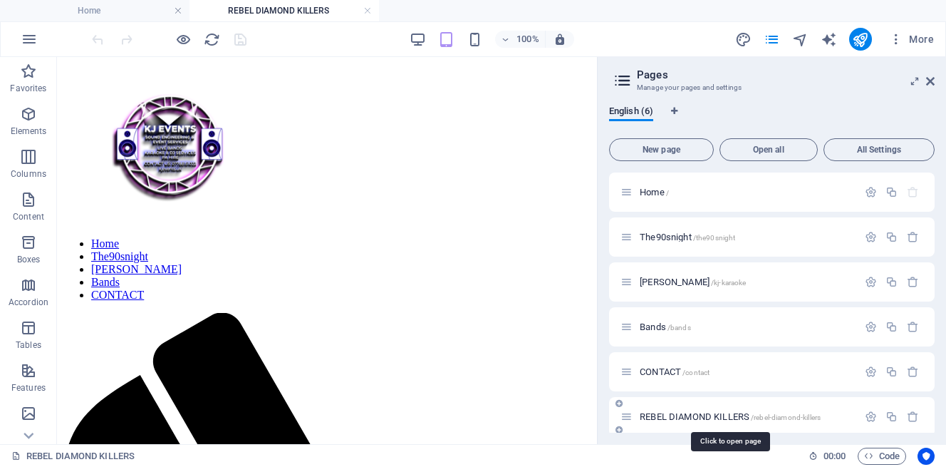
click at [777, 415] on span "/rebel-diamond-killers" at bounding box center [786, 417] width 70 height 8
click at [776, 40] on icon "pages" at bounding box center [772, 39] width 16 height 16
click at [668, 325] on span "/bands" at bounding box center [680, 327] width 24 height 8
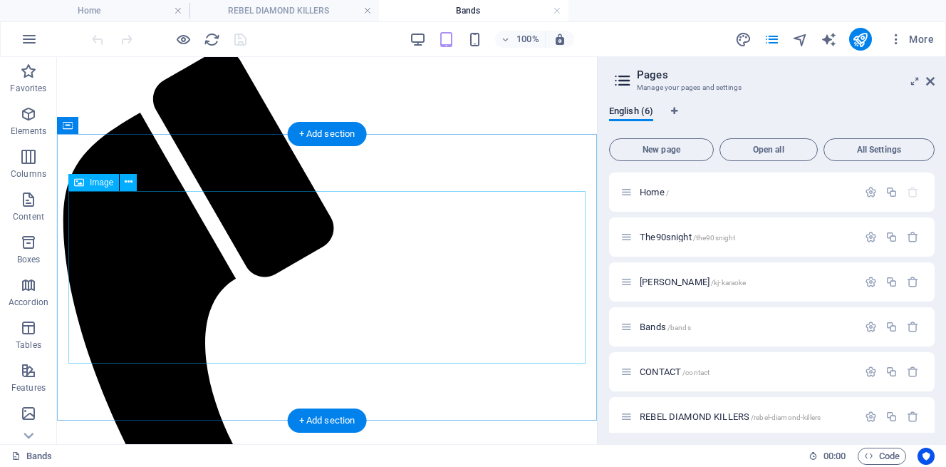
scroll to position [261, 0]
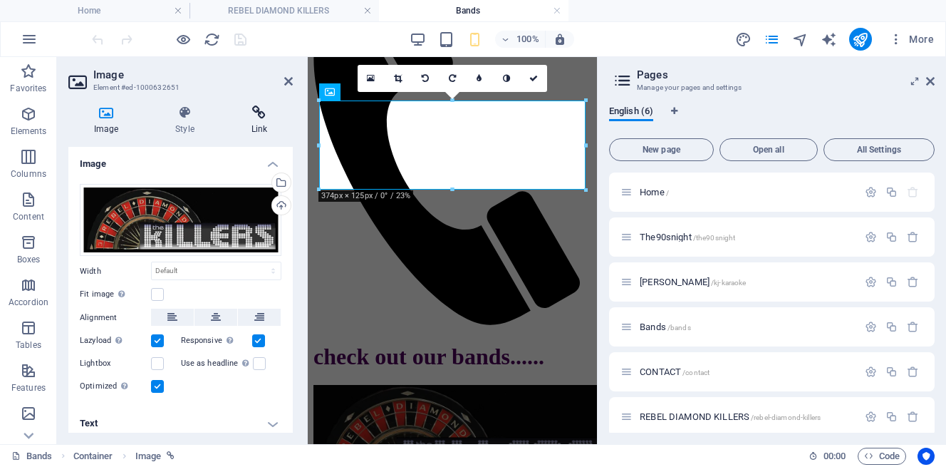
click at [256, 115] on icon at bounding box center [259, 112] width 67 height 14
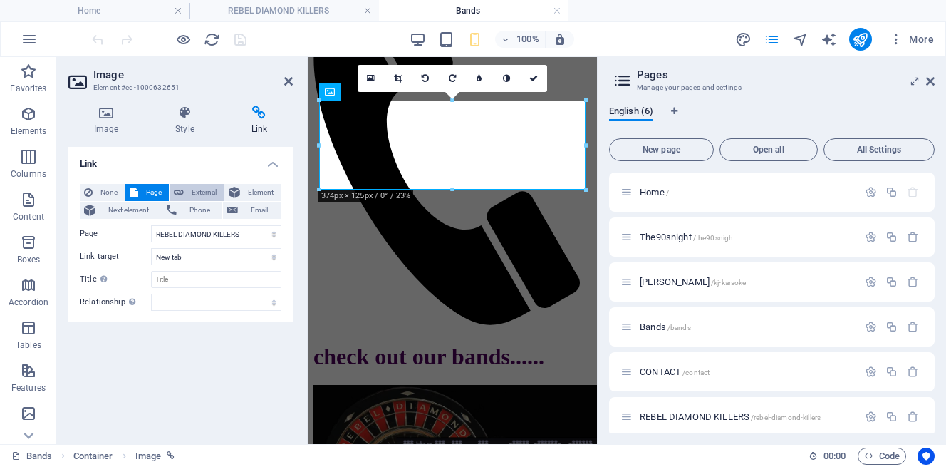
click at [205, 191] on span "External" at bounding box center [203, 192] width 31 height 17
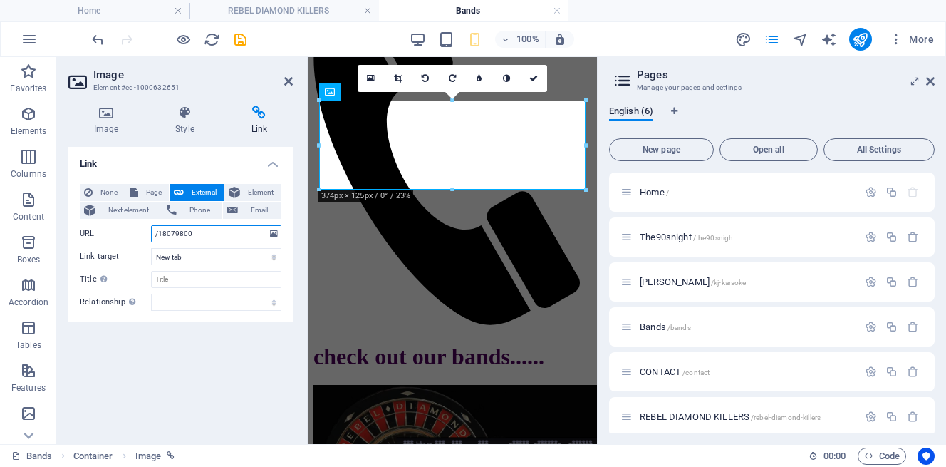
click at [231, 231] on input "/18079800" at bounding box center [216, 233] width 130 height 17
click at [141, 190] on button "Page" at bounding box center [146, 192] width 43 height 17
select select
click at [273, 236] on select "Home The90snight KJ Karaoke Bands CONTACT REBEL DIAMOND KILLERS" at bounding box center [216, 233] width 130 height 17
select select "4"
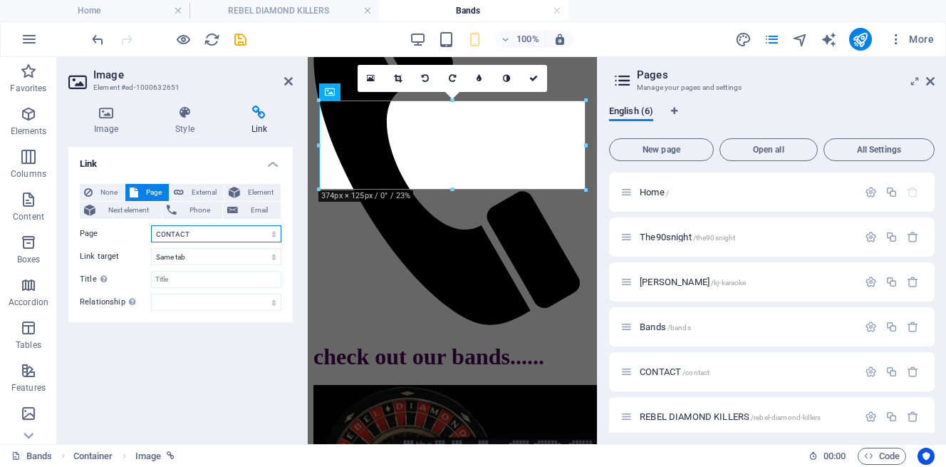
click at [151, 225] on select "Home The90snight KJ Karaoke Bands CONTACT REBEL DIAMOND KILLERS" at bounding box center [216, 233] width 130 height 17
click at [862, 40] on icon "publish" at bounding box center [860, 39] width 16 height 16
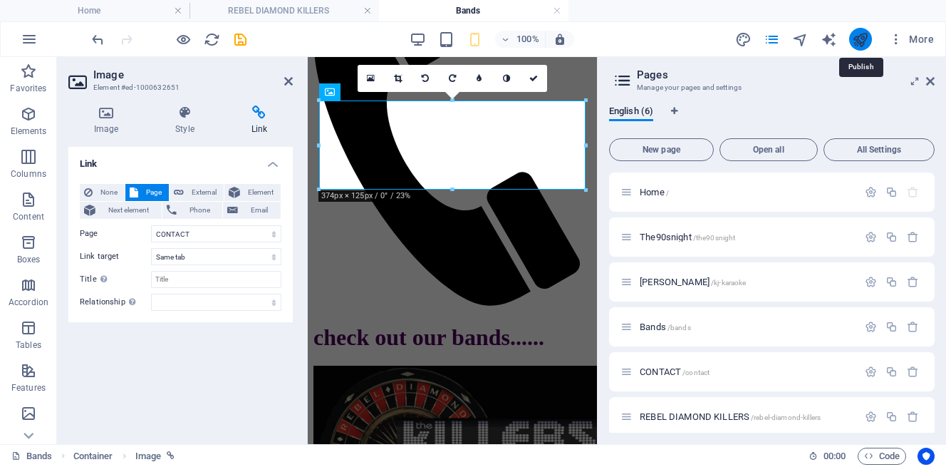
click at [862, 40] on icon "publish" at bounding box center [860, 39] width 16 height 16
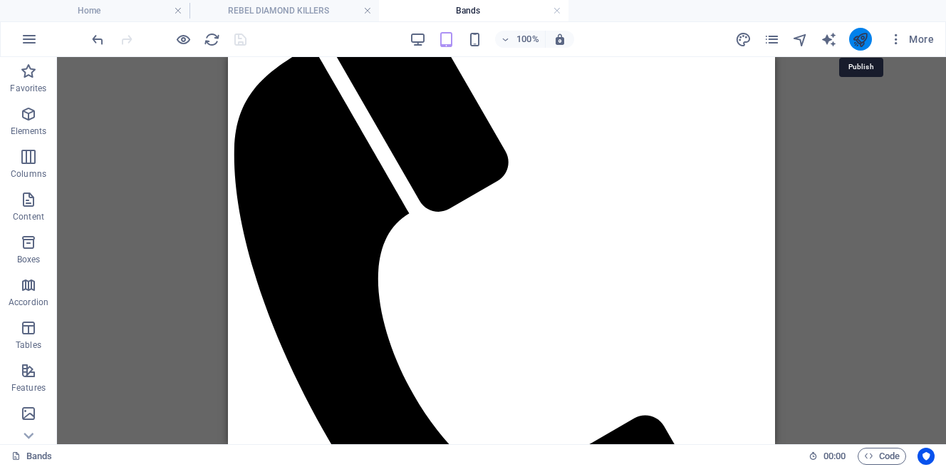
scroll to position [347, 0]
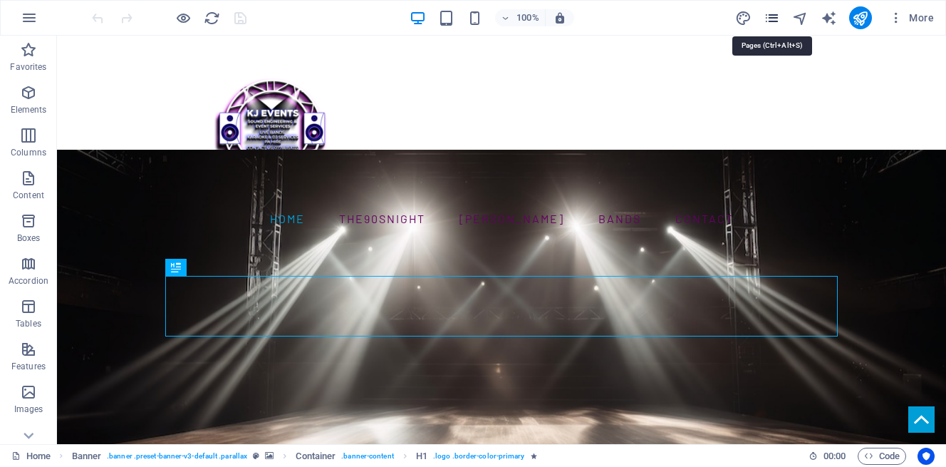
click at [772, 16] on icon "pages" at bounding box center [772, 18] width 16 height 16
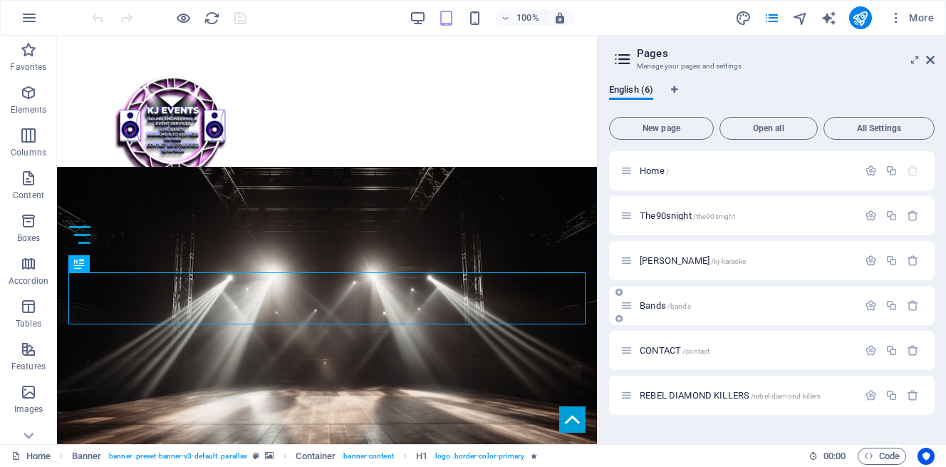
click at [722, 301] on p "Bands /bands" at bounding box center [747, 305] width 214 height 9
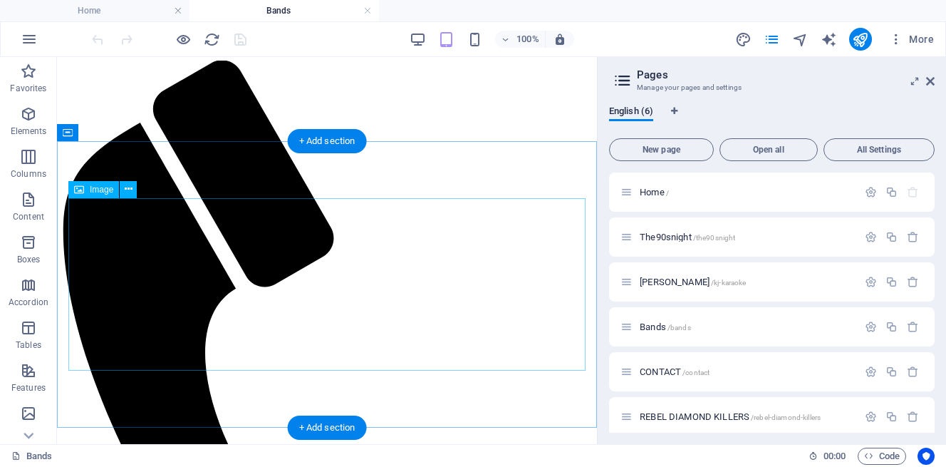
scroll to position [247, 0]
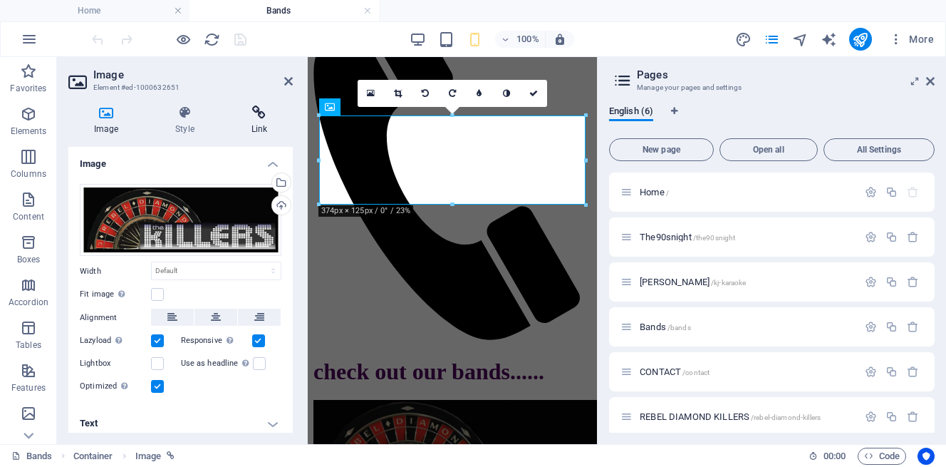
click at [259, 115] on icon at bounding box center [259, 112] width 67 height 14
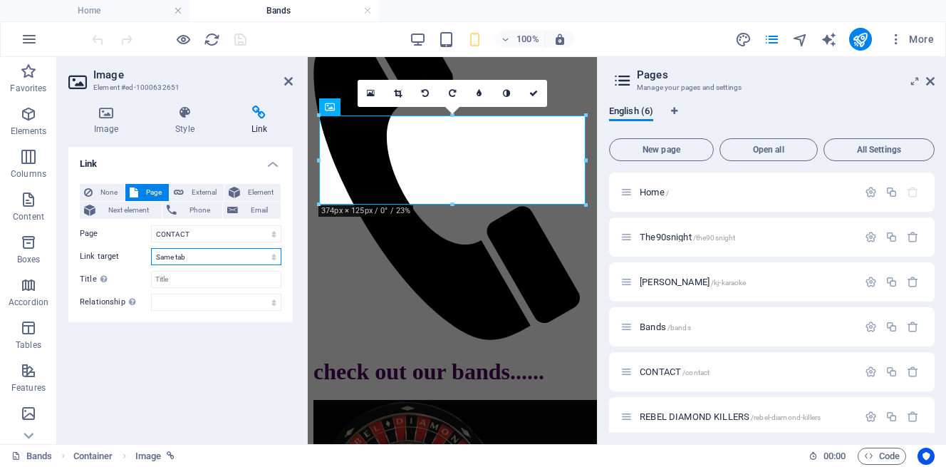
click at [238, 258] on select "New tab Same tab Overlay" at bounding box center [216, 256] width 130 height 17
select select "blank"
click at [151, 248] on select "New tab Same tab Overlay" at bounding box center [216, 256] width 130 height 17
click at [199, 187] on span "External" at bounding box center [203, 192] width 31 height 17
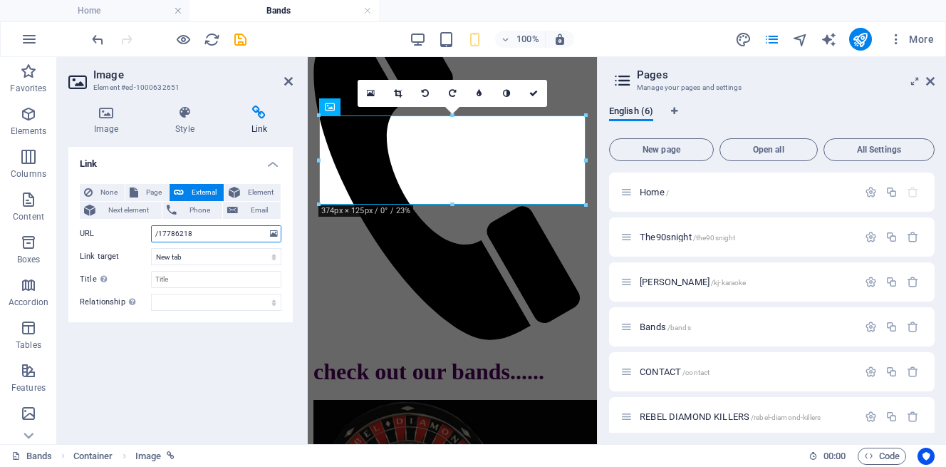
drag, startPoint x: 246, startPoint y: 237, endPoint x: 135, endPoint y: 228, distance: 110.8
click at [135, 228] on div "URL /17786218" at bounding box center [181, 233] width 202 height 17
click at [212, 237] on input "URL" at bounding box center [216, 233] width 130 height 17
type input "kjevents.uk/rebel-diamond-killers.htm"
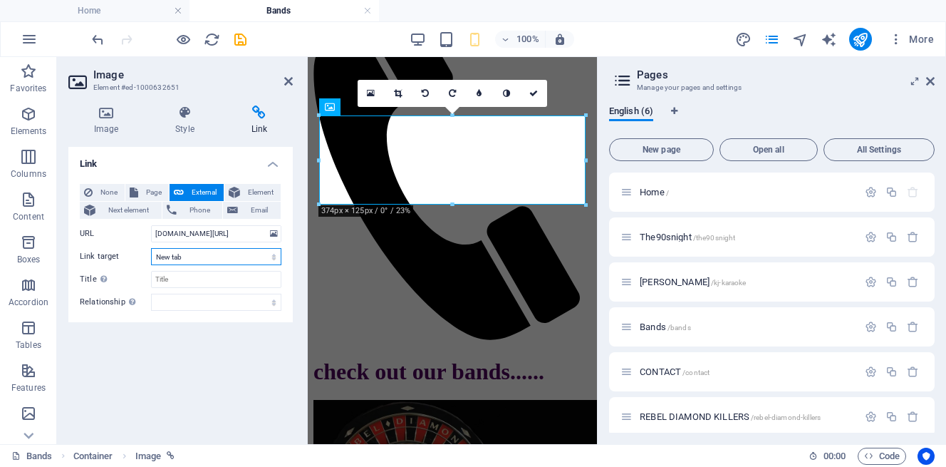
click at [212, 260] on select "New tab Same tab Overlay" at bounding box center [216, 256] width 130 height 17
click at [151, 248] on select "New tab Same tab Overlay" at bounding box center [216, 256] width 130 height 17
click at [861, 34] on icon "publish" at bounding box center [860, 39] width 16 height 16
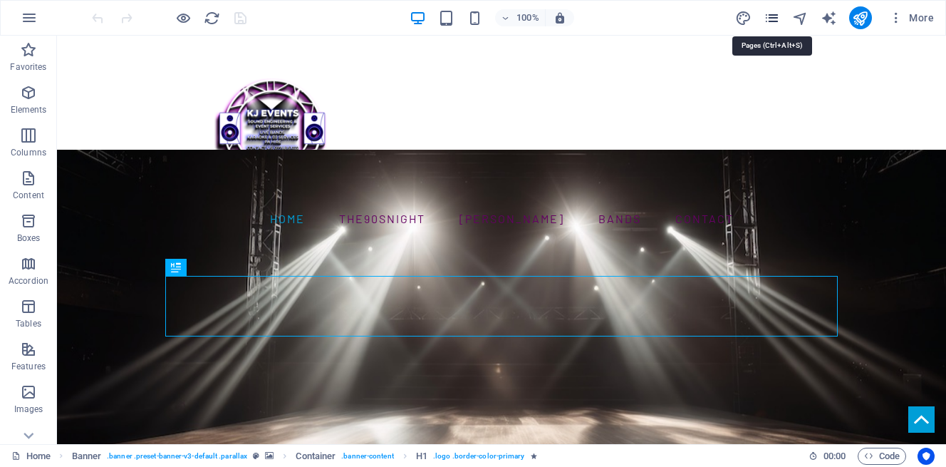
click at [773, 17] on icon "pages" at bounding box center [772, 18] width 16 height 16
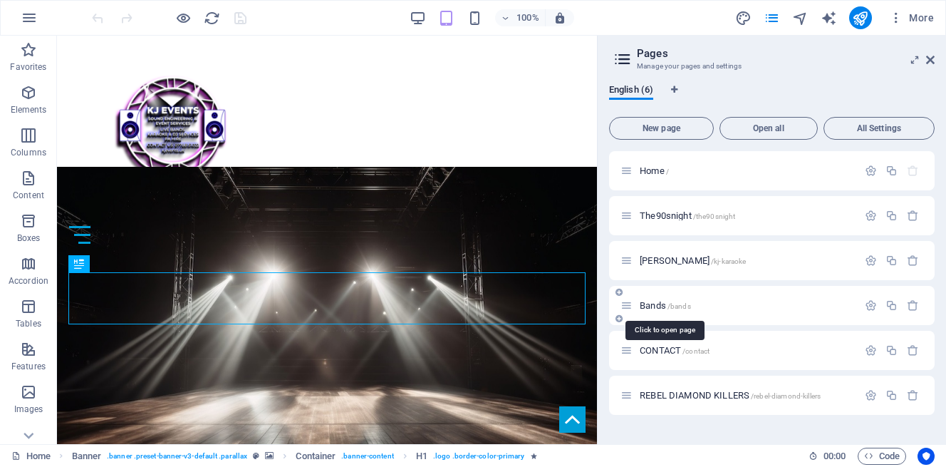
click at [654, 303] on span "Bands /bands" at bounding box center [665, 305] width 51 height 11
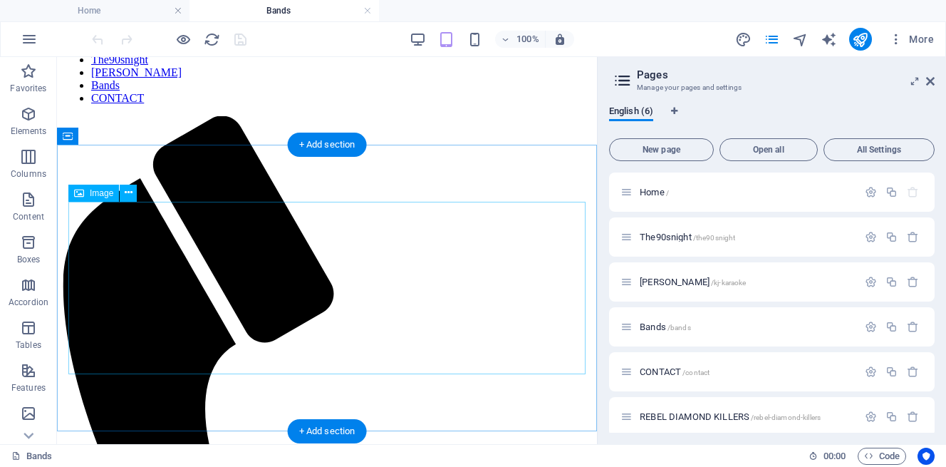
scroll to position [278, 0]
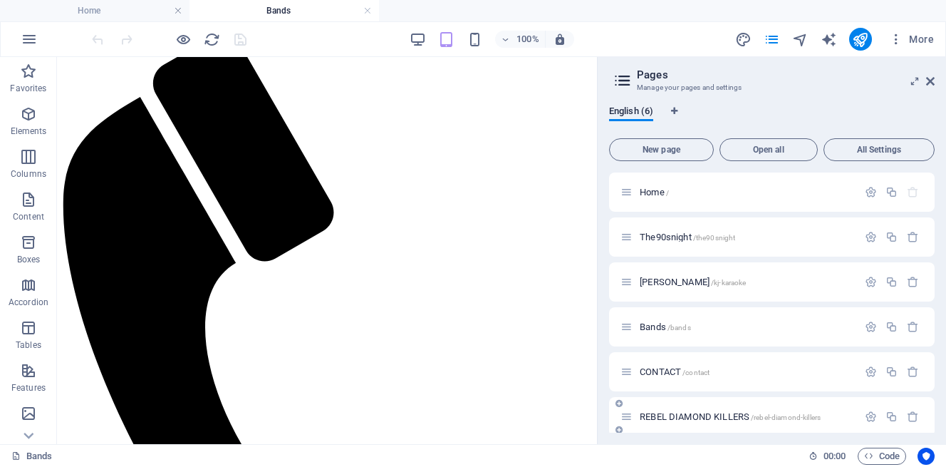
click at [708, 415] on span "REBEL DIAMOND KILLERS /rebel-diamond-killers" at bounding box center [730, 416] width 181 height 11
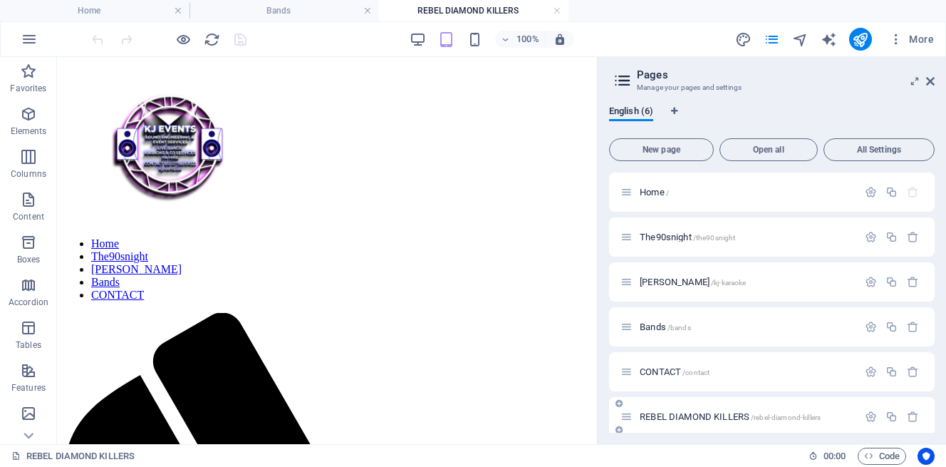
scroll to position [0, 0]
click at [868, 414] on icon "button" at bounding box center [871, 416] width 12 height 12
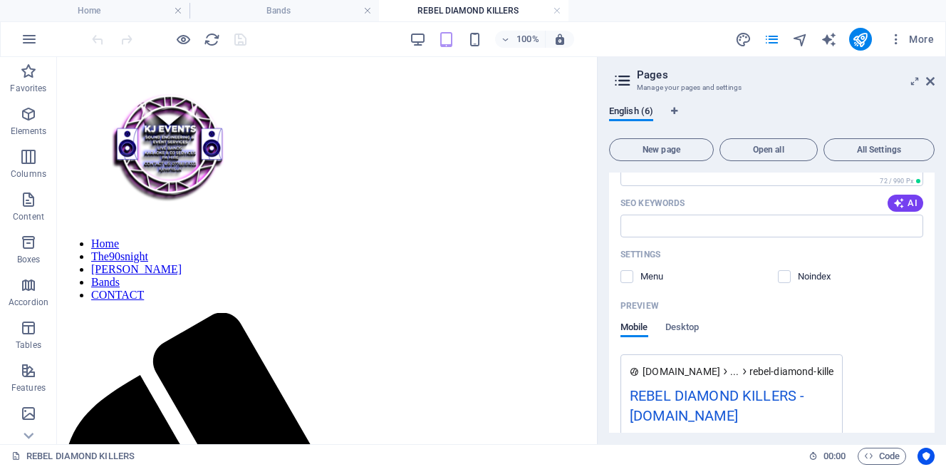
scroll to position [469, 0]
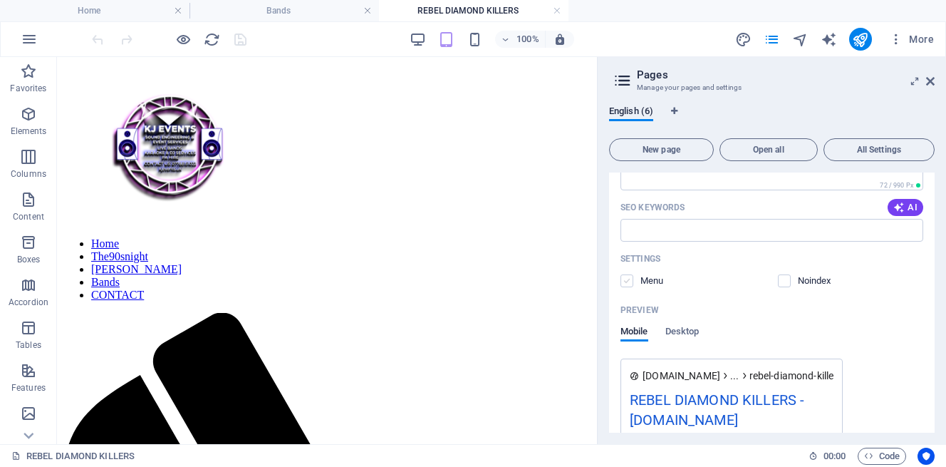
click at [625, 277] on label at bounding box center [627, 280] width 13 height 13
click at [0, 0] on input "checkbox" at bounding box center [0, 0] width 0 height 0
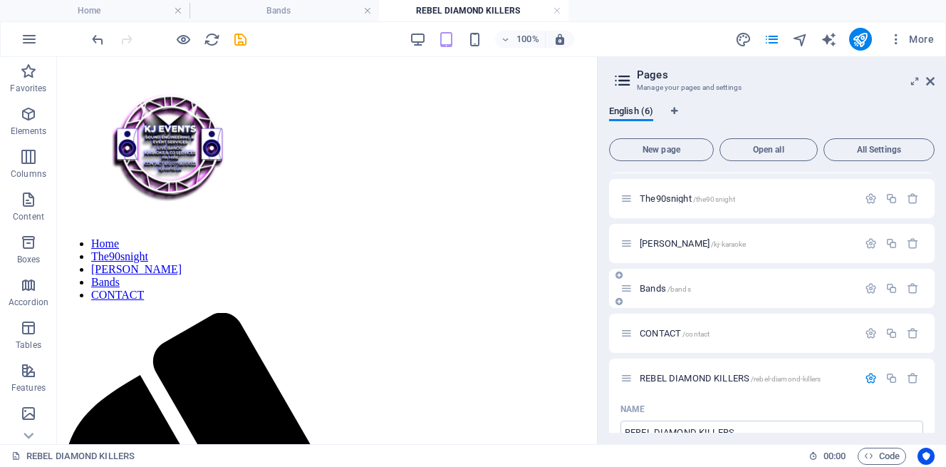
scroll to position [0, 0]
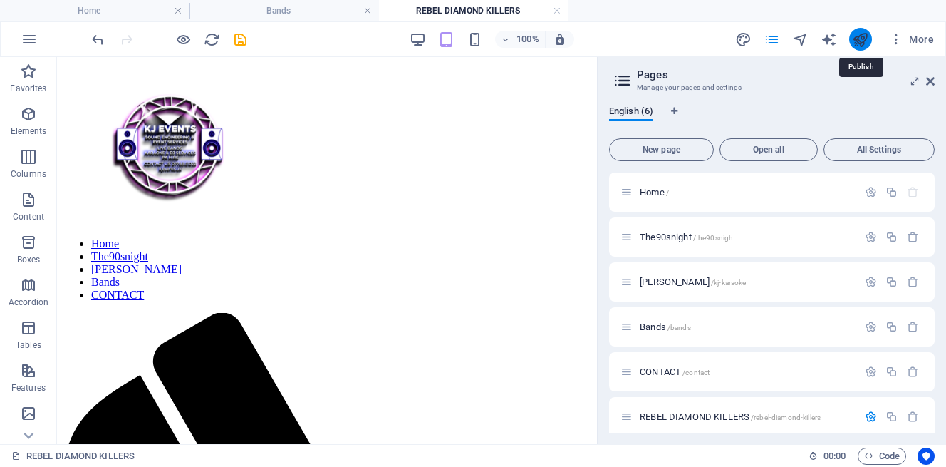
click at [861, 36] on icon "publish" at bounding box center [860, 39] width 16 height 16
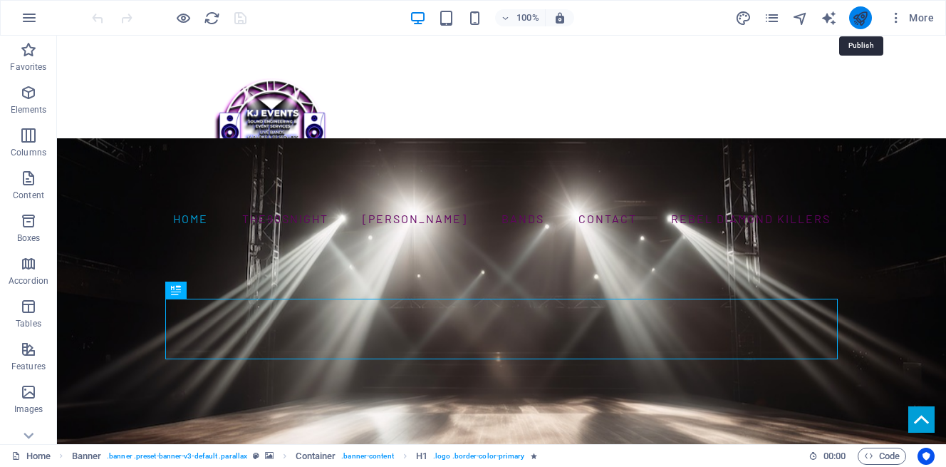
click at [861, 14] on icon "publish" at bounding box center [860, 18] width 16 height 16
click at [861, 19] on icon "publish" at bounding box center [860, 18] width 16 height 16
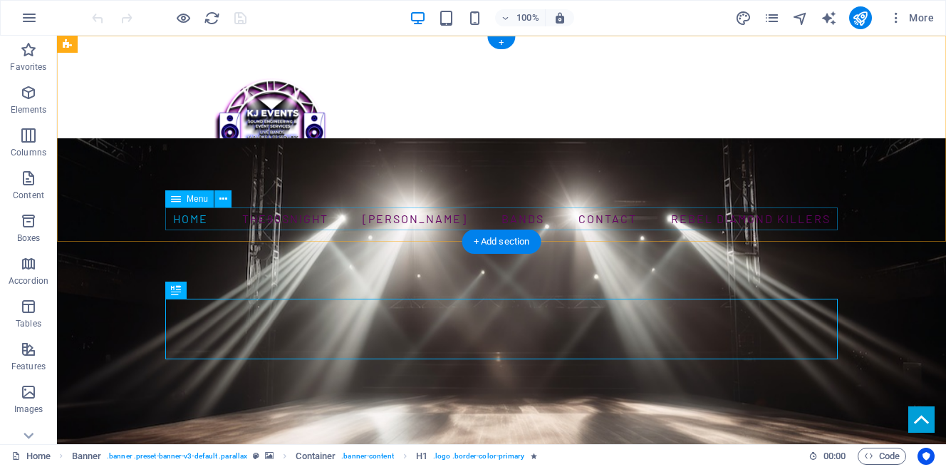
click at [724, 219] on nav "Home The90snight [PERSON_NAME] Bands CONTACT REBEL DIAMOND KILLERS" at bounding box center [501, 218] width 673 height 23
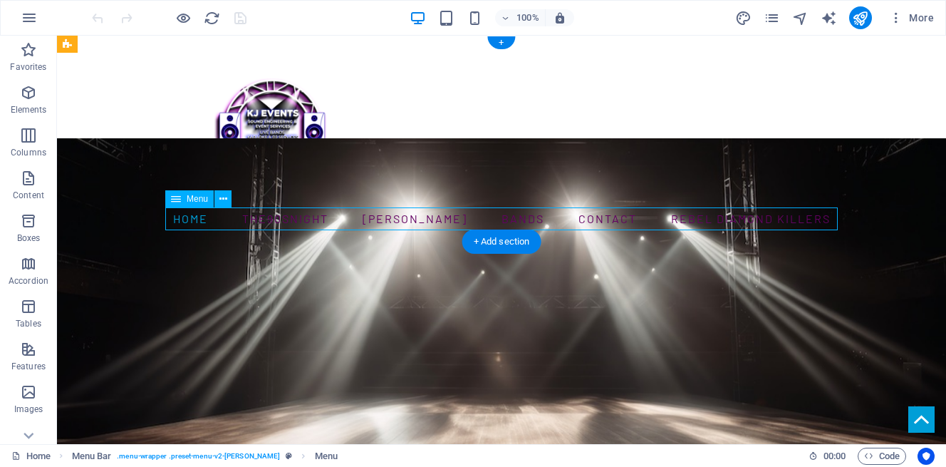
click at [724, 219] on nav "Home The90snight [PERSON_NAME] Bands CONTACT REBEL DIAMOND KILLERS" at bounding box center [501, 218] width 673 height 23
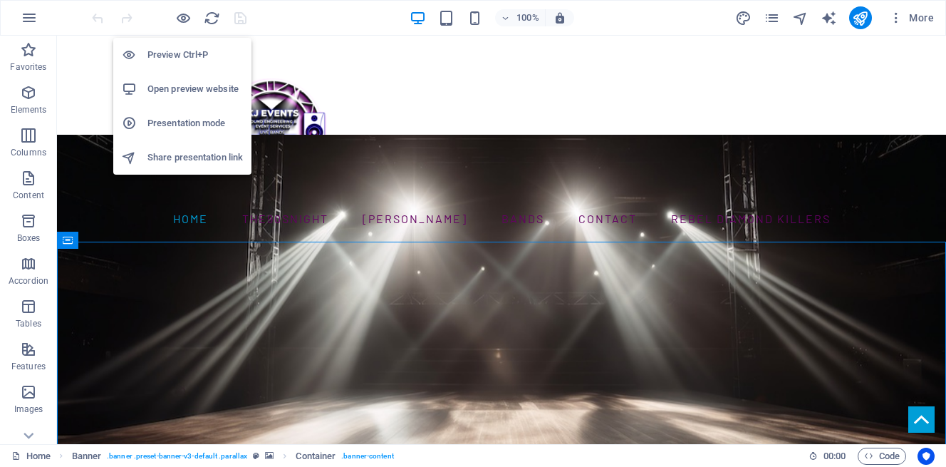
click at [175, 52] on h6 "Preview Ctrl+P" at bounding box center [194, 54] width 95 height 17
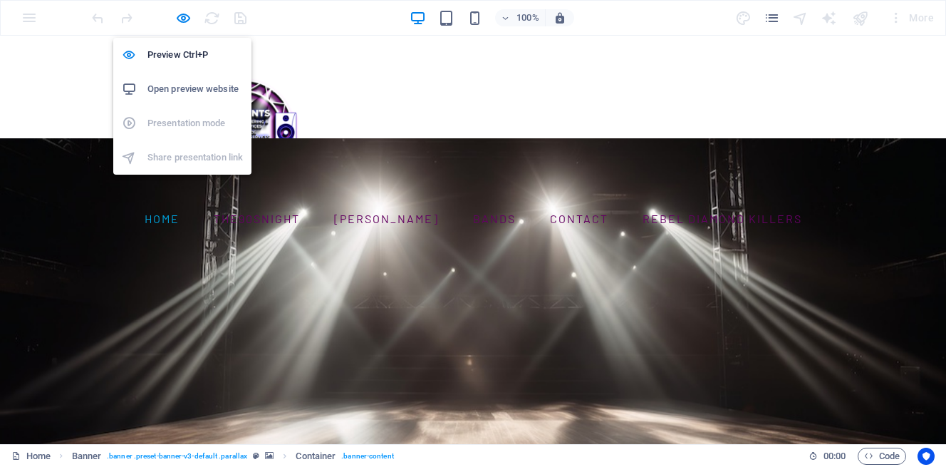
click at [188, 91] on h6 "Open preview website" at bounding box center [194, 89] width 95 height 17
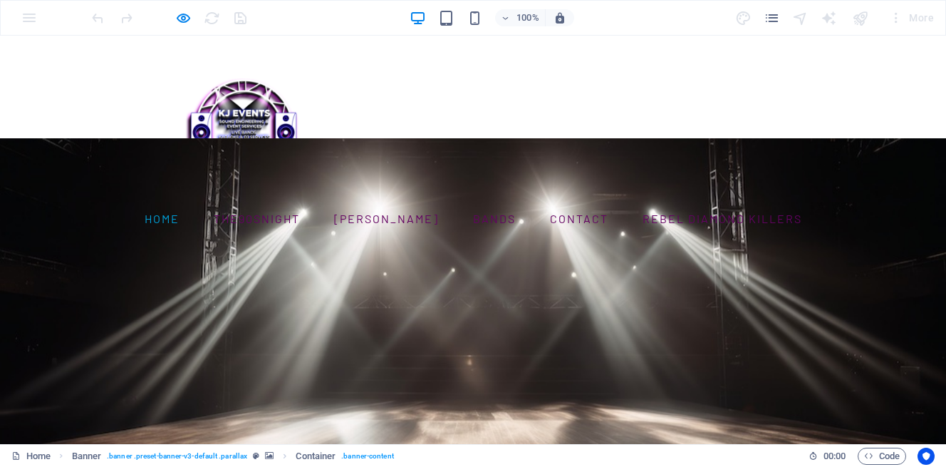
click at [722, 90] on div "Home The90snight KJ Karaoke Bands CONTACT REBEL DIAMOND KILLERS" at bounding box center [473, 139] width 946 height 206
click at [777, 16] on icon "pages" at bounding box center [772, 18] width 16 height 16
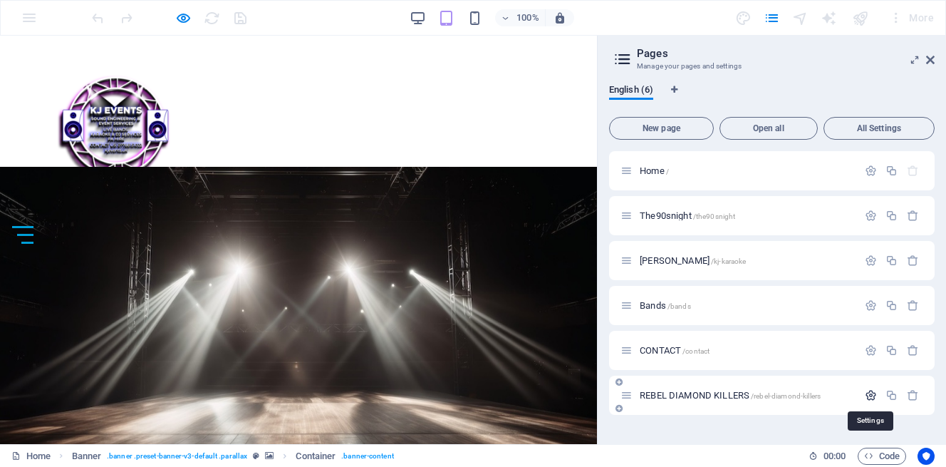
click at [870, 390] on icon "button" at bounding box center [871, 395] width 12 height 12
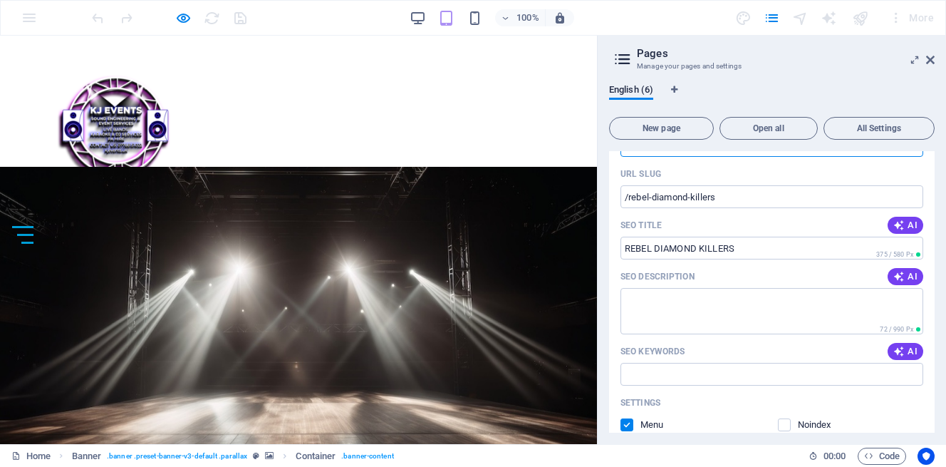
scroll to position [405, 0]
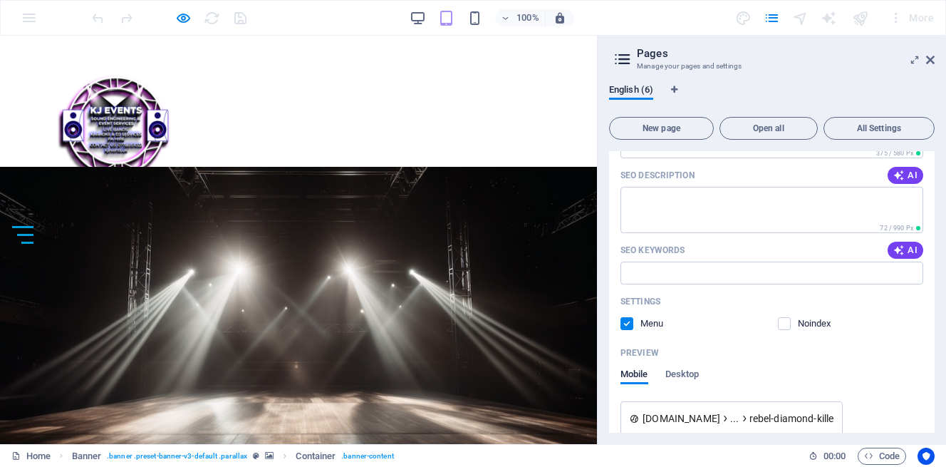
click at [624, 323] on label at bounding box center [627, 323] width 13 height 13
click at [0, 0] on input "checkbox" at bounding box center [0, 0] width 0 height 0
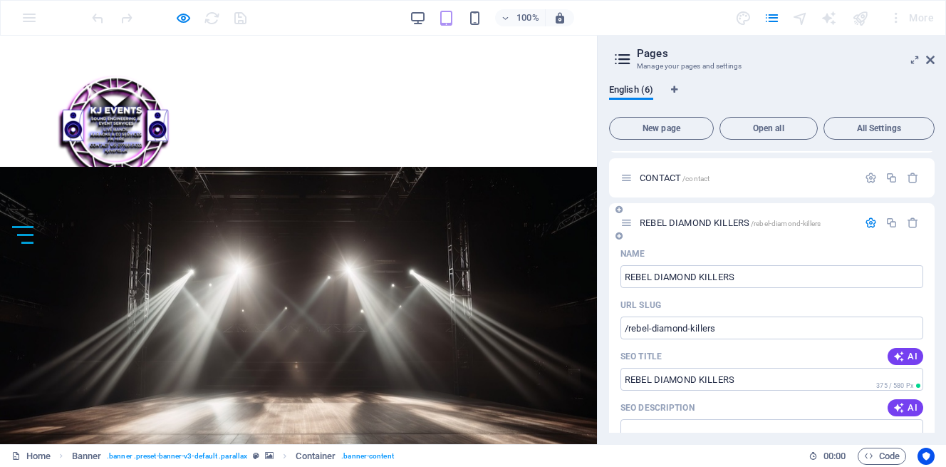
scroll to position [0, 0]
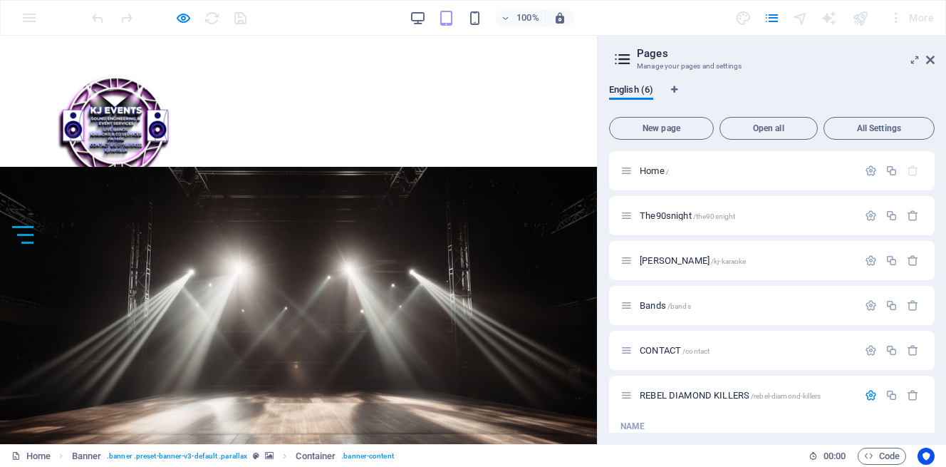
click at [499, 91] on div "Home The90snight KJ Karaoke Bands CONTACT" at bounding box center [298, 146] width 597 height 220
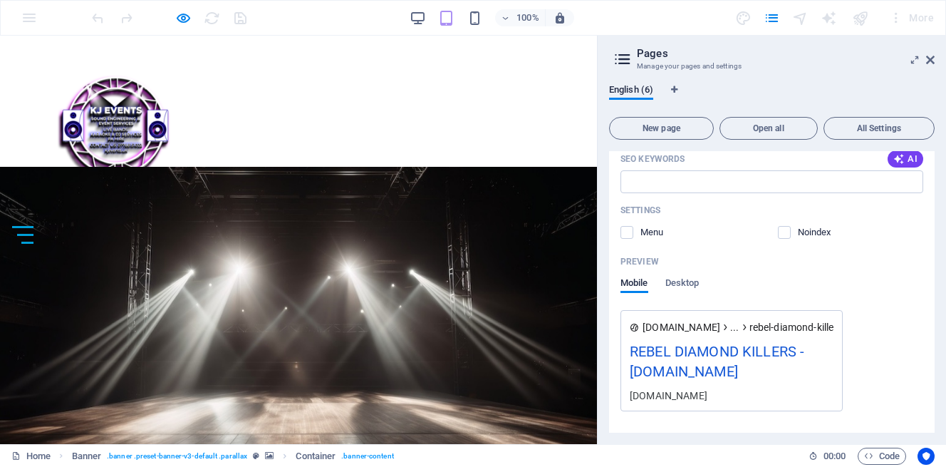
scroll to position [539, 0]
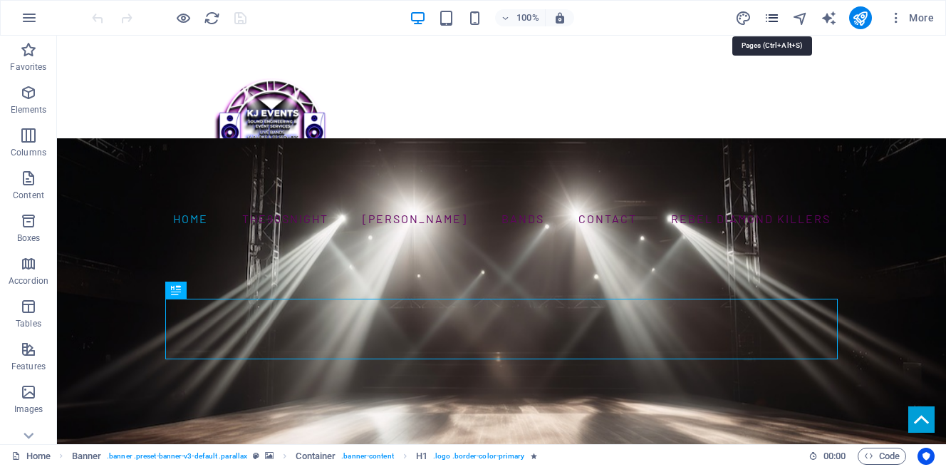
click at [772, 19] on icon "pages" at bounding box center [772, 18] width 16 height 16
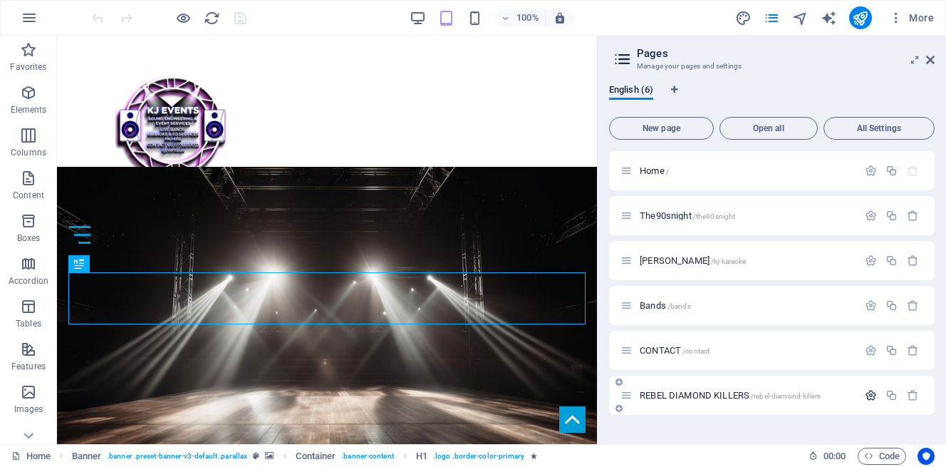
click at [867, 390] on icon "button" at bounding box center [871, 395] width 12 height 12
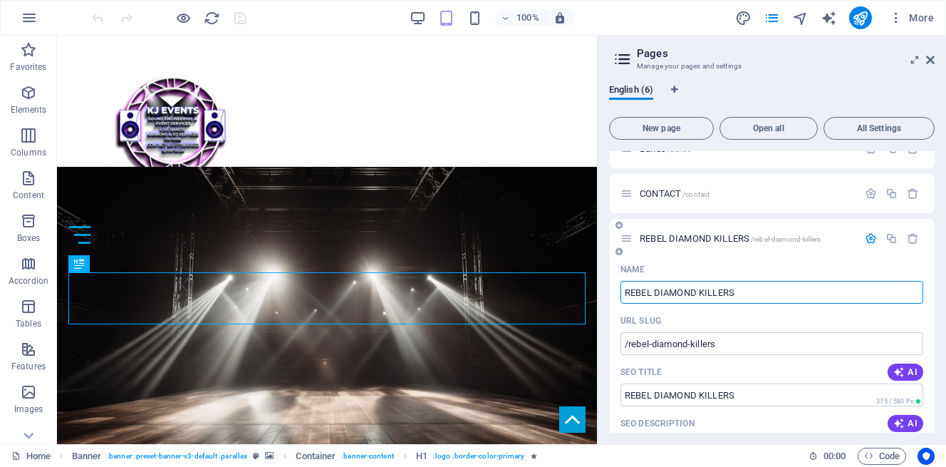
scroll to position [539, 0]
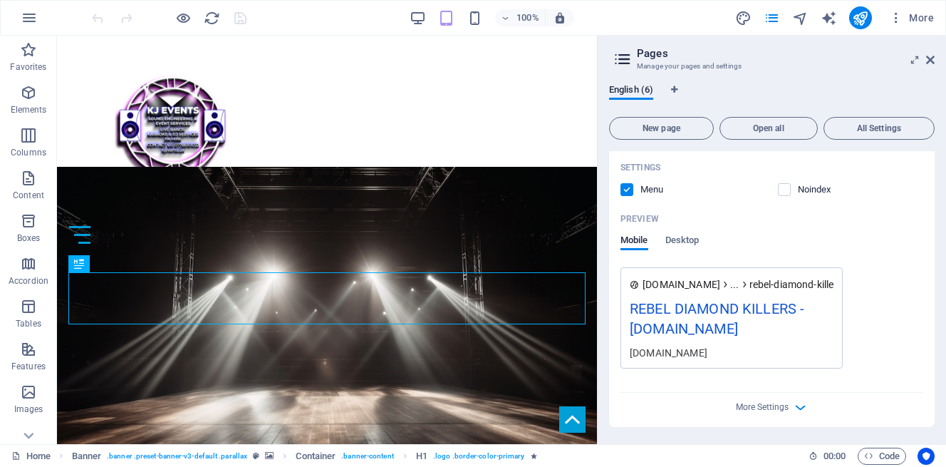
click at [625, 192] on label at bounding box center [627, 189] width 13 height 13
click at [0, 0] on input "checkbox" at bounding box center [0, 0] width 0 height 0
click at [859, 18] on icon "publish" at bounding box center [860, 18] width 16 height 16
checkbox input "false"
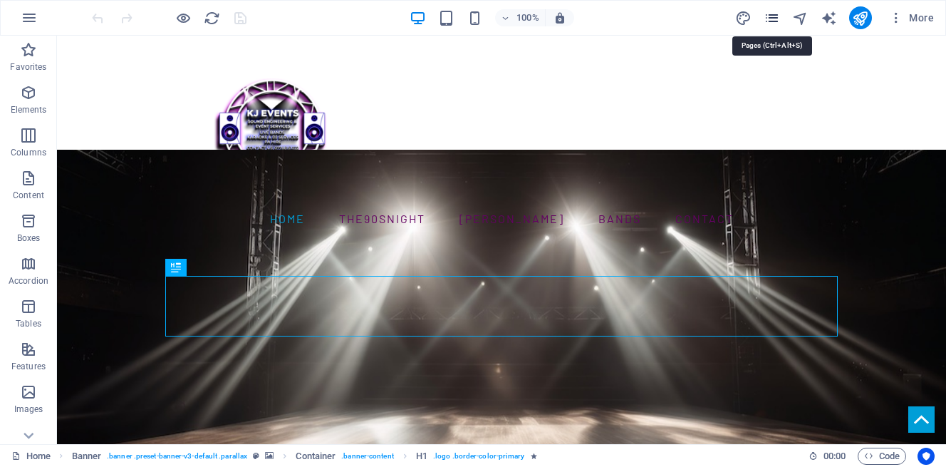
click at [773, 16] on icon "pages" at bounding box center [772, 18] width 16 height 16
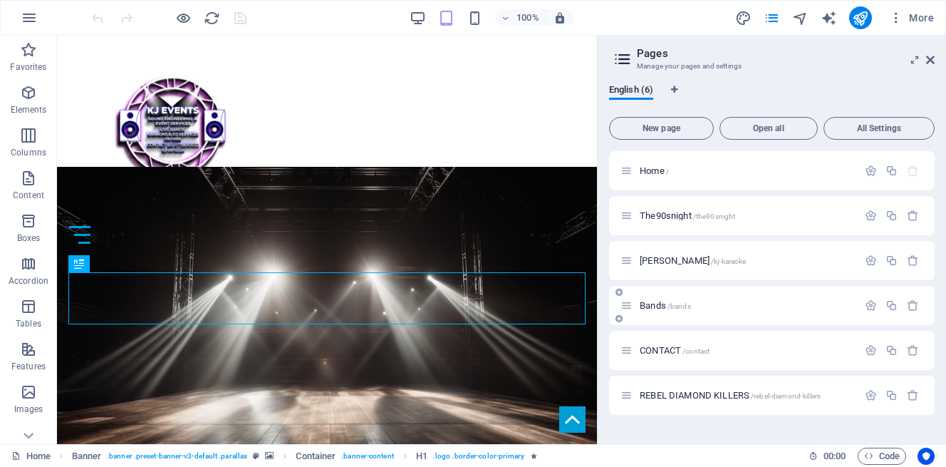
click at [652, 301] on span "Bands /bands" at bounding box center [665, 305] width 51 height 11
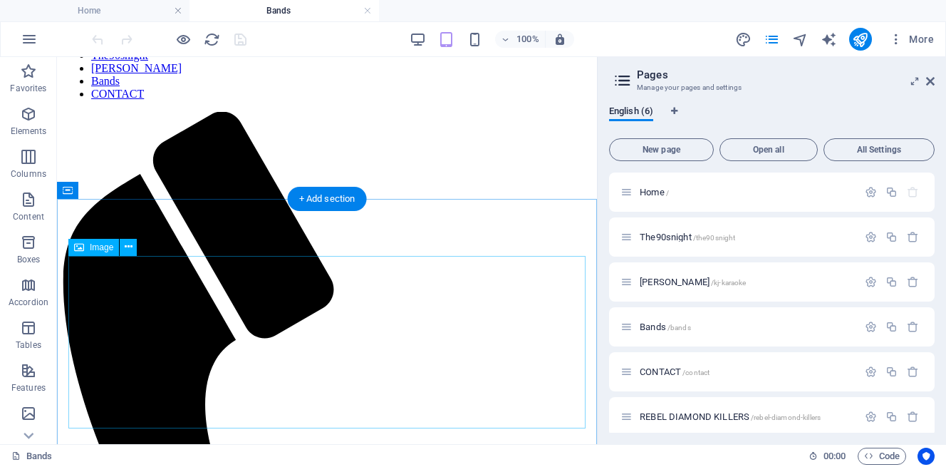
scroll to position [186, 0]
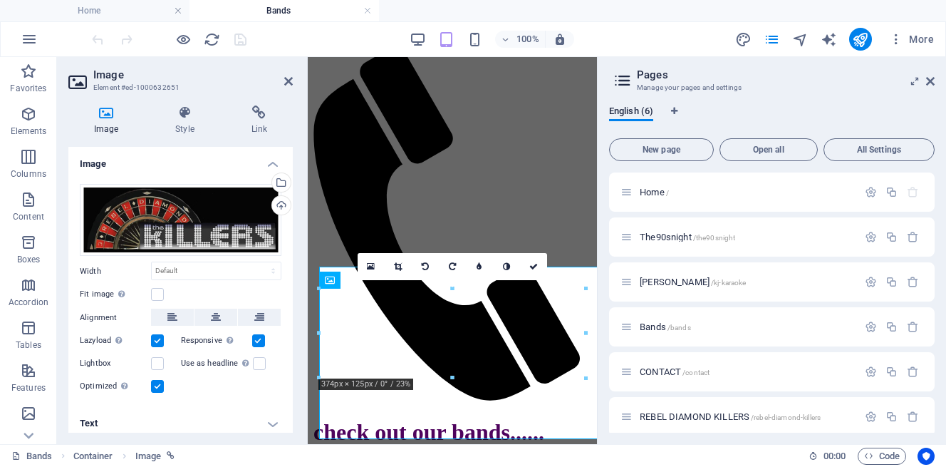
scroll to position [49, 0]
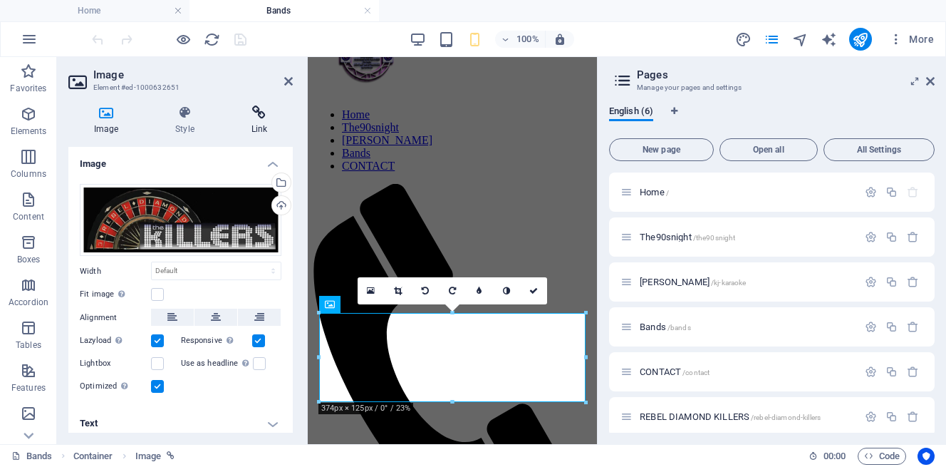
click at [252, 117] on icon at bounding box center [259, 112] width 67 height 14
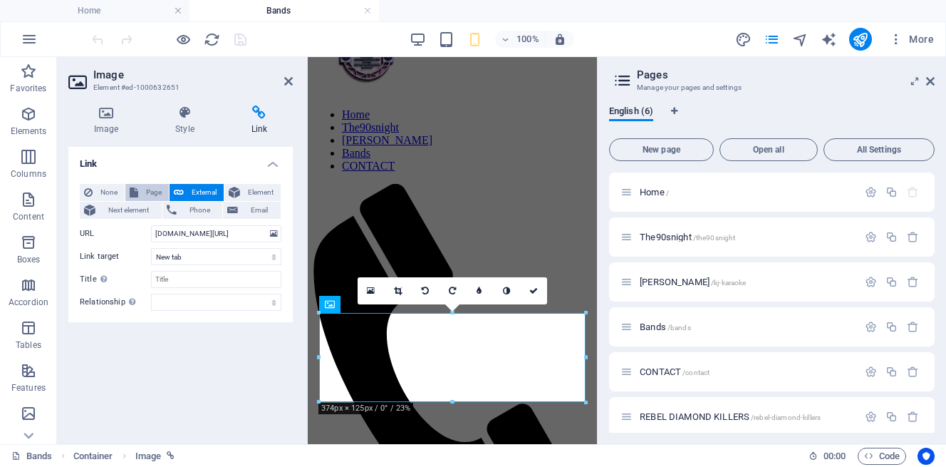
click at [145, 188] on span "Page" at bounding box center [153, 192] width 22 height 17
select select
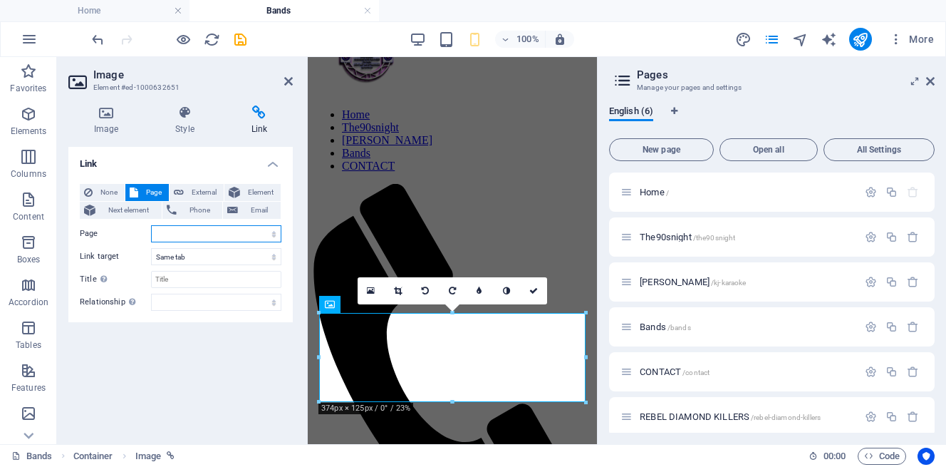
click at [254, 231] on select "Home The90snight KJ Karaoke Bands CONTACT REBEL DIAMOND KILLERS" at bounding box center [216, 233] width 130 height 17
select select "5"
click at [151, 225] on select "Home The90snight KJ Karaoke Bands CONTACT REBEL DIAMOND KILLERS" at bounding box center [216, 233] width 130 height 17
click at [255, 254] on select "New tab Same tab Overlay" at bounding box center [216, 256] width 130 height 17
select select "blank"
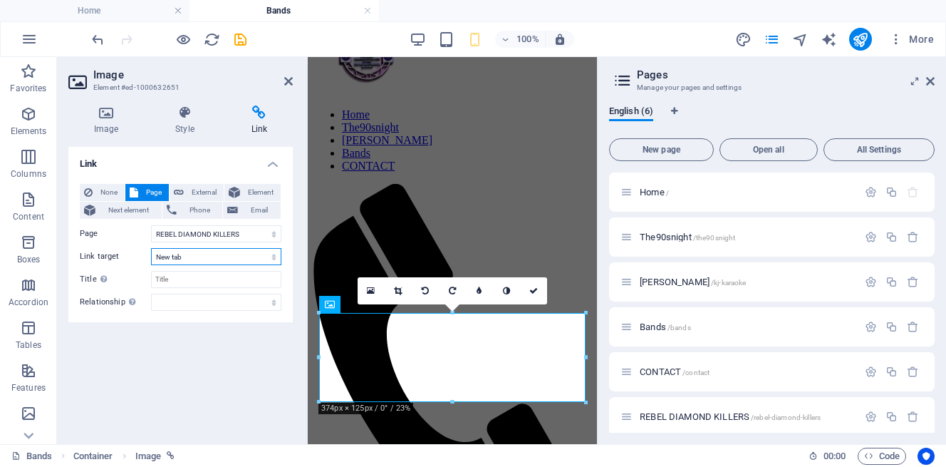
click at [151, 248] on select "New tab Same tab Overlay" at bounding box center [216, 256] width 130 height 17
click at [196, 278] on input "Title Additional link description, should not be the same as the link text. The…" at bounding box center [216, 279] width 130 height 17
type input "Rebeldiamondkillers"
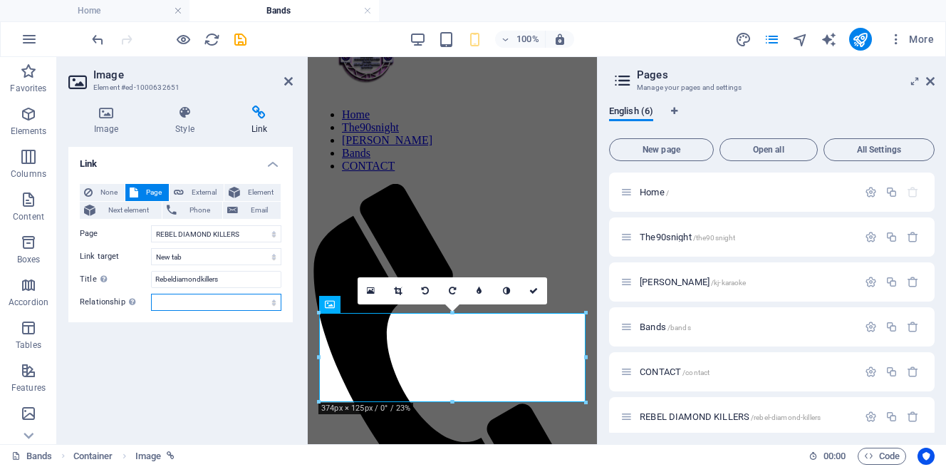
click at [207, 301] on select "alternate author bookmark external help license next nofollow noreferrer noopen…" at bounding box center [216, 302] width 130 height 17
select select "external"
click at [151, 294] on select "alternate author bookmark external help license next nofollow noreferrer noopen…" at bounding box center [216, 302] width 130 height 17
click at [862, 36] on icon "publish" at bounding box center [860, 39] width 16 height 16
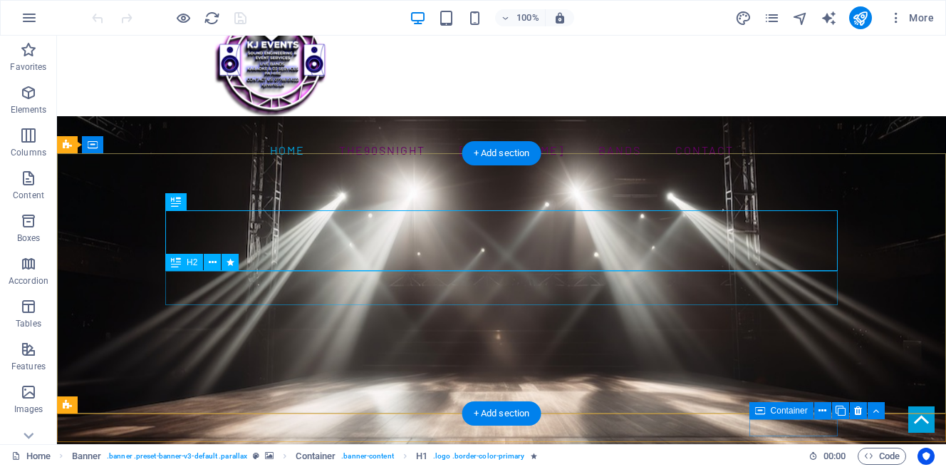
scroll to position [62, 0]
